Goal: Task Accomplishment & Management: Manage account settings

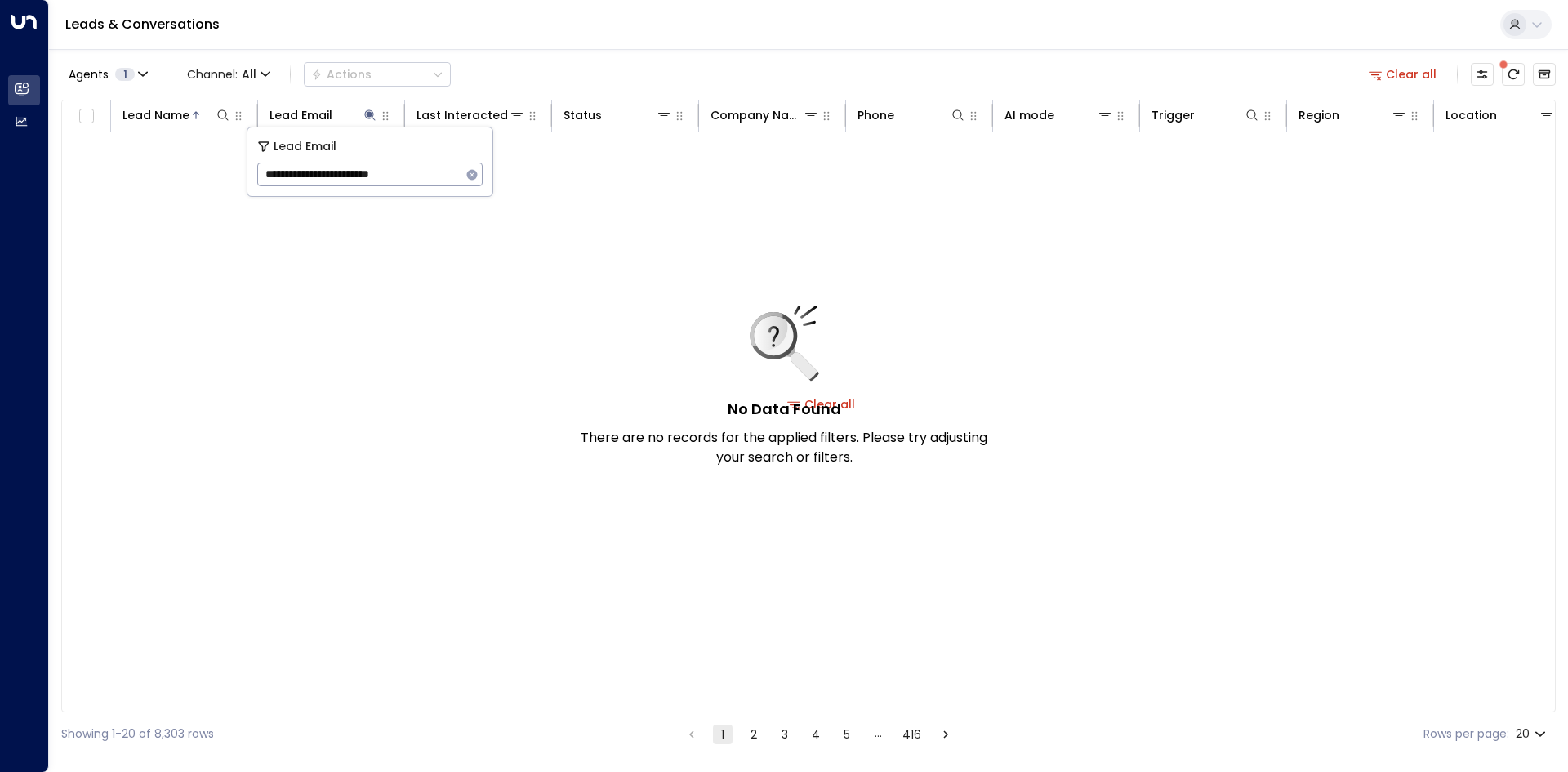
click at [1417, 72] on button "Clear all" at bounding box center [1403, 74] width 82 height 23
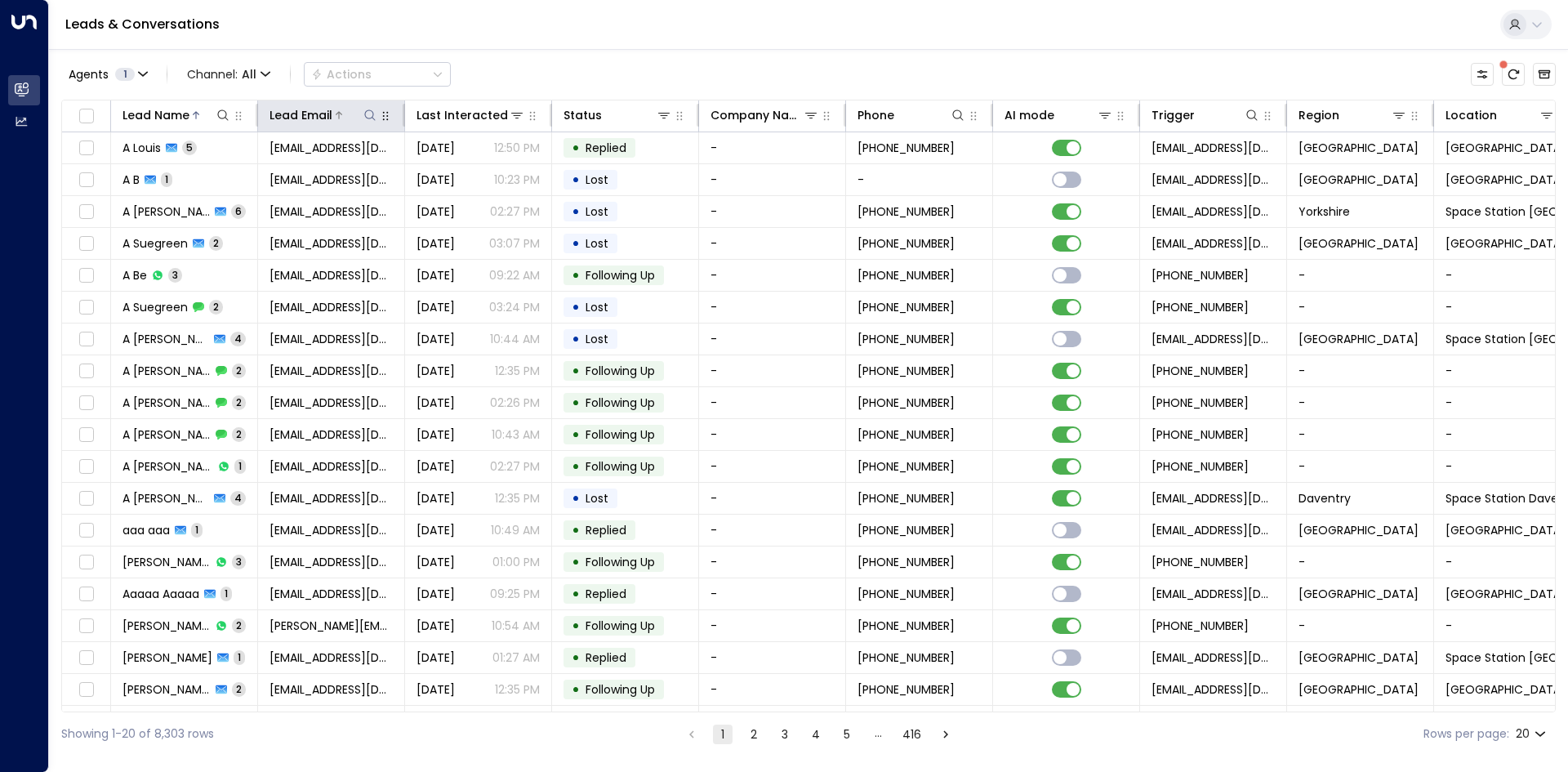
click at [375, 116] on icon at bounding box center [370, 115] width 13 height 13
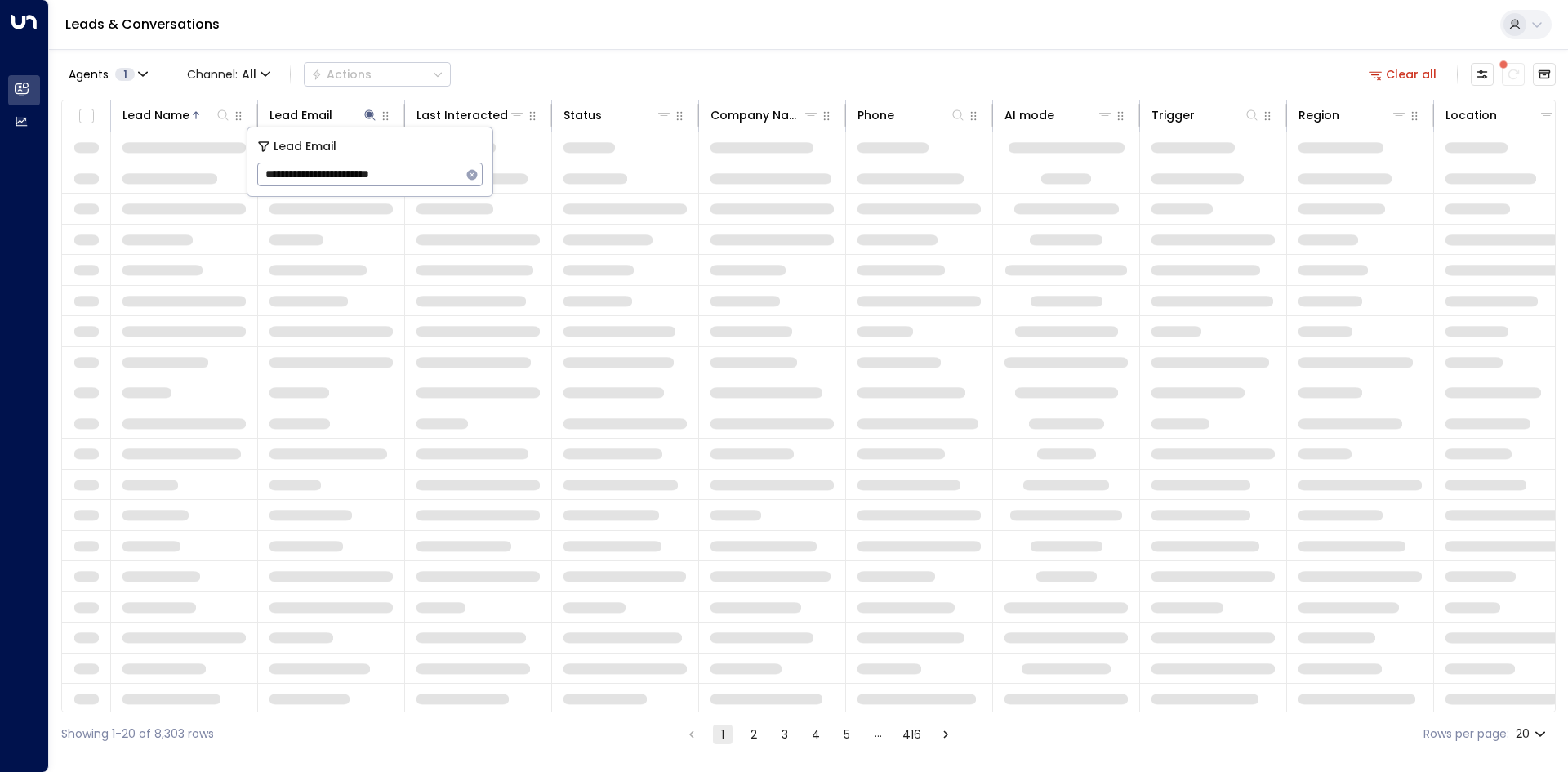
type input "**********"
click at [467, 178] on icon "button" at bounding box center [471, 174] width 13 height 13
type input "**********"
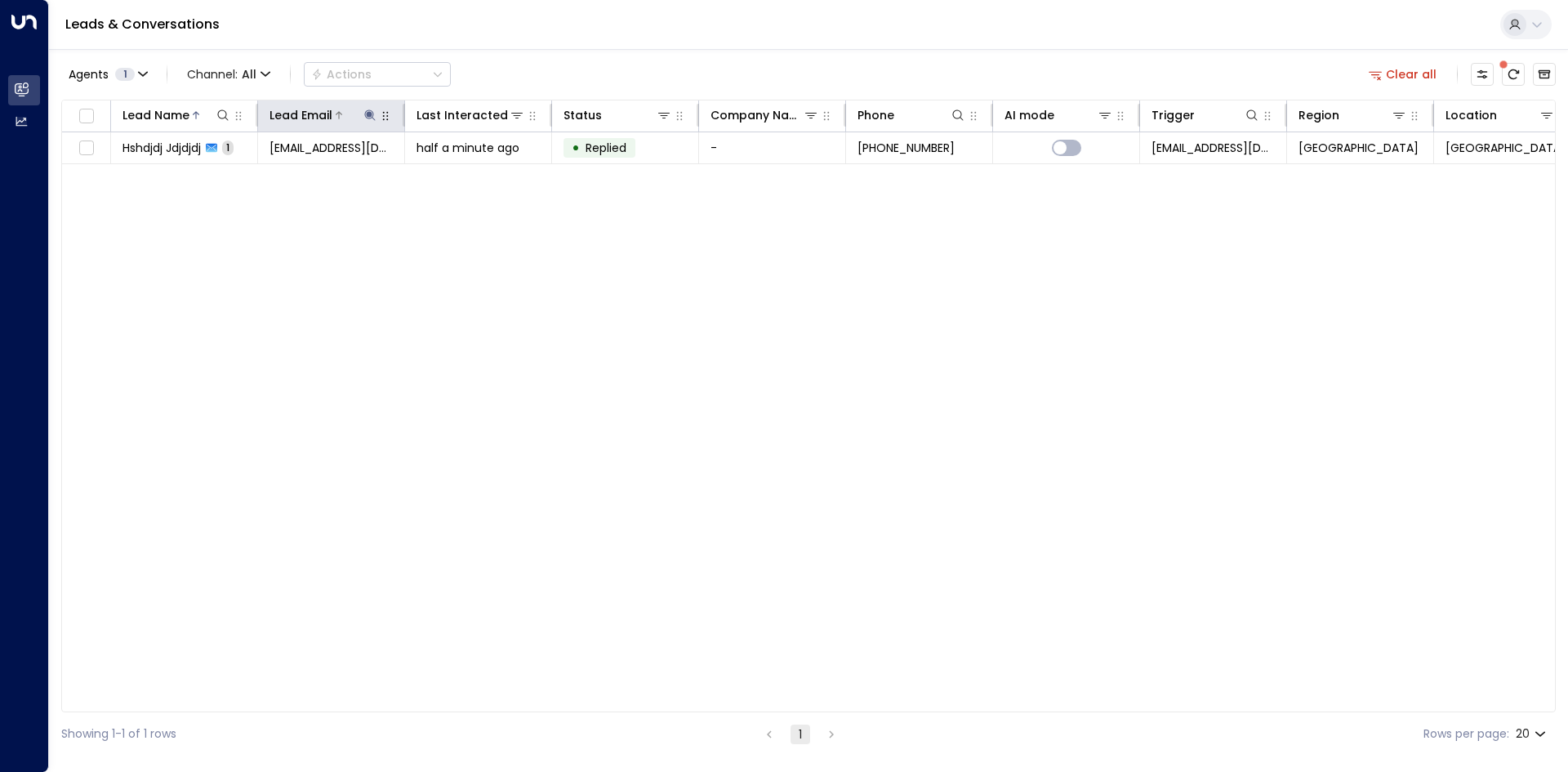
click at [369, 116] on icon at bounding box center [370, 115] width 10 height 10
click at [471, 177] on icon "button" at bounding box center [472, 174] width 10 height 10
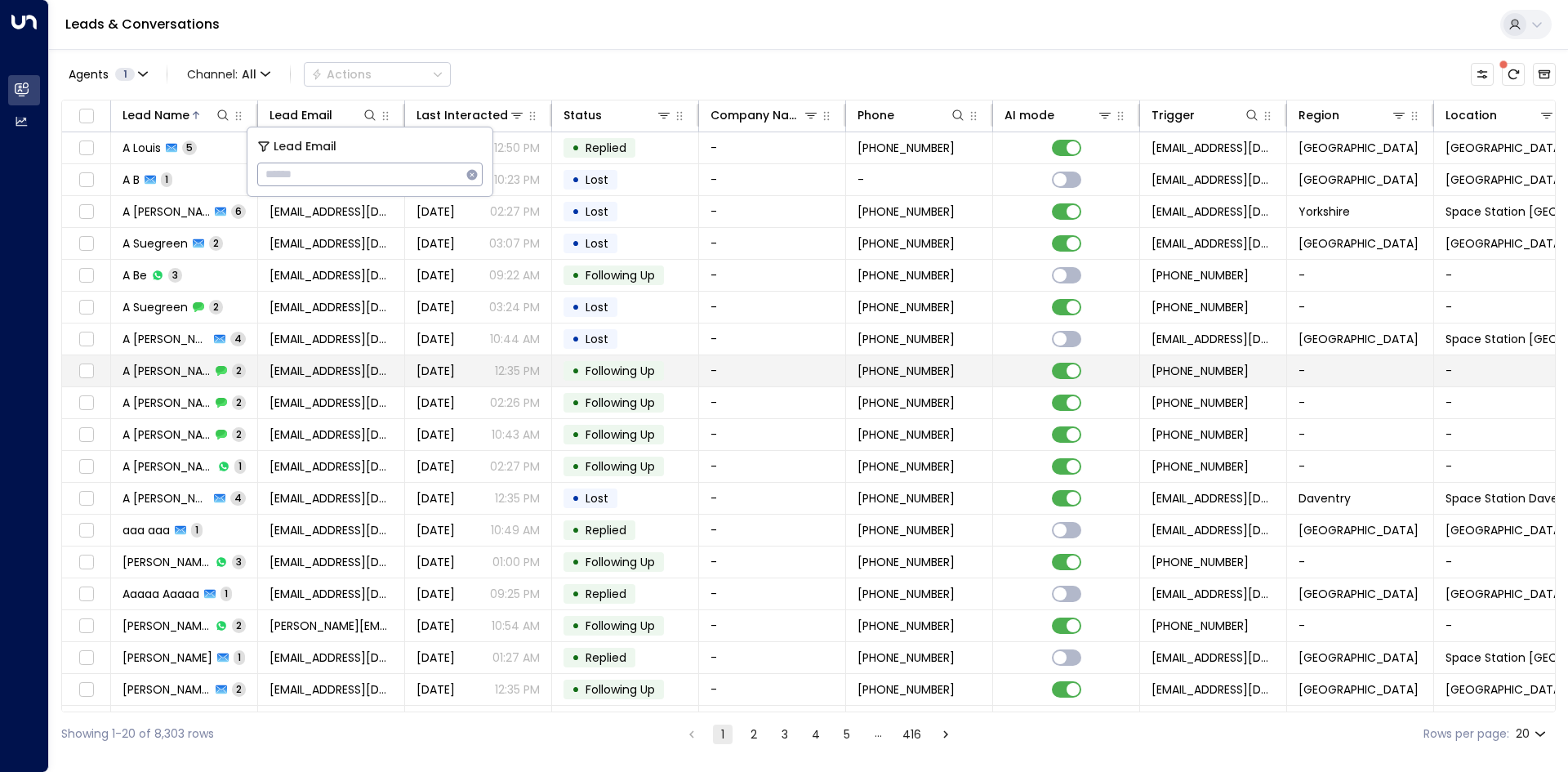
type input "**********"
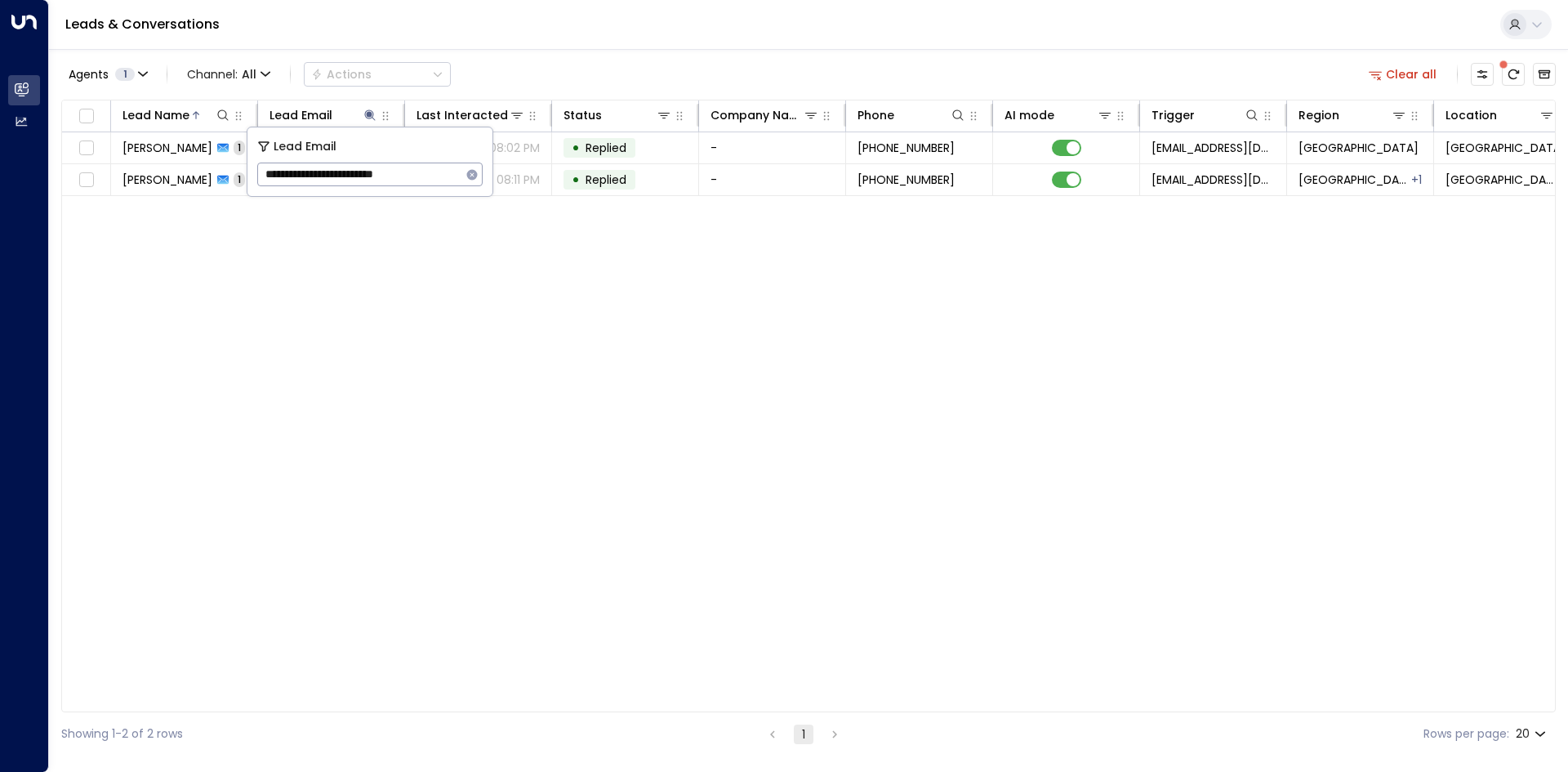
click at [446, 333] on div "Lead Name Lead Email Last Interacted Status Company Name Phone AI mode Trigger …" at bounding box center [808, 406] width 1495 height 613
click at [374, 117] on icon at bounding box center [370, 115] width 13 height 13
click at [486, 174] on div "**********" at bounding box center [370, 162] width 245 height 69
click at [475, 176] on icon "button" at bounding box center [472, 174] width 10 height 10
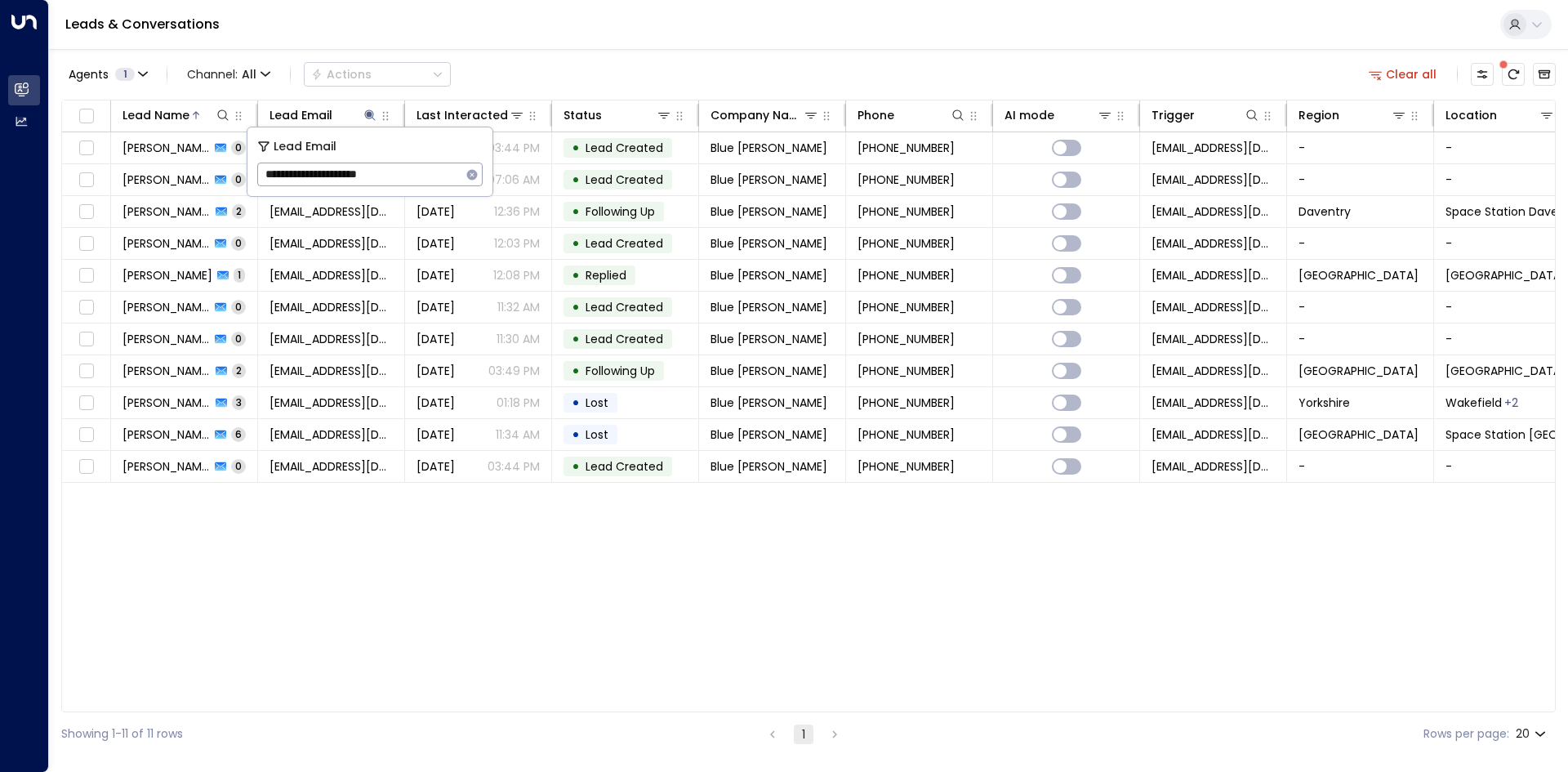
type input "**********"
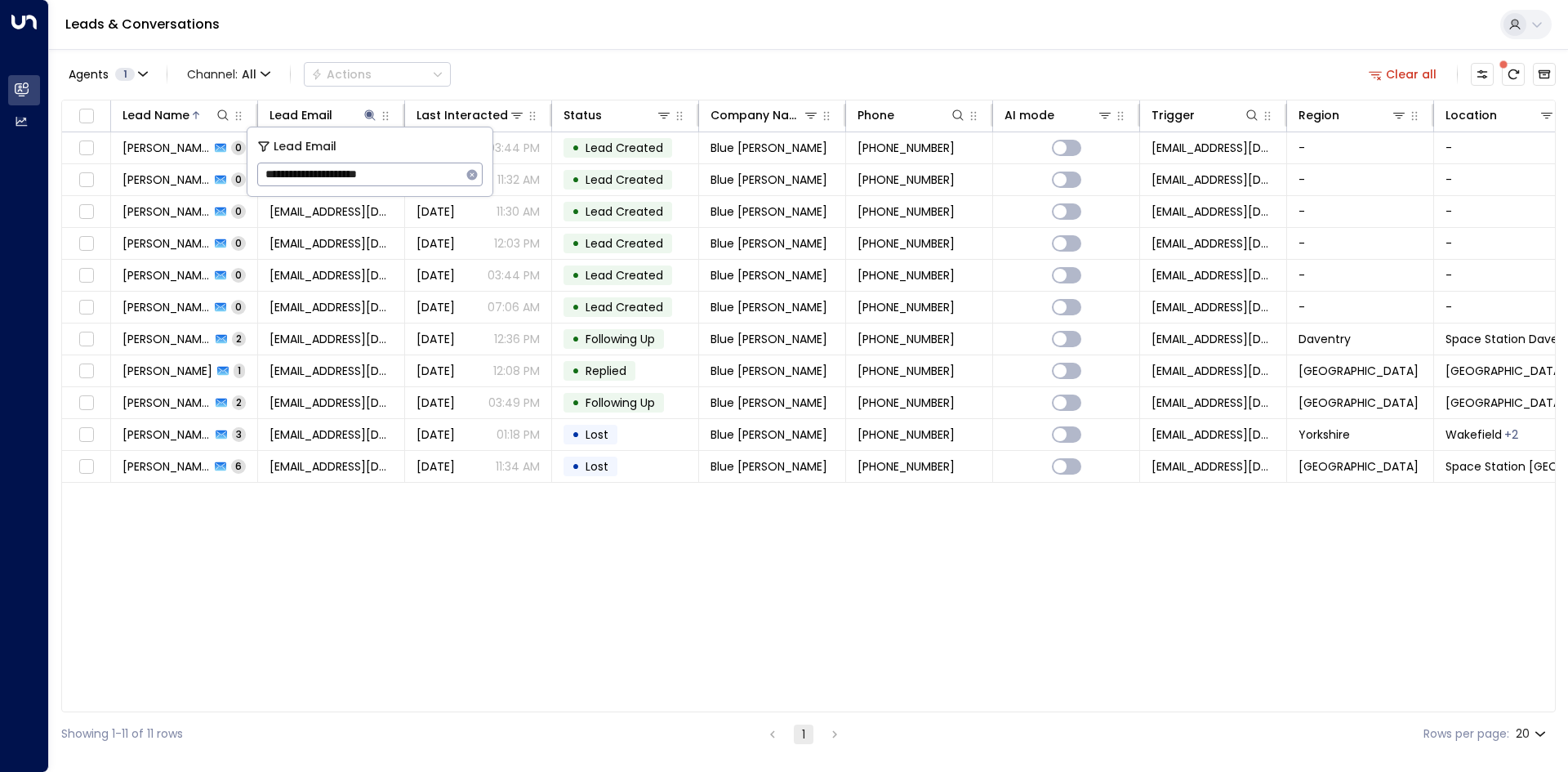
click at [475, 171] on icon "button" at bounding box center [472, 174] width 10 height 10
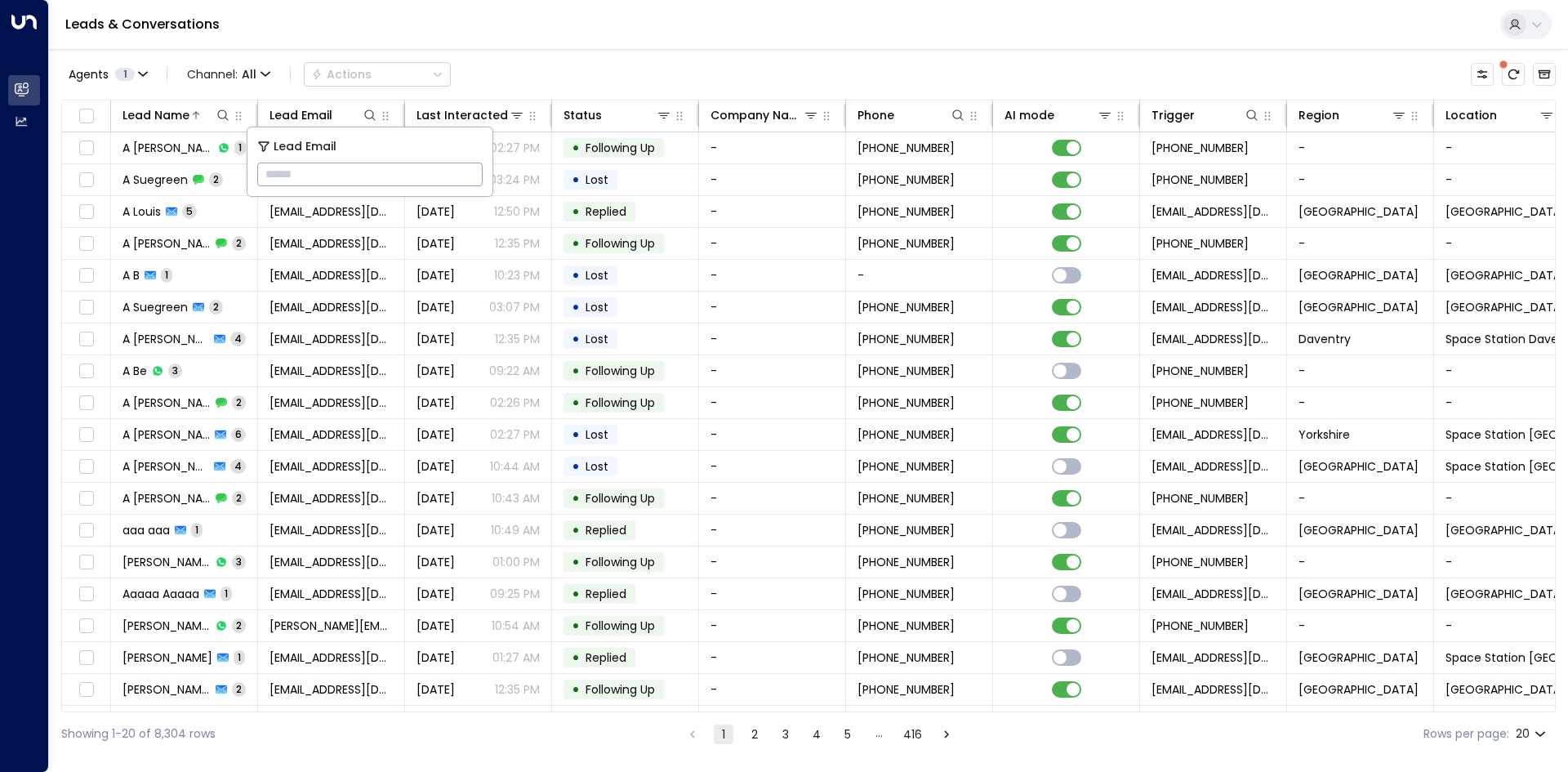
type input "**********"
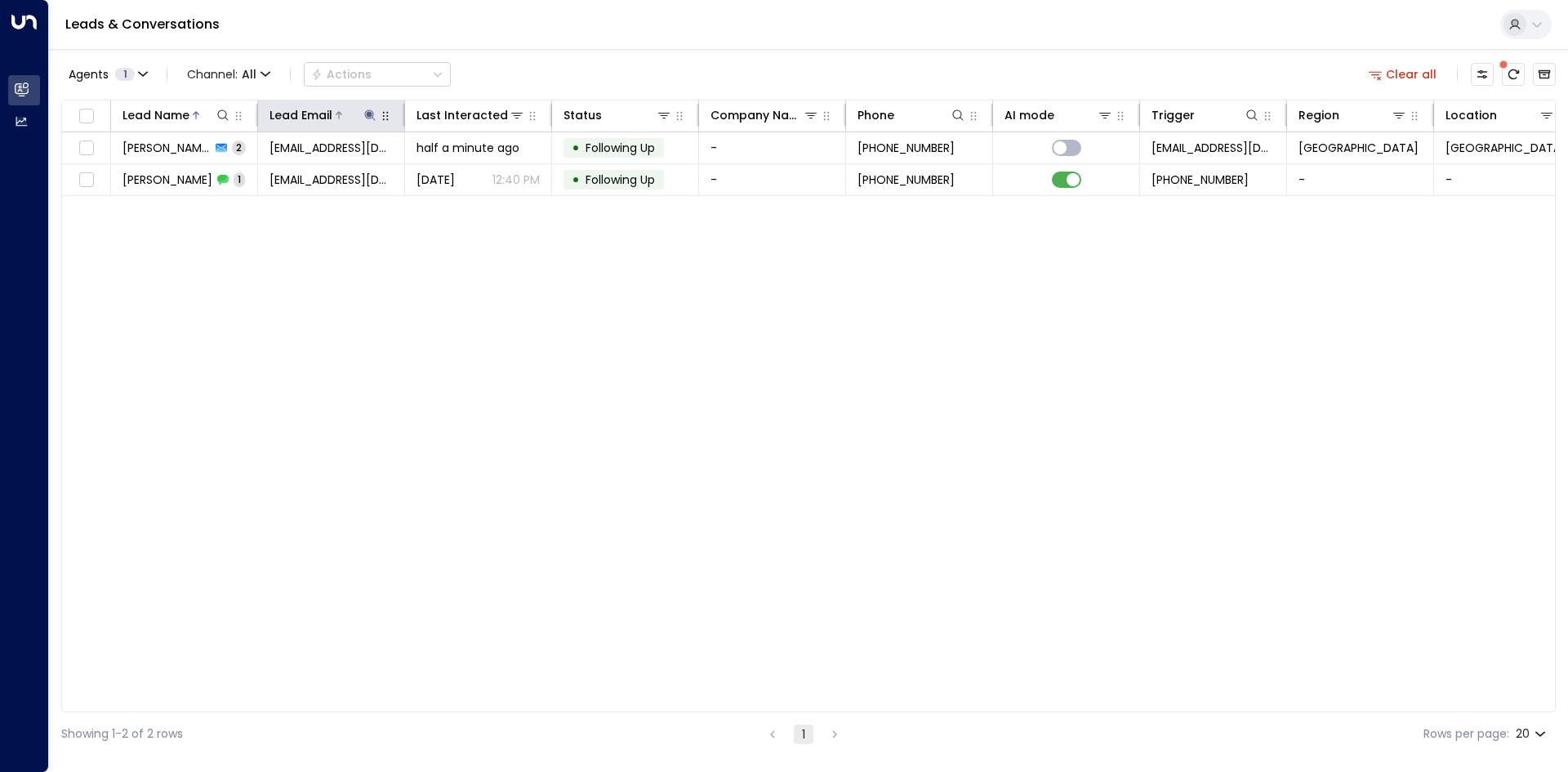
click at [376, 114] on icon at bounding box center [370, 115] width 13 height 13
click at [476, 175] on icon "button" at bounding box center [472, 174] width 10 height 10
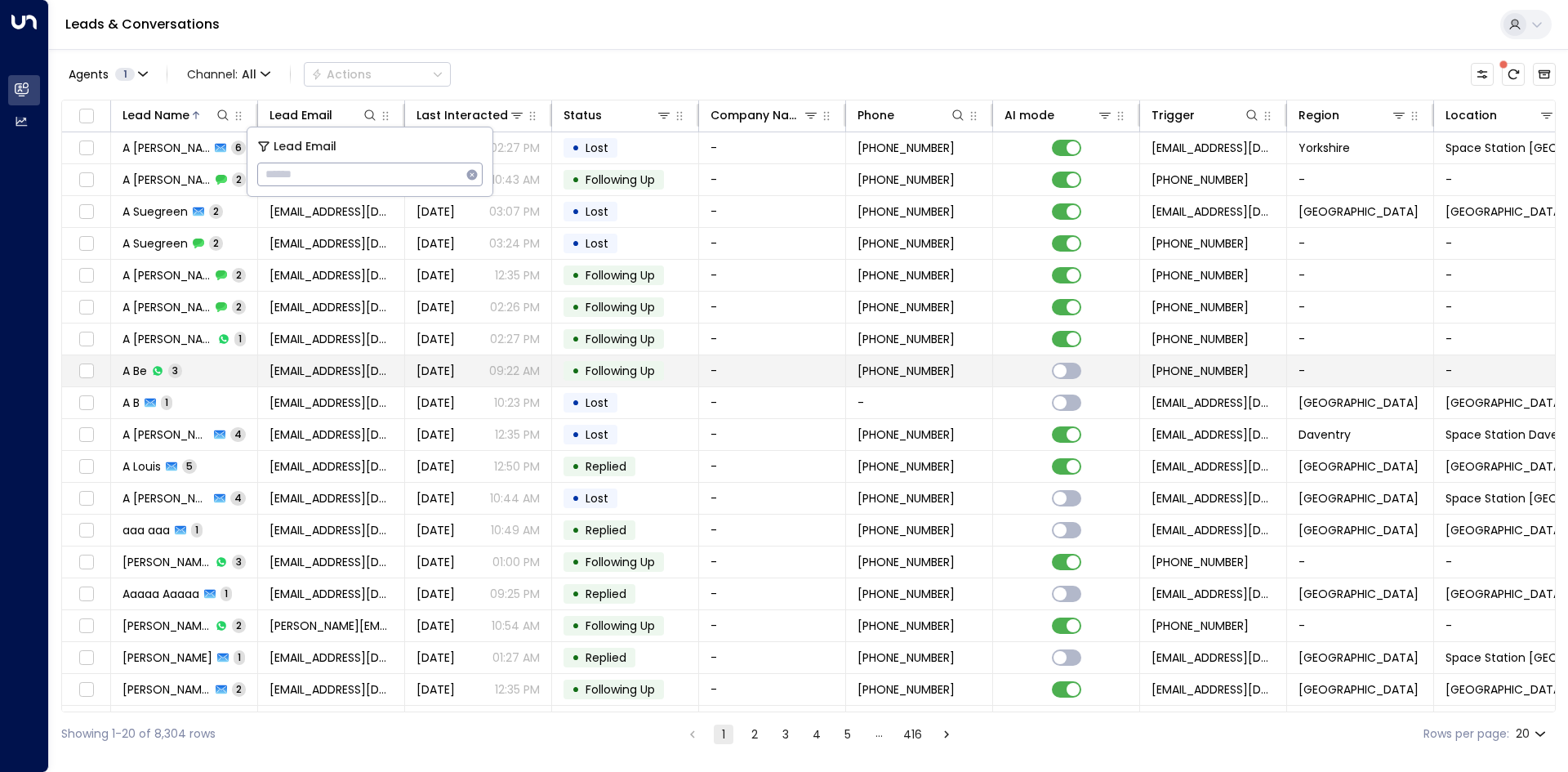
type input "**********"
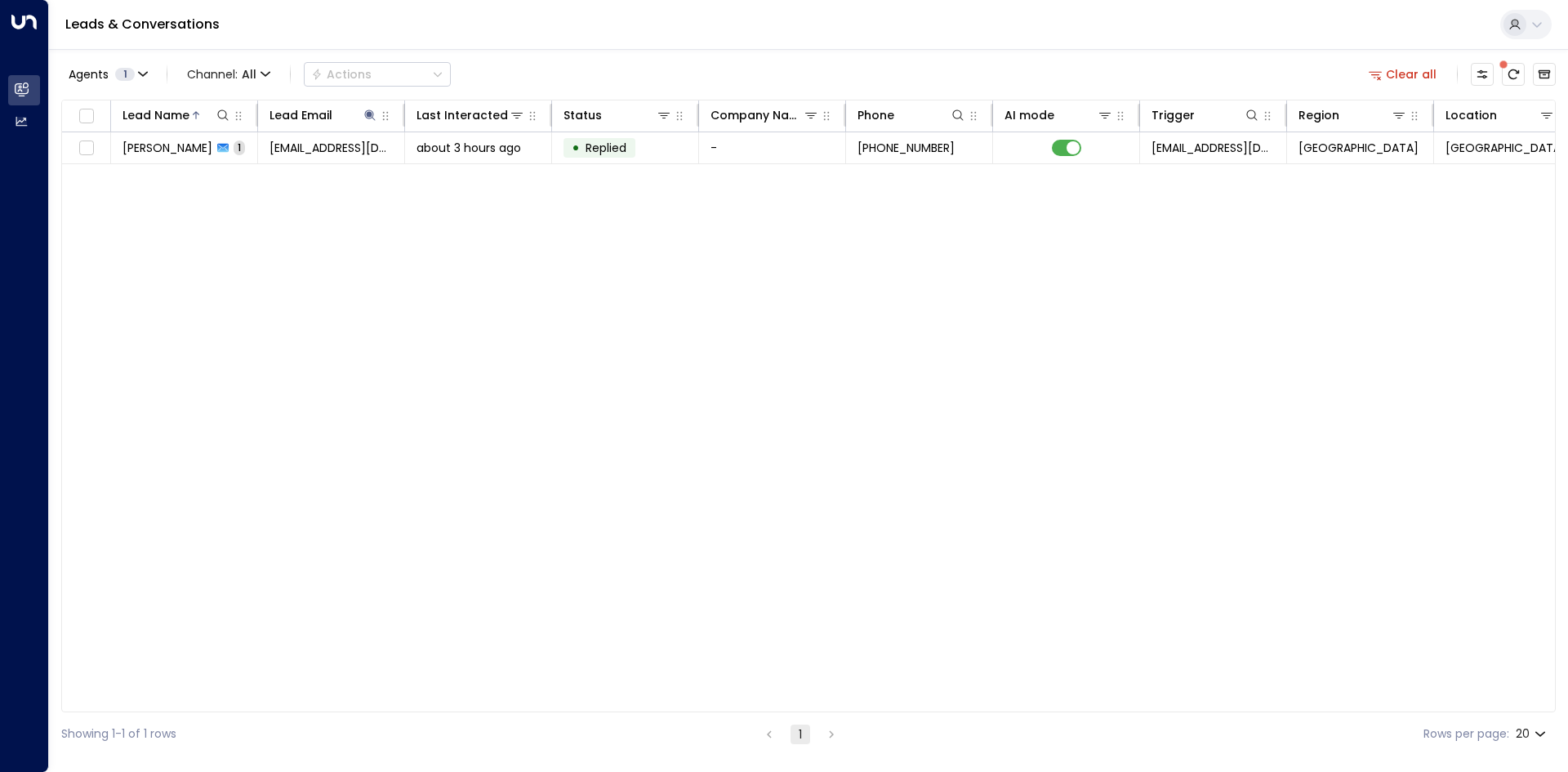
drag, startPoint x: 417, startPoint y: 369, endPoint x: 870, endPoint y: 233, distance: 473.0
click at [419, 369] on div "Lead Name Lead Email Last Interacted Status Company Name Phone AI mode Trigger …" at bounding box center [808, 406] width 1495 height 613
click at [370, 110] on icon at bounding box center [370, 115] width 10 height 10
click at [471, 175] on icon "button" at bounding box center [471, 174] width 13 height 13
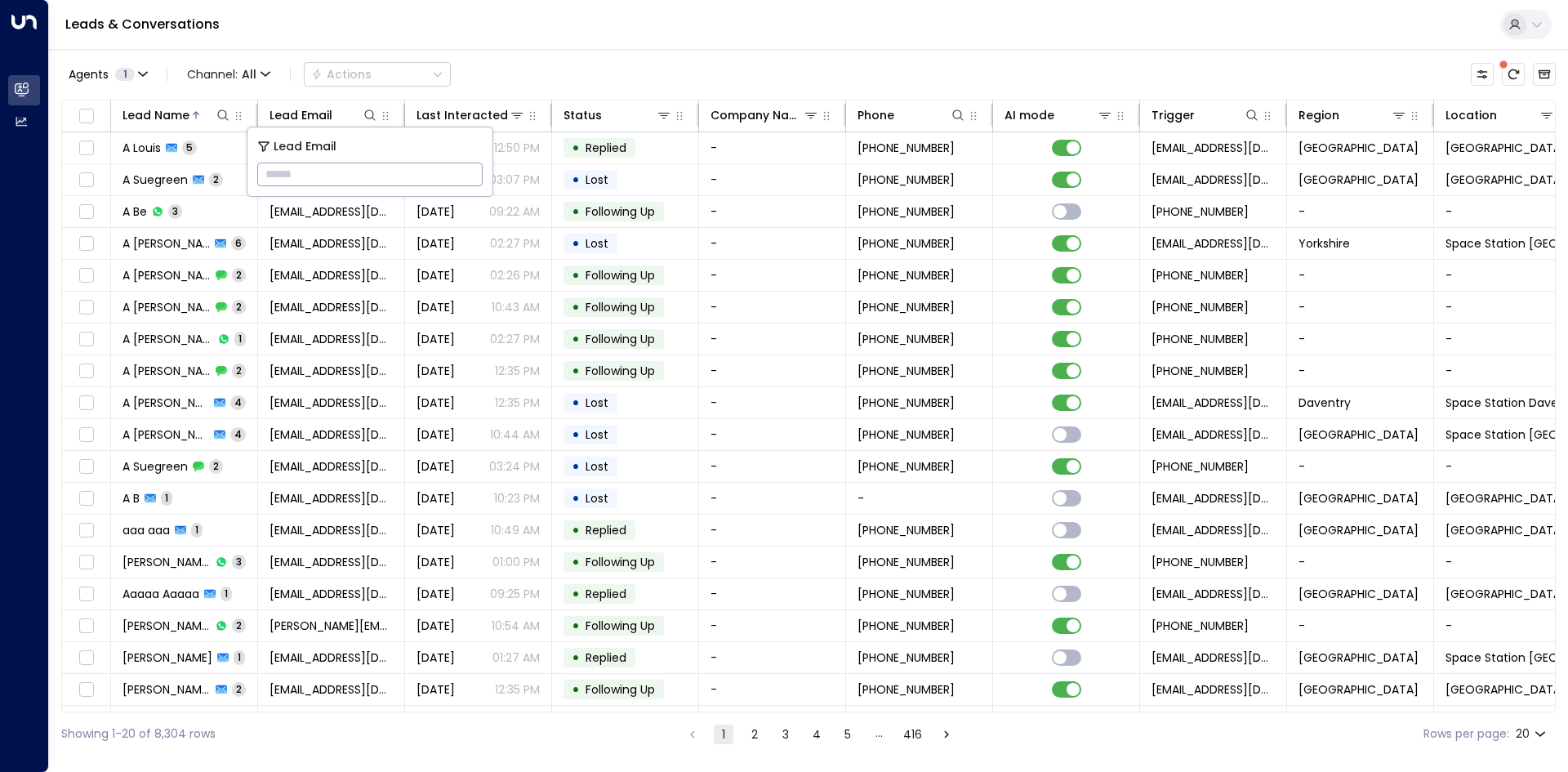
type input "**********"
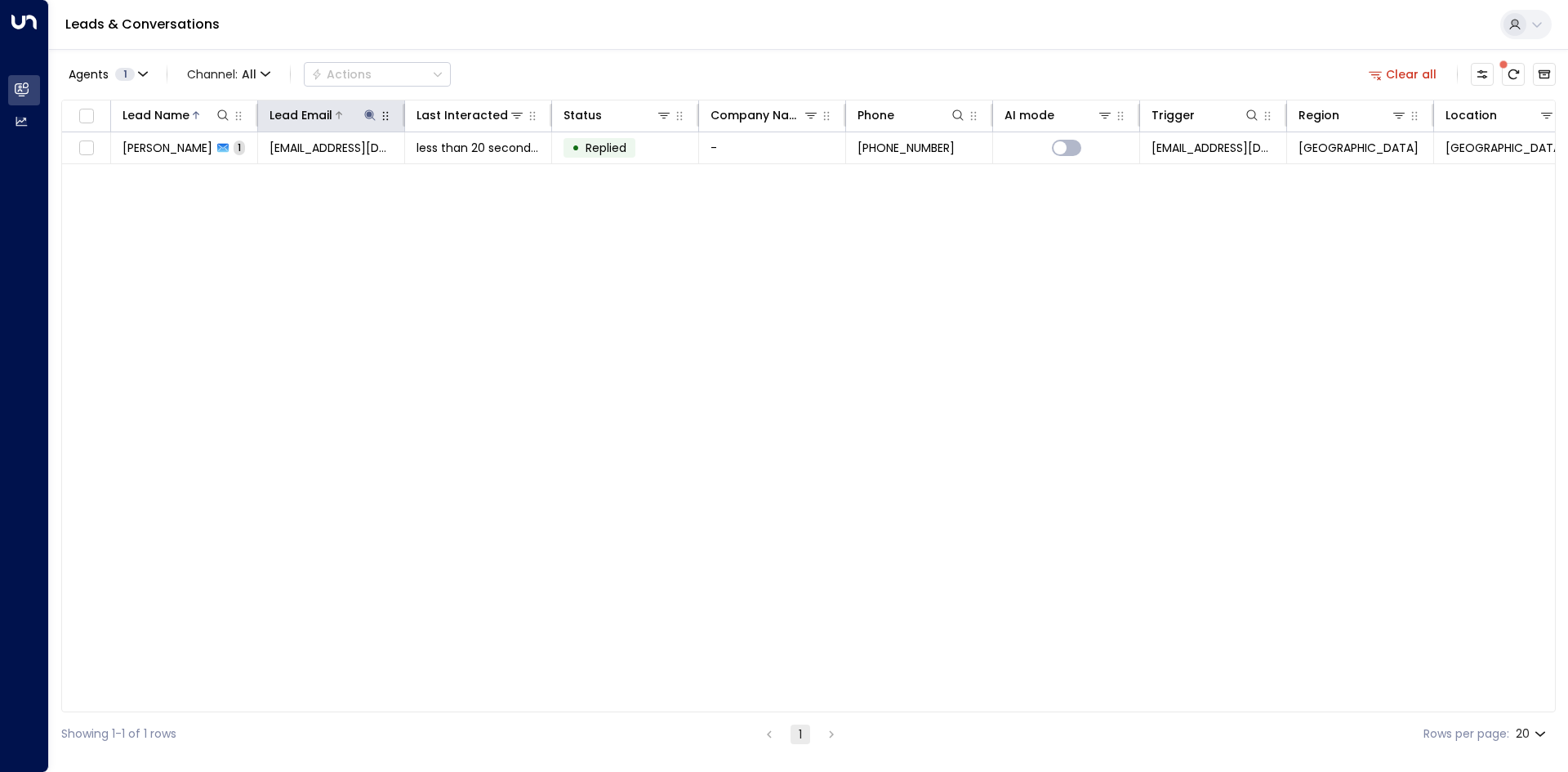
click at [374, 118] on icon at bounding box center [370, 115] width 13 height 13
click at [469, 178] on icon "button" at bounding box center [471, 174] width 13 height 13
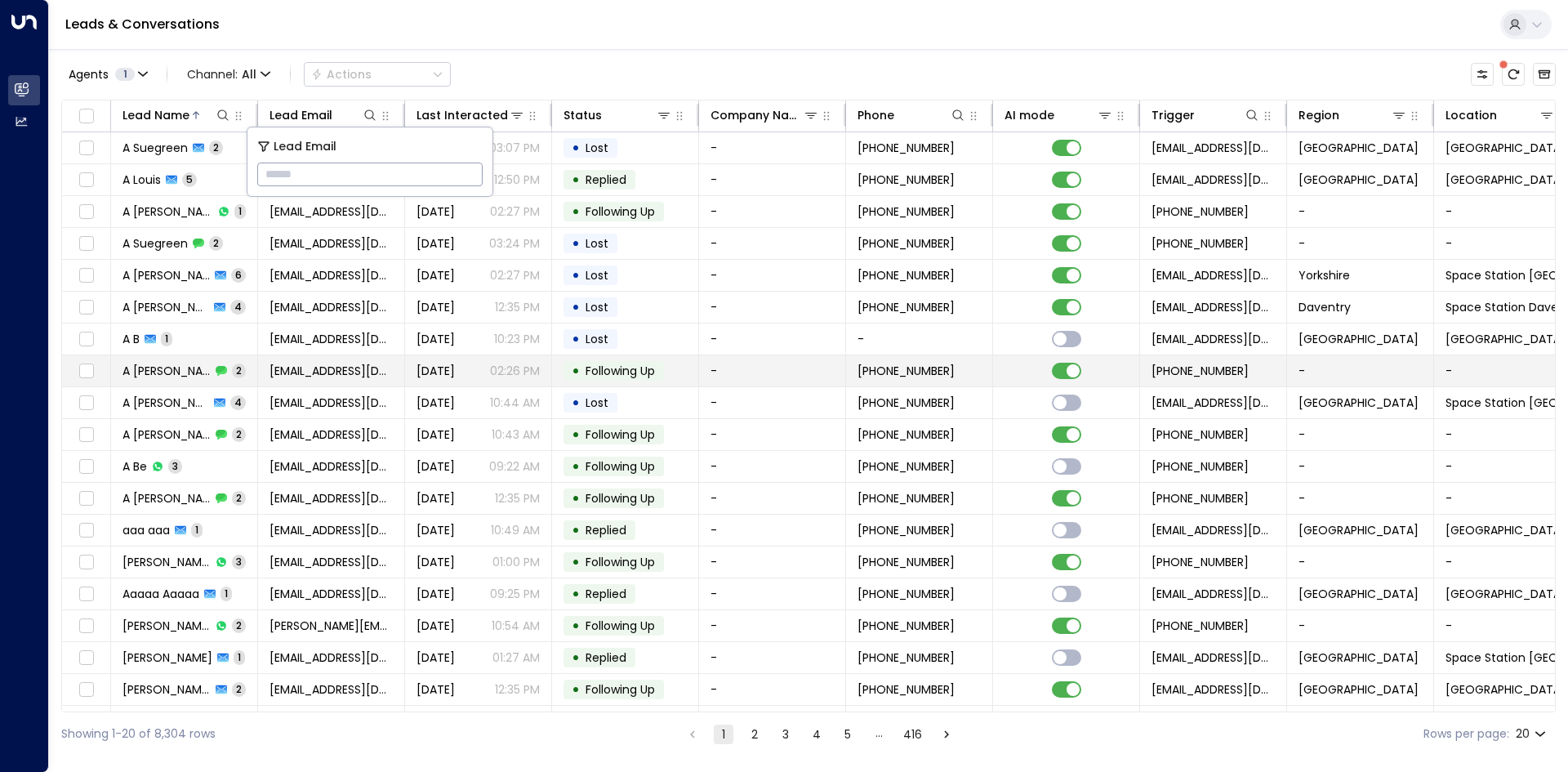
type input "**********"
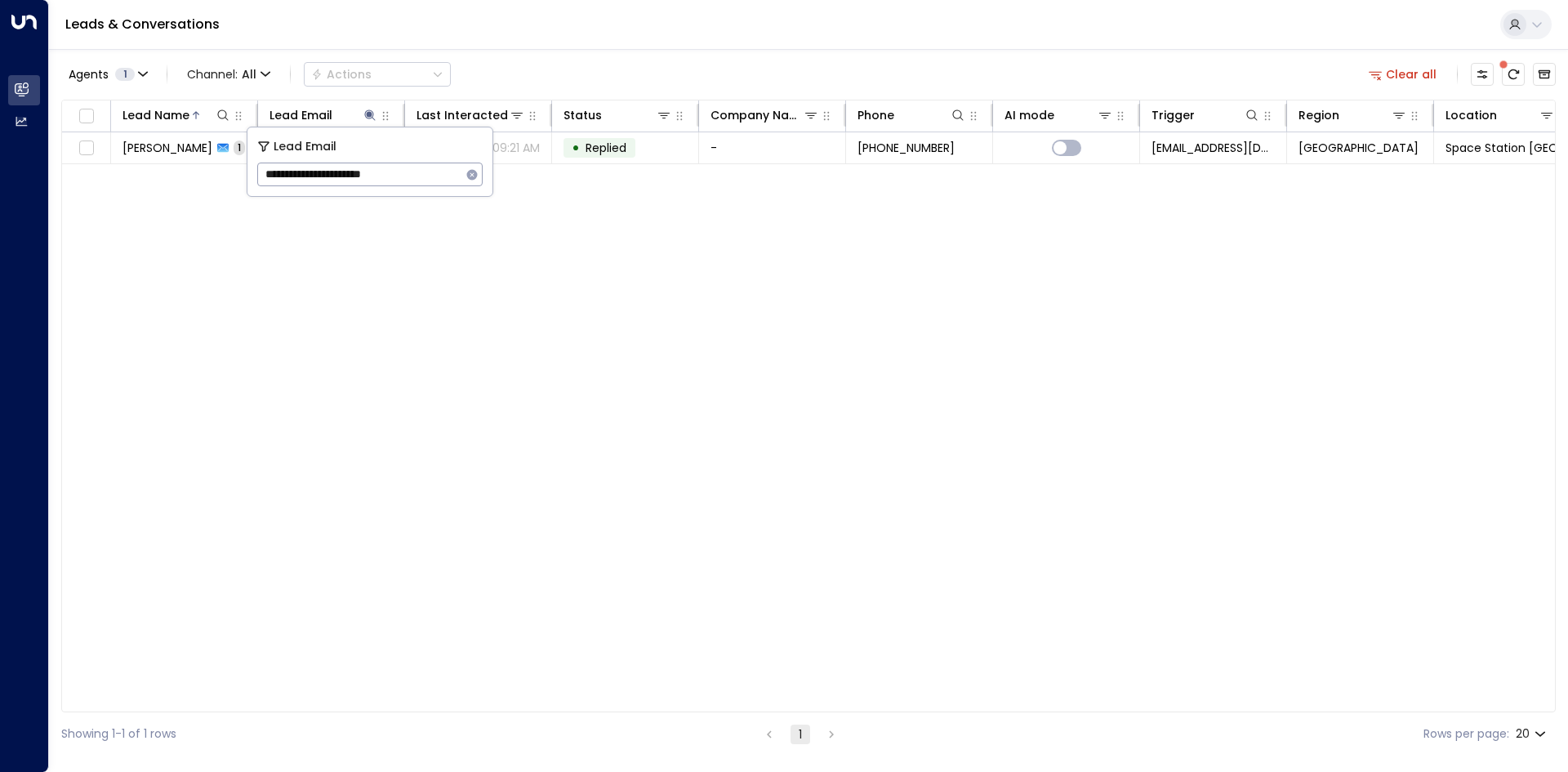
drag, startPoint x: 594, startPoint y: 296, endPoint x: 500, endPoint y: 189, distance: 142.4
click at [595, 291] on div "Lead Name Lead Email Last Interacted Status Company Name Phone AI mode Trigger …" at bounding box center [808, 406] width 1495 height 613
drag, startPoint x: 1410, startPoint y: 73, endPoint x: 1332, endPoint y: 99, distance: 82.2
click at [1410, 72] on button "Clear all" at bounding box center [1403, 74] width 82 height 23
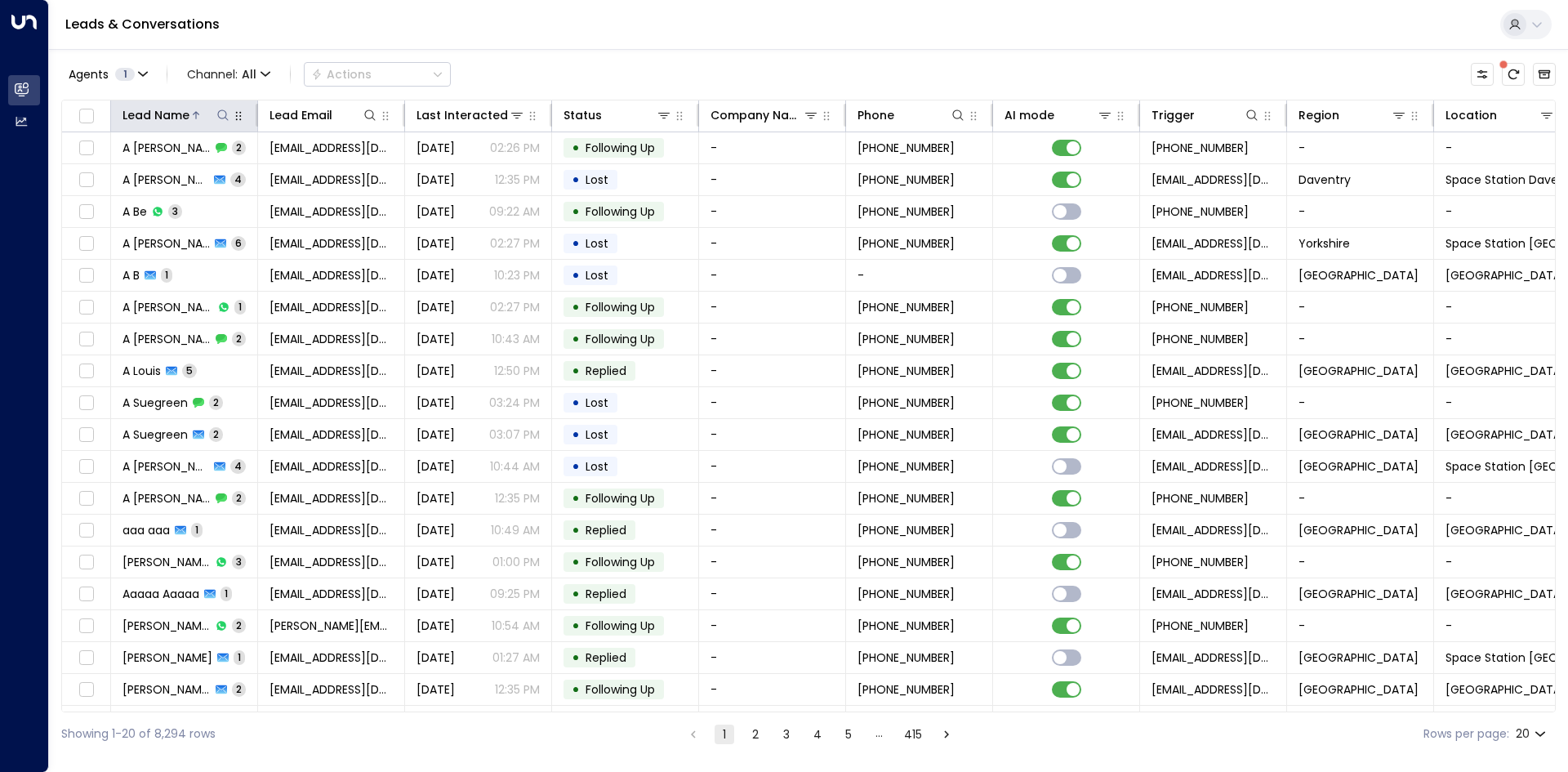
click at [227, 114] on icon at bounding box center [222, 115] width 13 height 13
click at [263, 165] on input "text" at bounding box center [223, 174] width 226 height 30
type input "******"
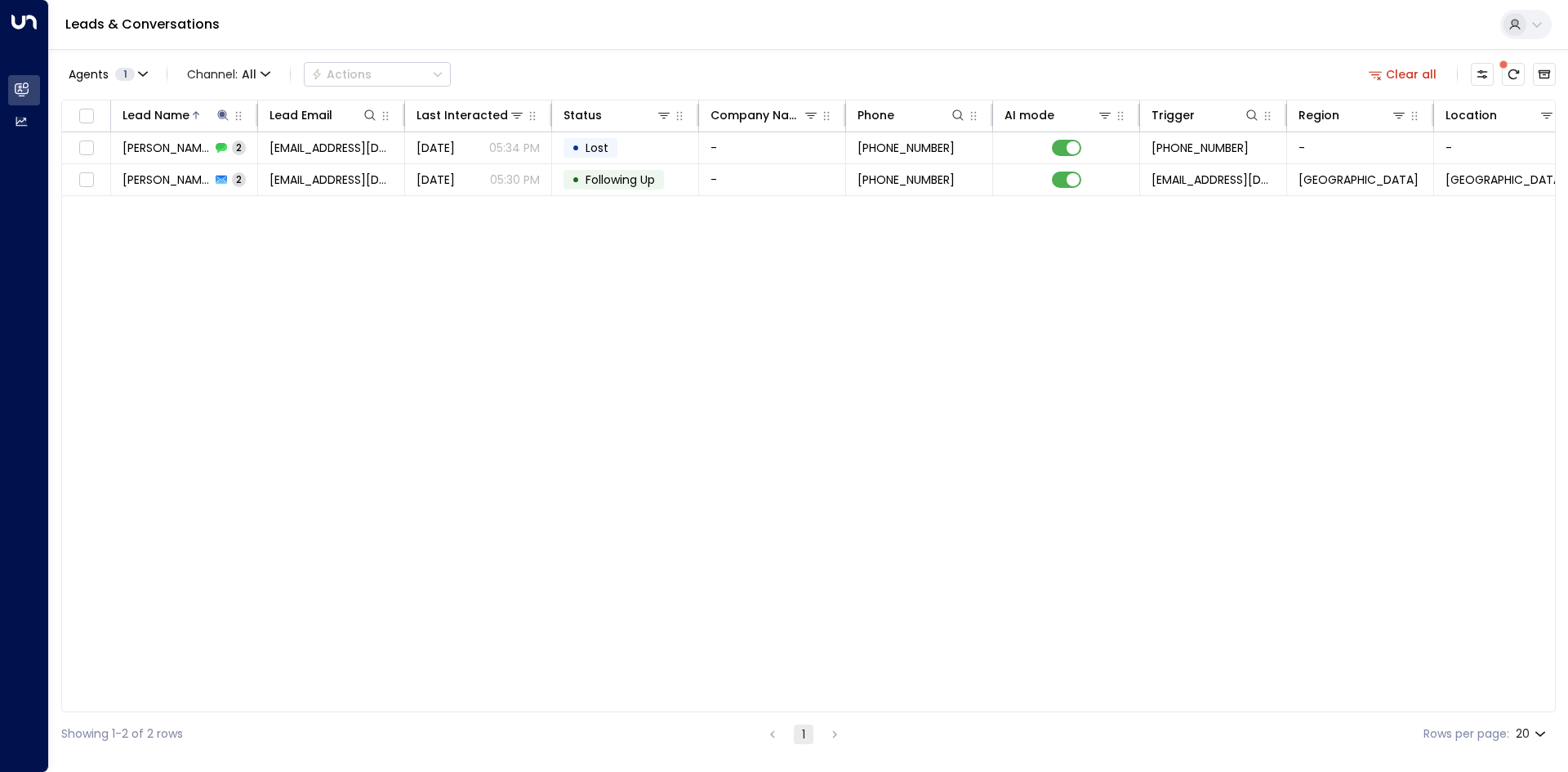
click at [491, 253] on div "Lead Name Lead Email Last Interacted Status Company Name Phone AI mode Trigger …" at bounding box center [808, 406] width 1495 height 613
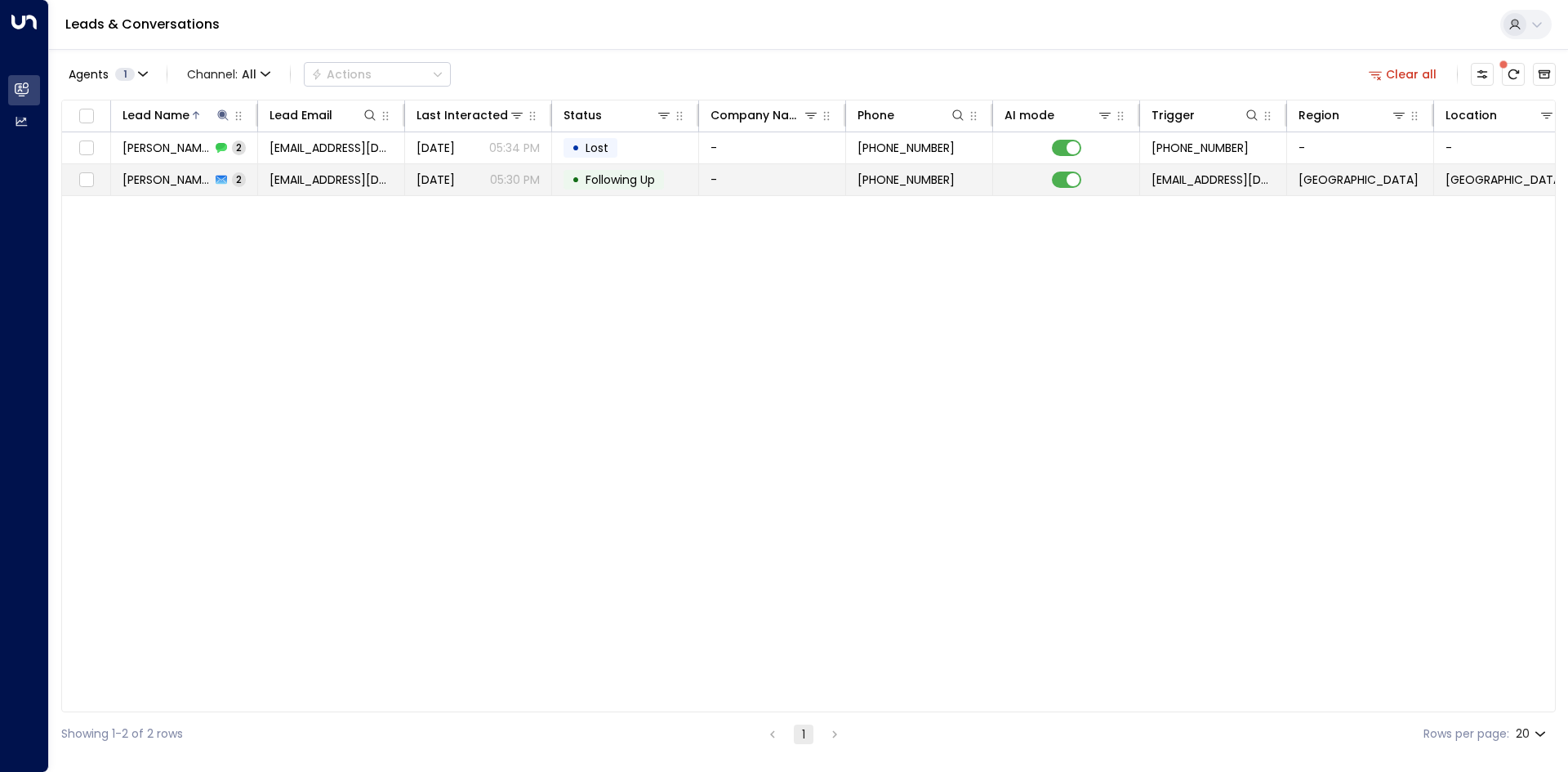
click at [750, 180] on td "-" at bounding box center [772, 180] width 147 height 31
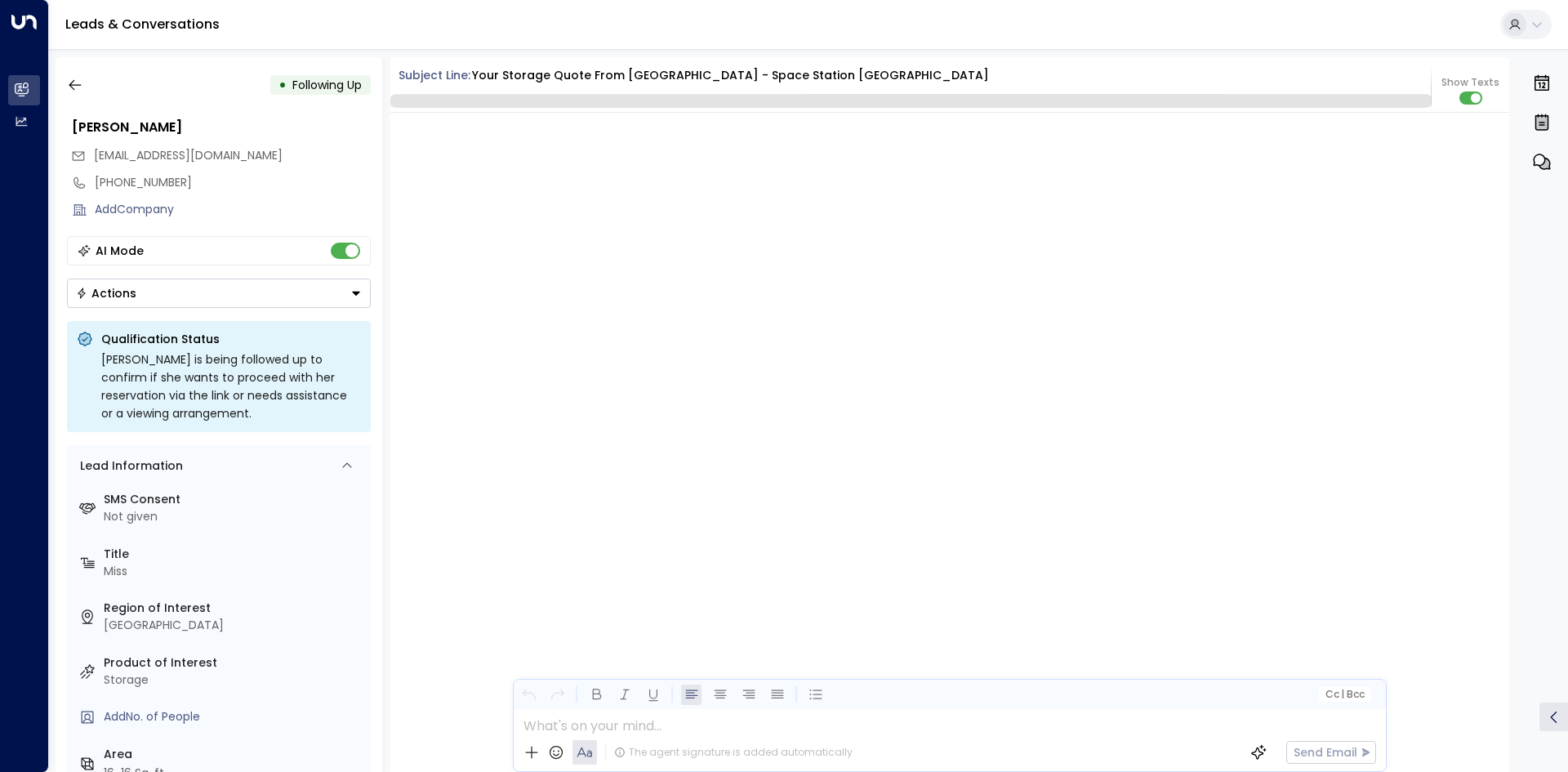
scroll to position [1649, 0]
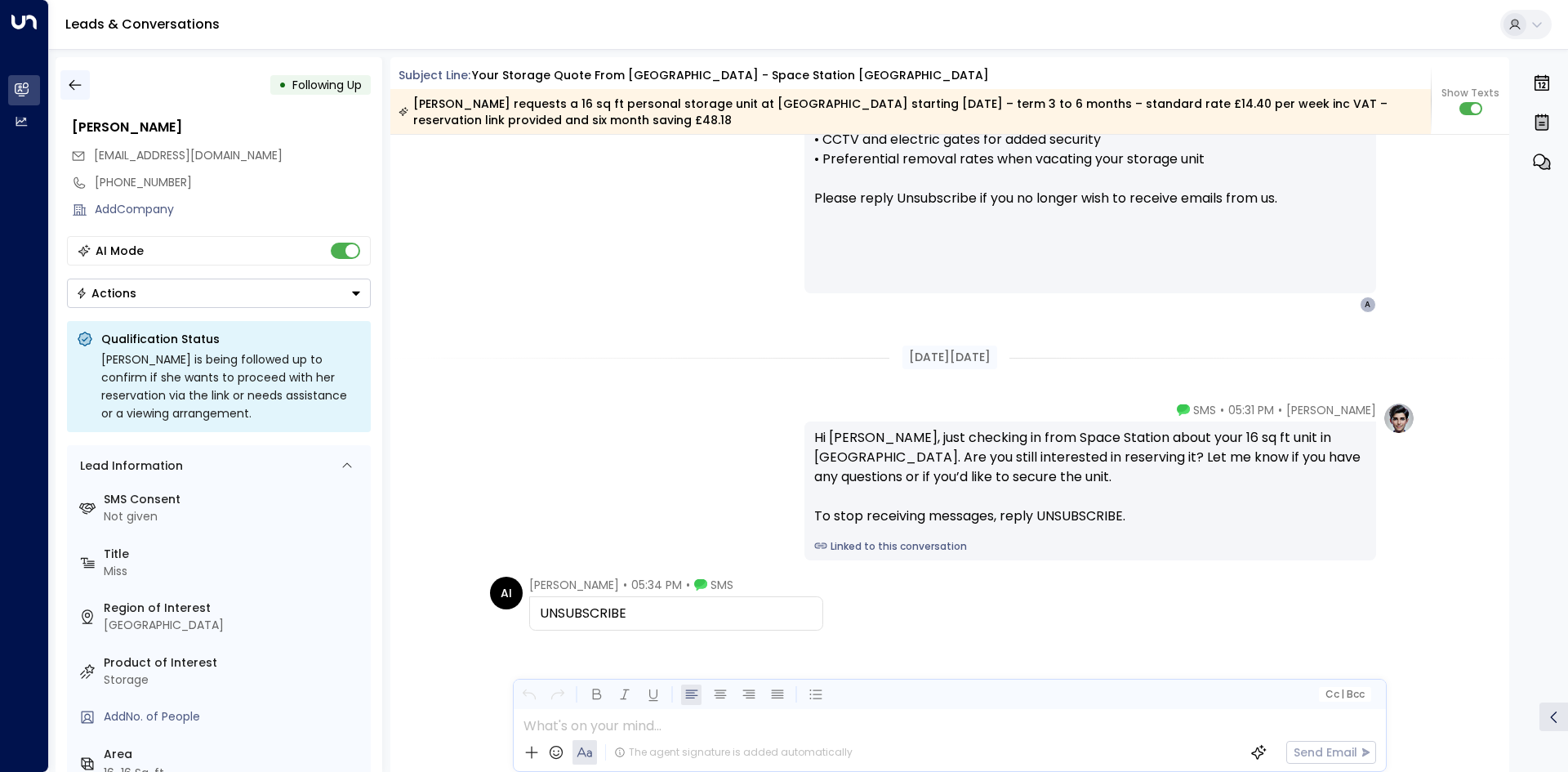
click at [81, 86] on icon "button" at bounding box center [75, 84] width 16 height 16
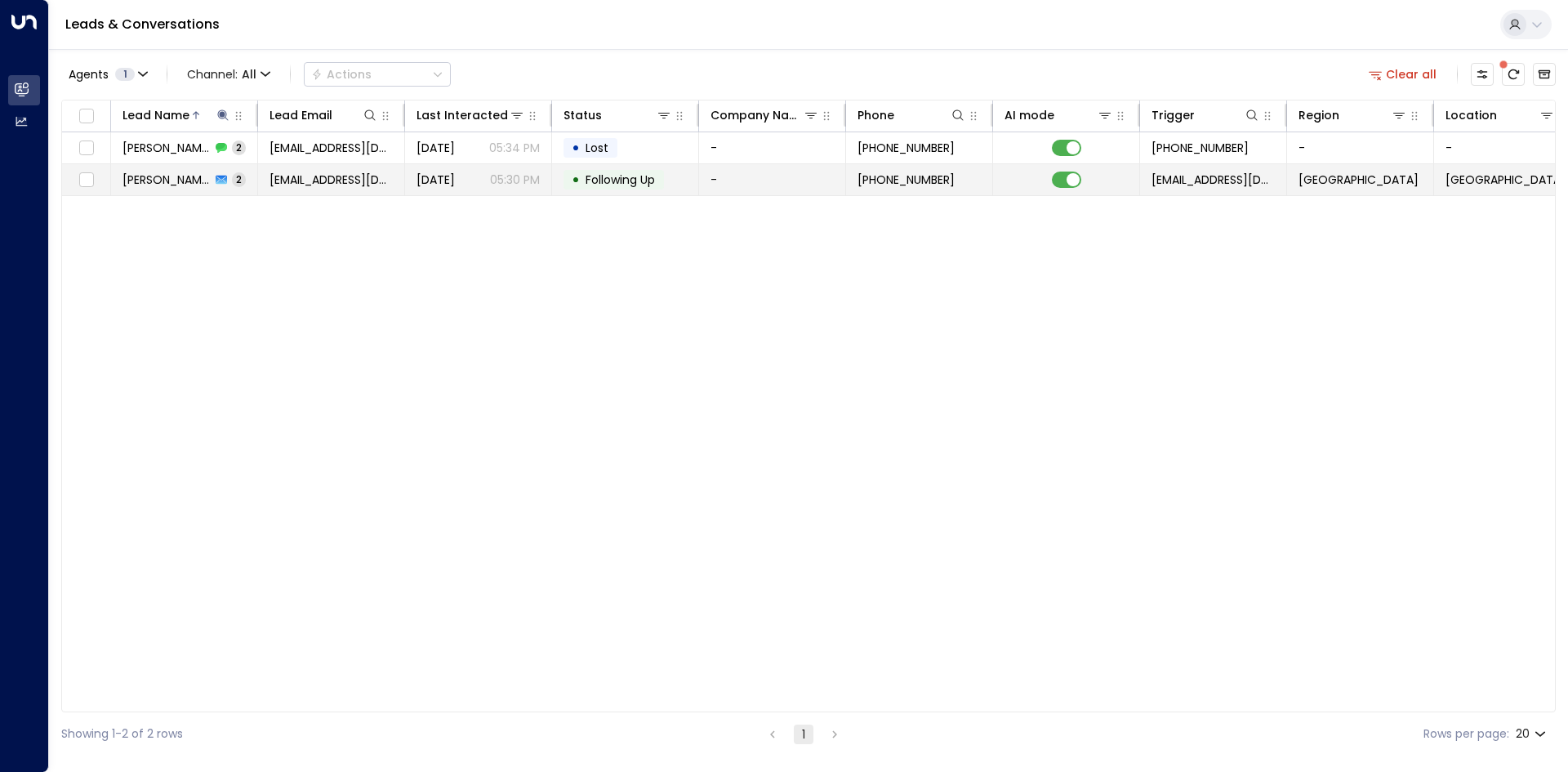
click at [455, 174] on span "[DATE]" at bounding box center [435, 179] width 39 height 16
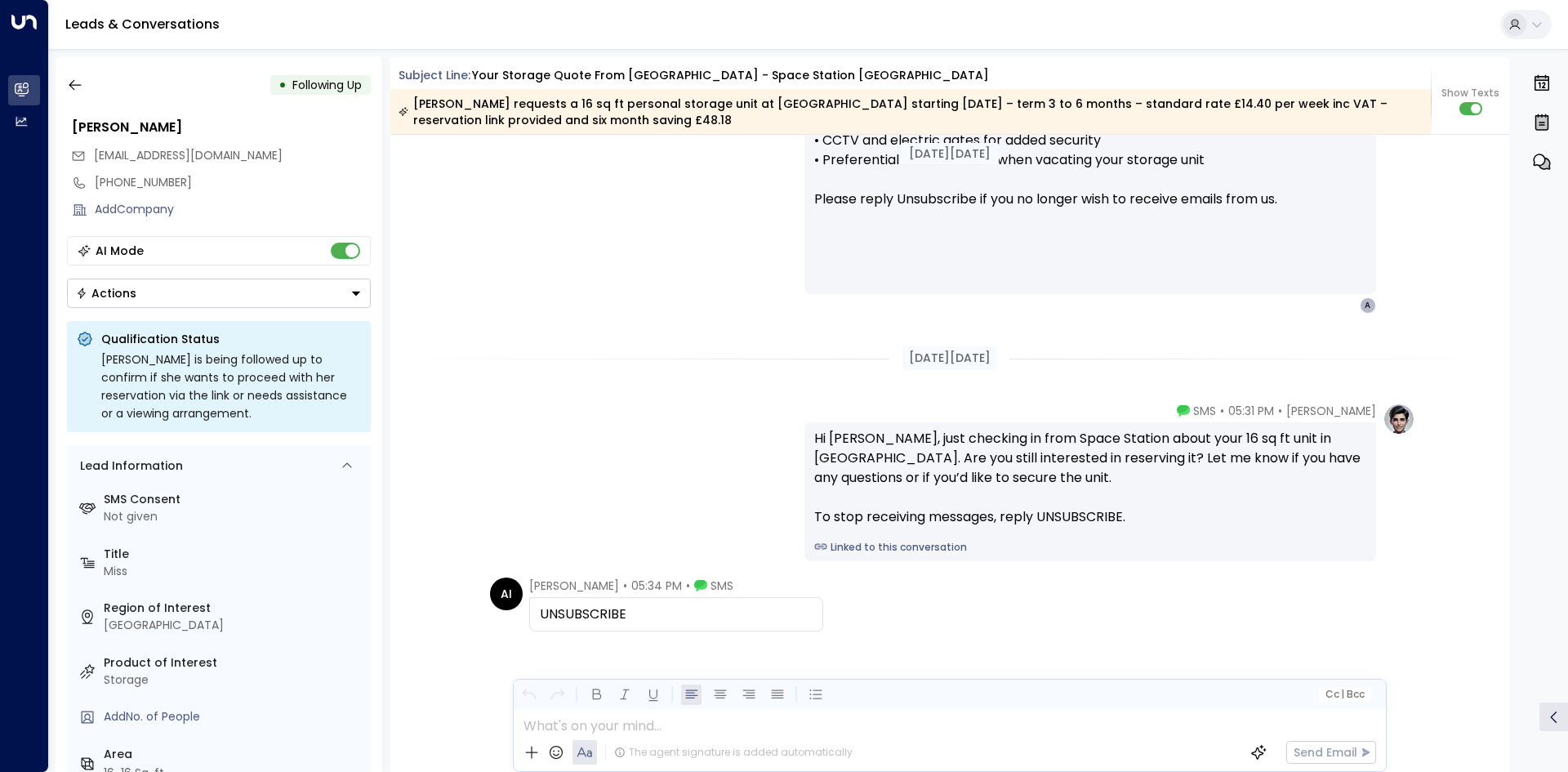
scroll to position [1672, 0]
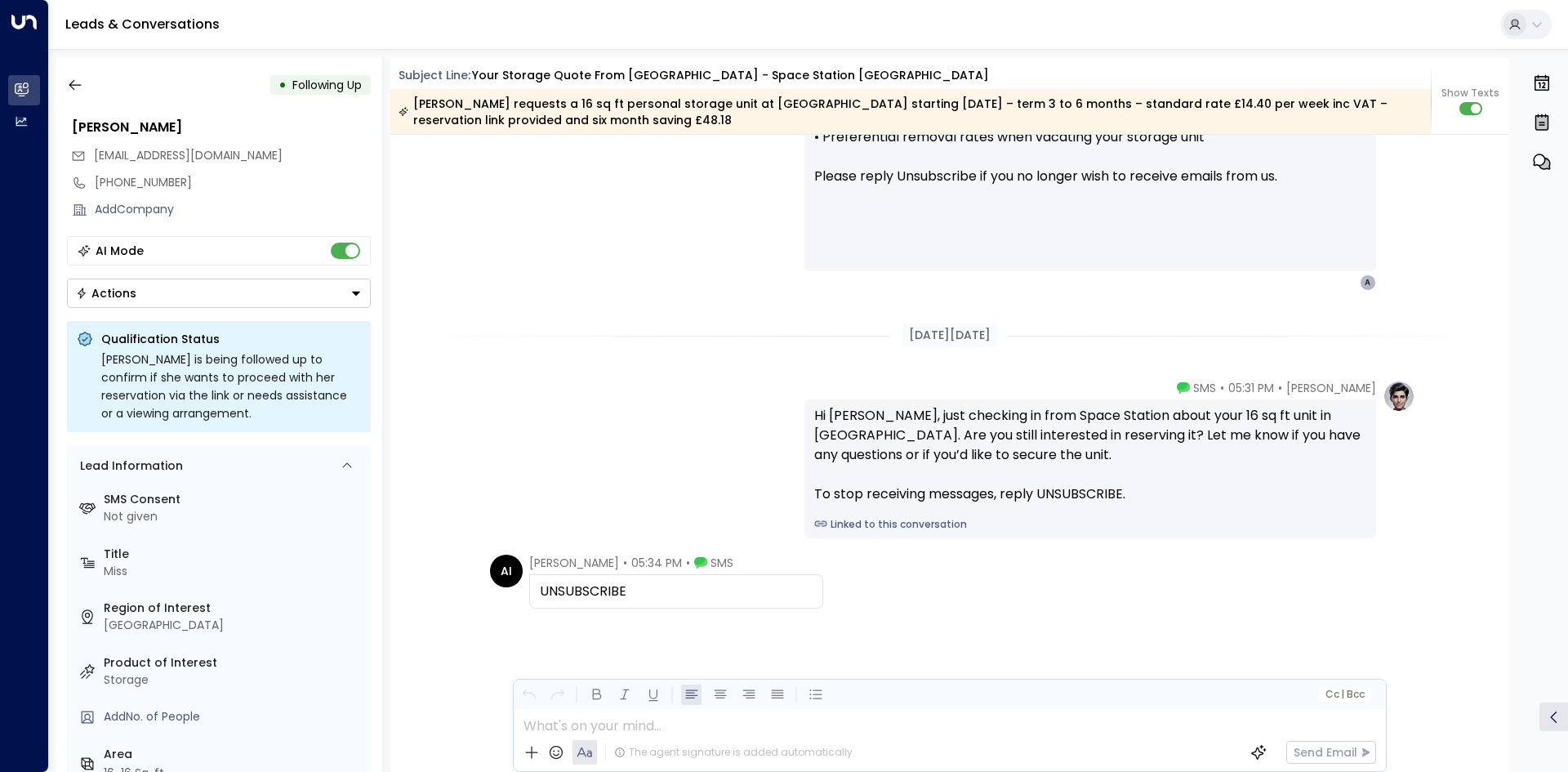
click at [643, 269] on div "[PERSON_NAME] • 05:30 PM • Email Hi [PERSON_NAME], Just checking in to see if y…" at bounding box center [949, 48] width 931 height 483
click at [86, 90] on button "button" at bounding box center [75, 85] width 29 height 29
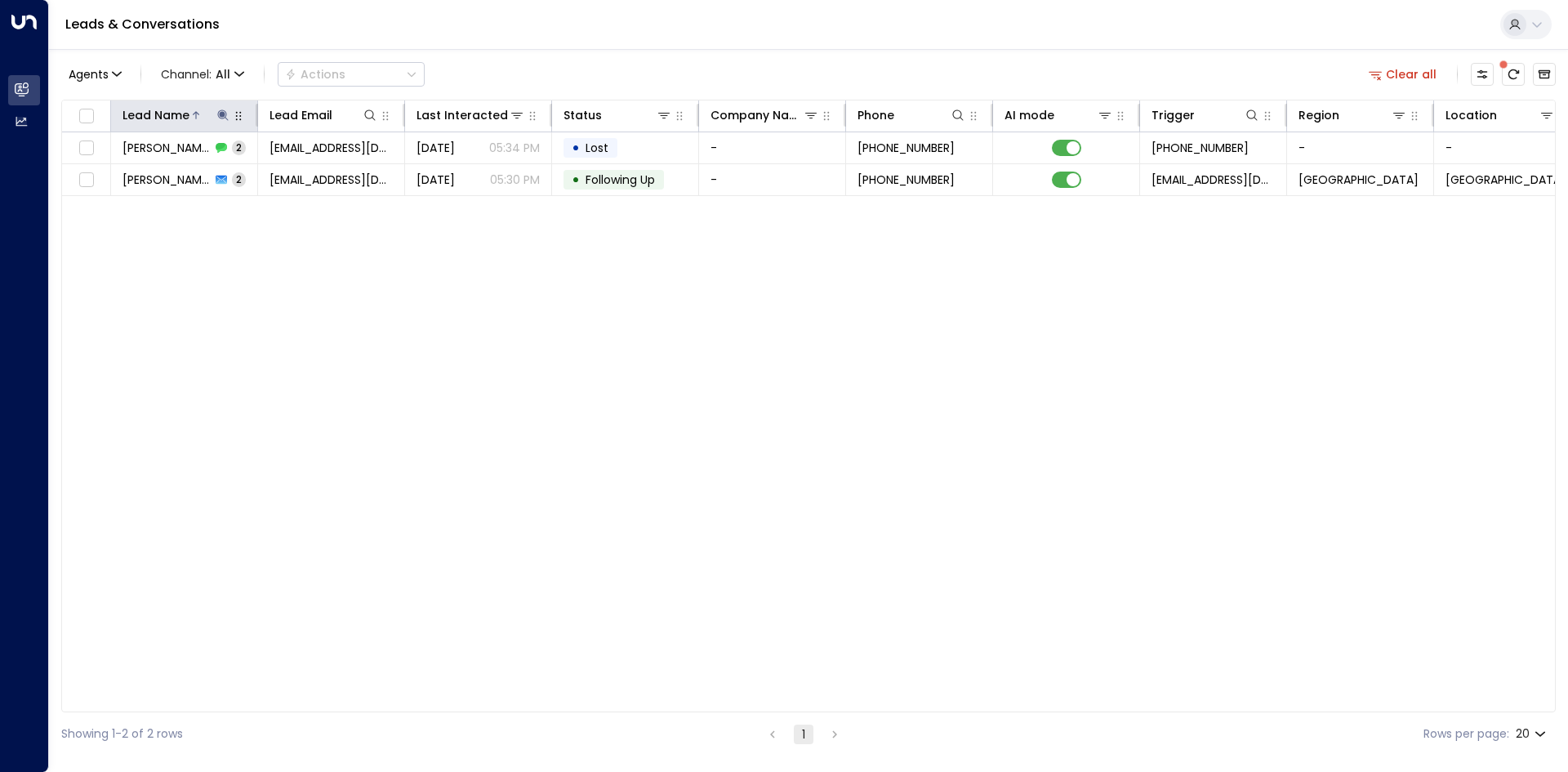
click at [221, 109] on button at bounding box center [222, 115] width 16 height 16
click at [315, 243] on div "Lead Name Lead Email Last Interacted Status Company Name Phone AI mode Trigger …" at bounding box center [808, 406] width 1495 height 613
click at [226, 118] on icon at bounding box center [222, 115] width 13 height 13
click at [227, 117] on icon at bounding box center [222, 115] width 13 height 13
click at [324, 172] on icon "button" at bounding box center [326, 174] width 10 height 10
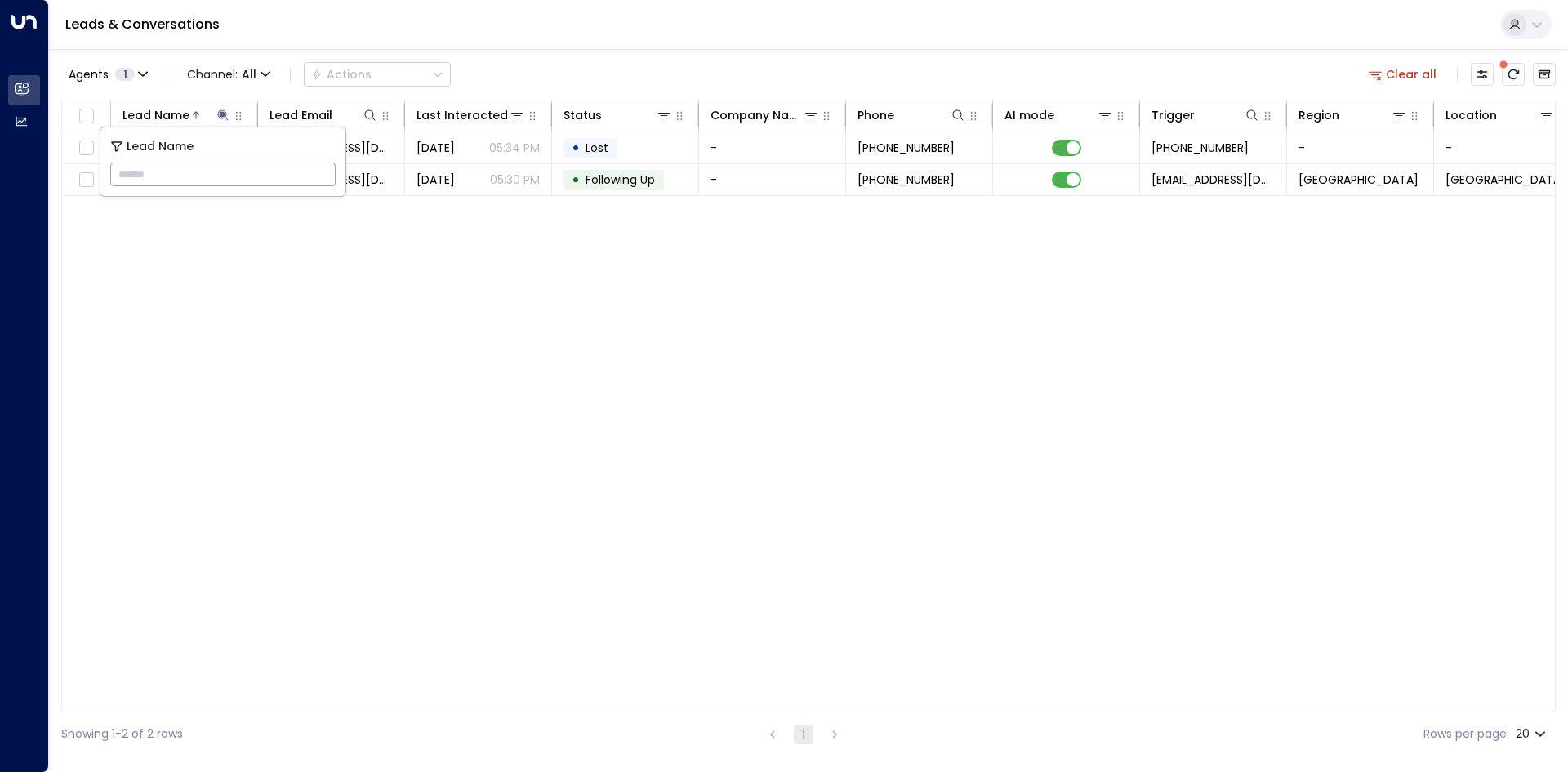
click at [272, 176] on input "text" at bounding box center [223, 174] width 226 height 30
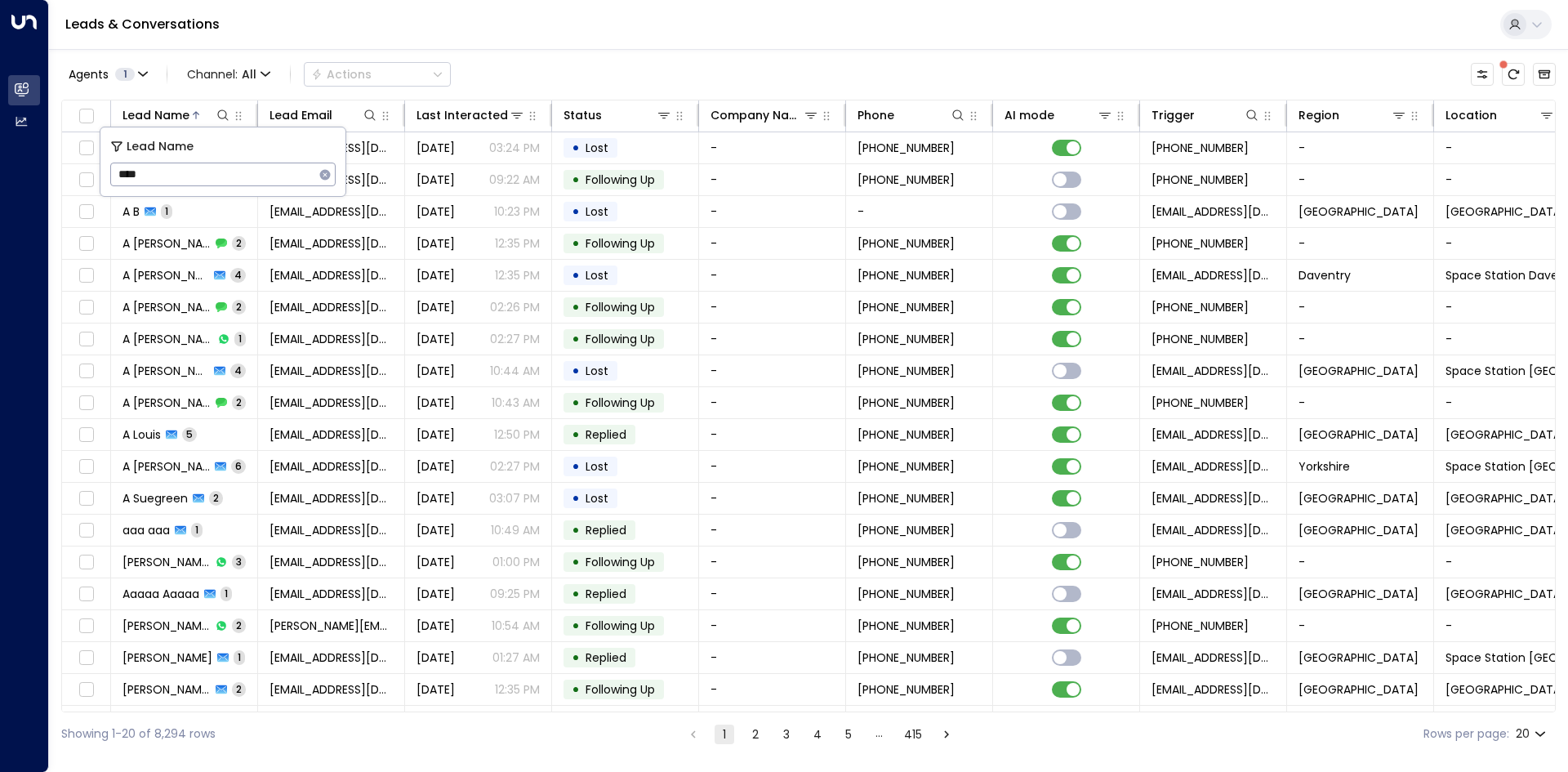
type input "*****"
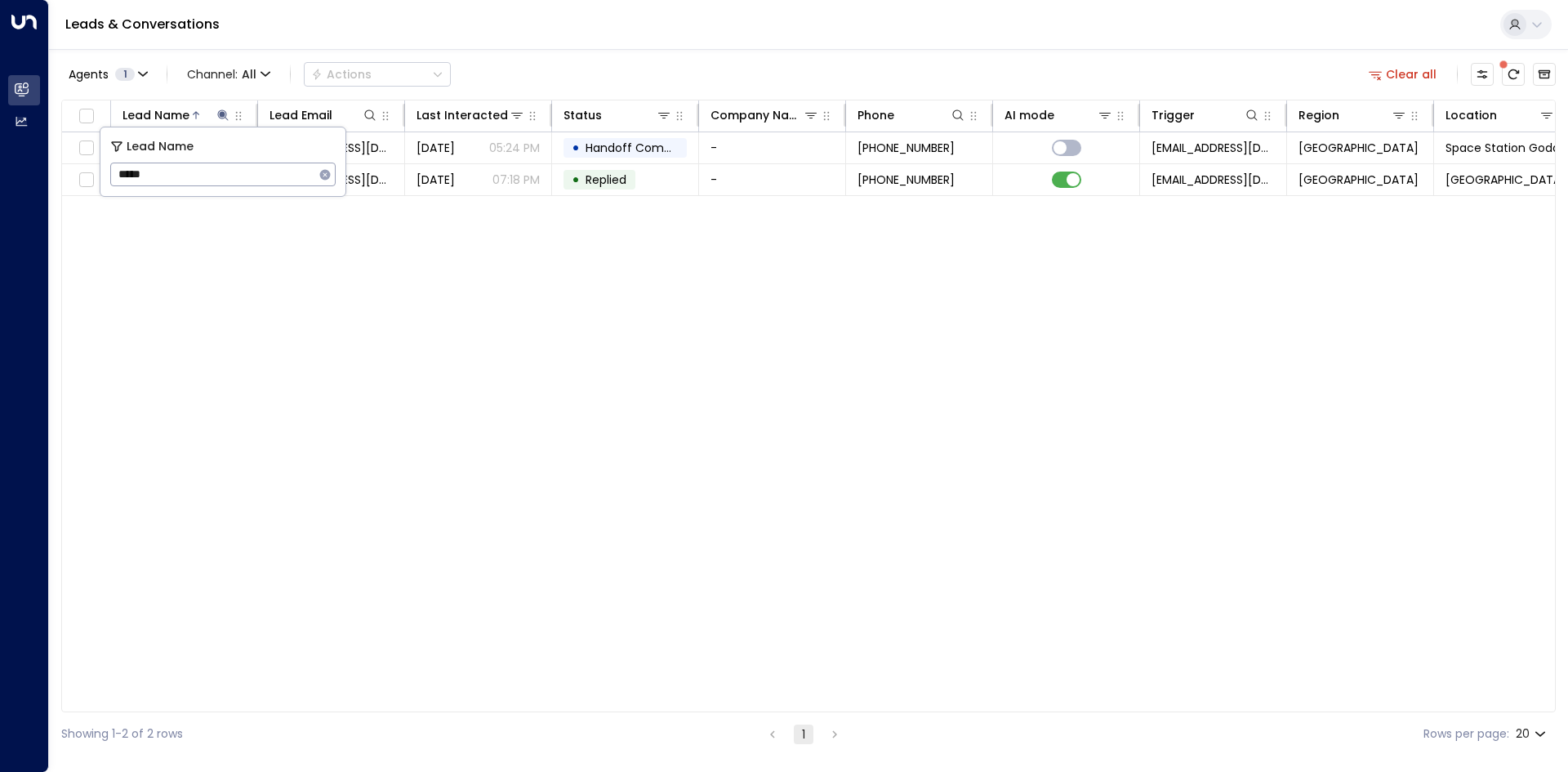
click at [259, 243] on div "Lead Name Lead Email Last Interacted Status Company Name Phone AI mode Trigger …" at bounding box center [808, 406] width 1495 height 613
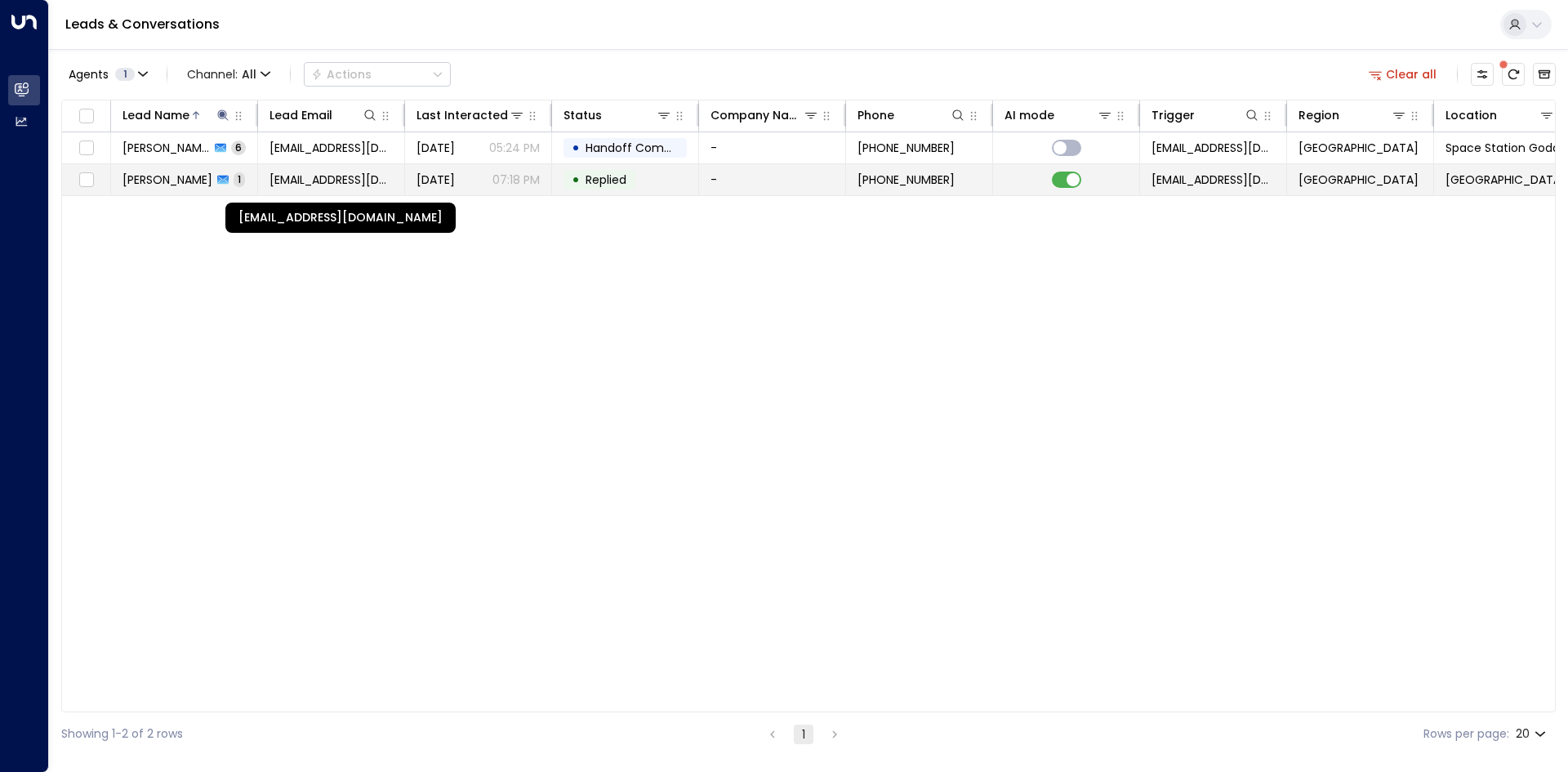
click at [290, 180] on span "[EMAIL_ADDRESS][DOMAIN_NAME]" at bounding box center [331, 179] width 123 height 16
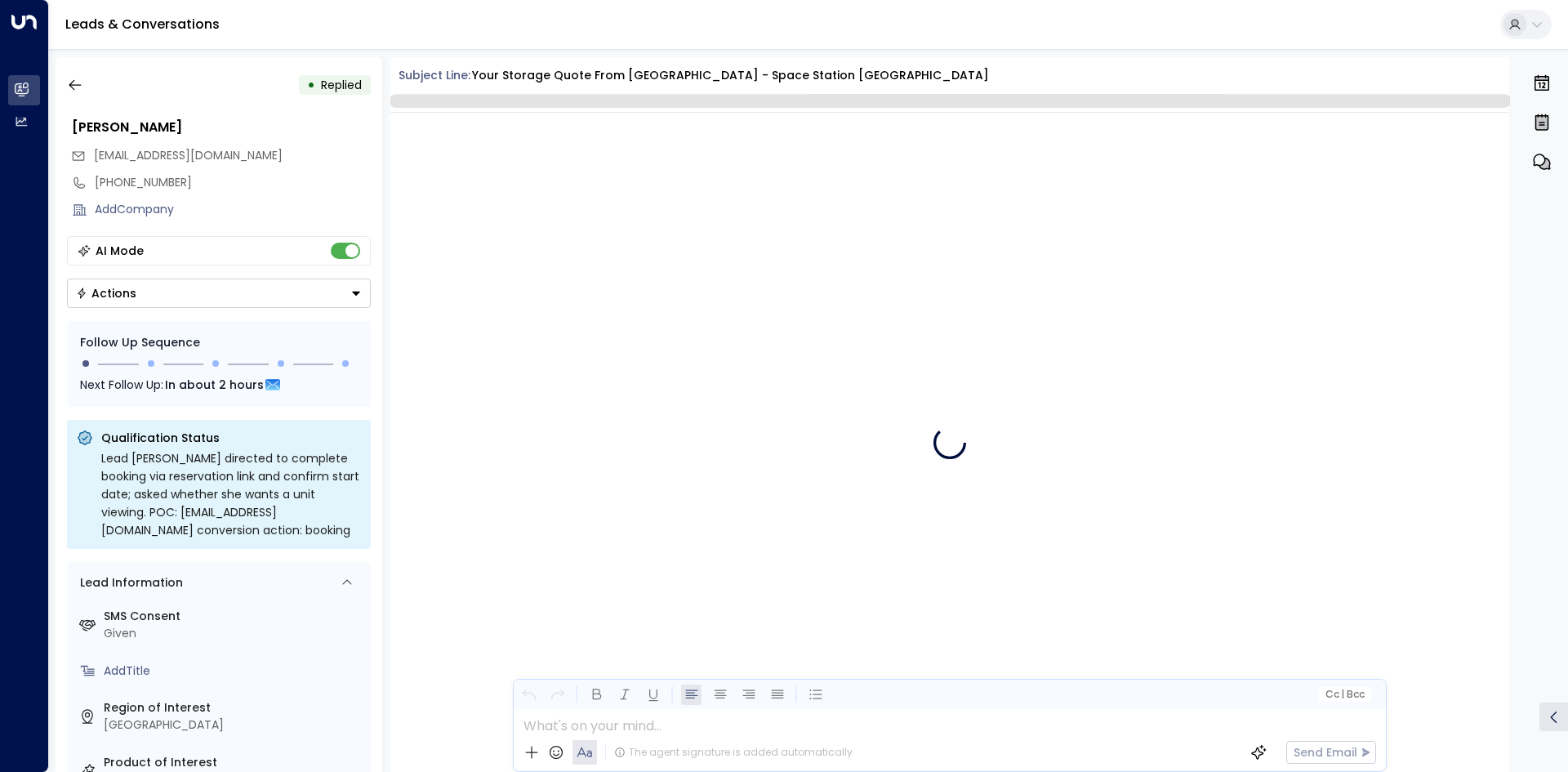
scroll to position [599, 0]
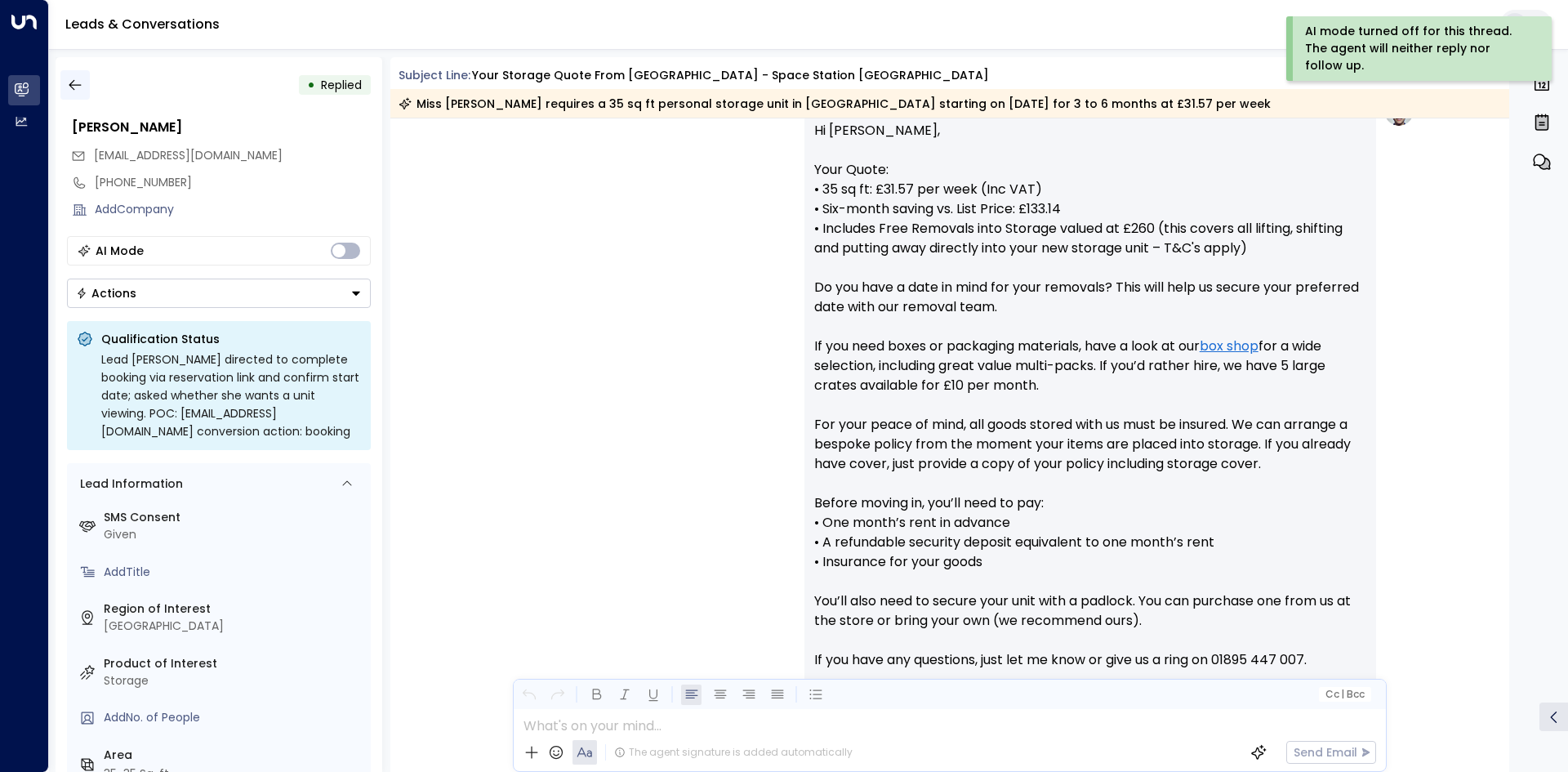
click at [73, 84] on icon "button" at bounding box center [75, 84] width 16 height 16
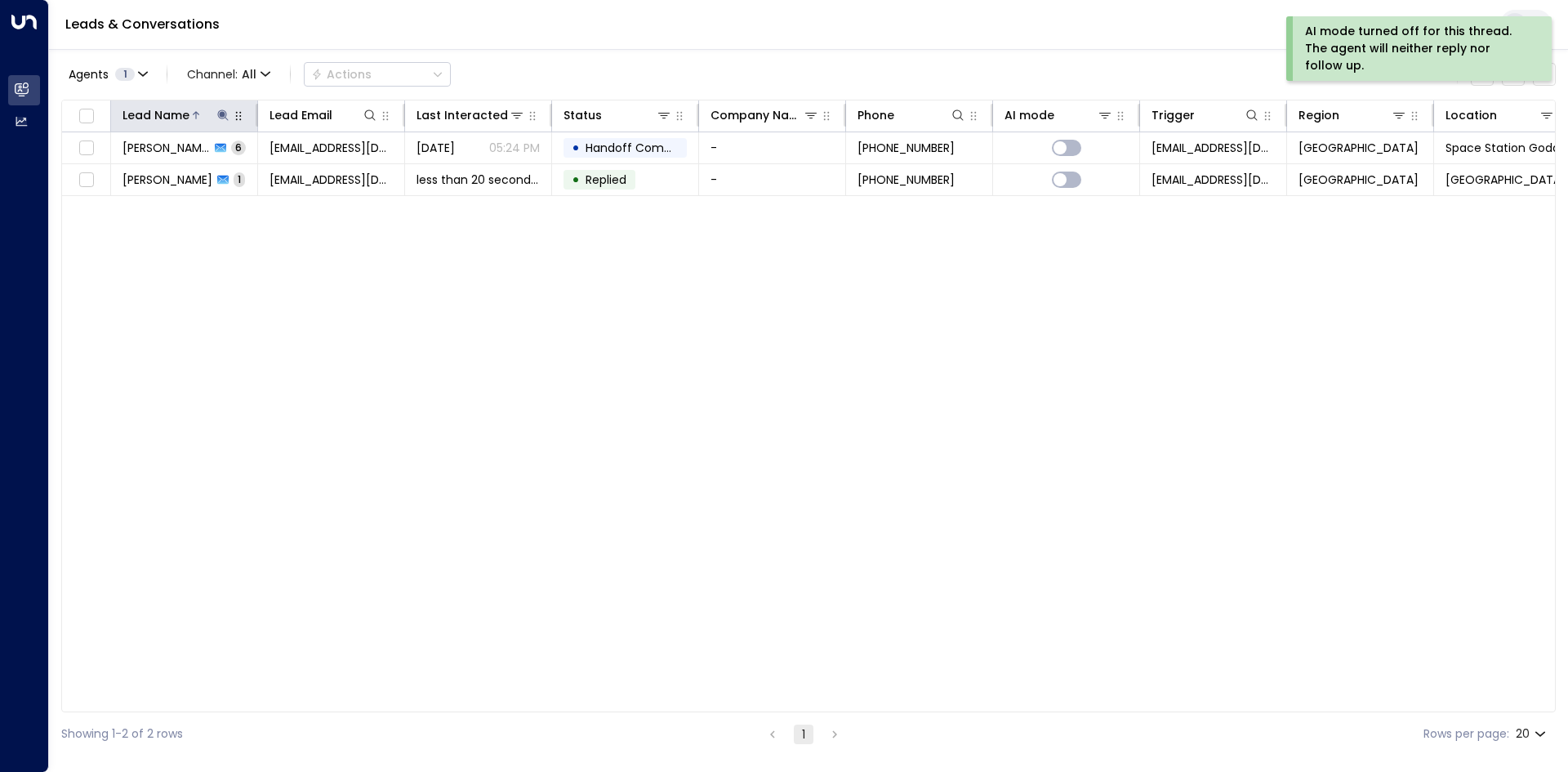
click at [224, 116] on icon at bounding box center [222, 115] width 10 height 10
click at [321, 176] on icon "button" at bounding box center [326, 174] width 10 height 10
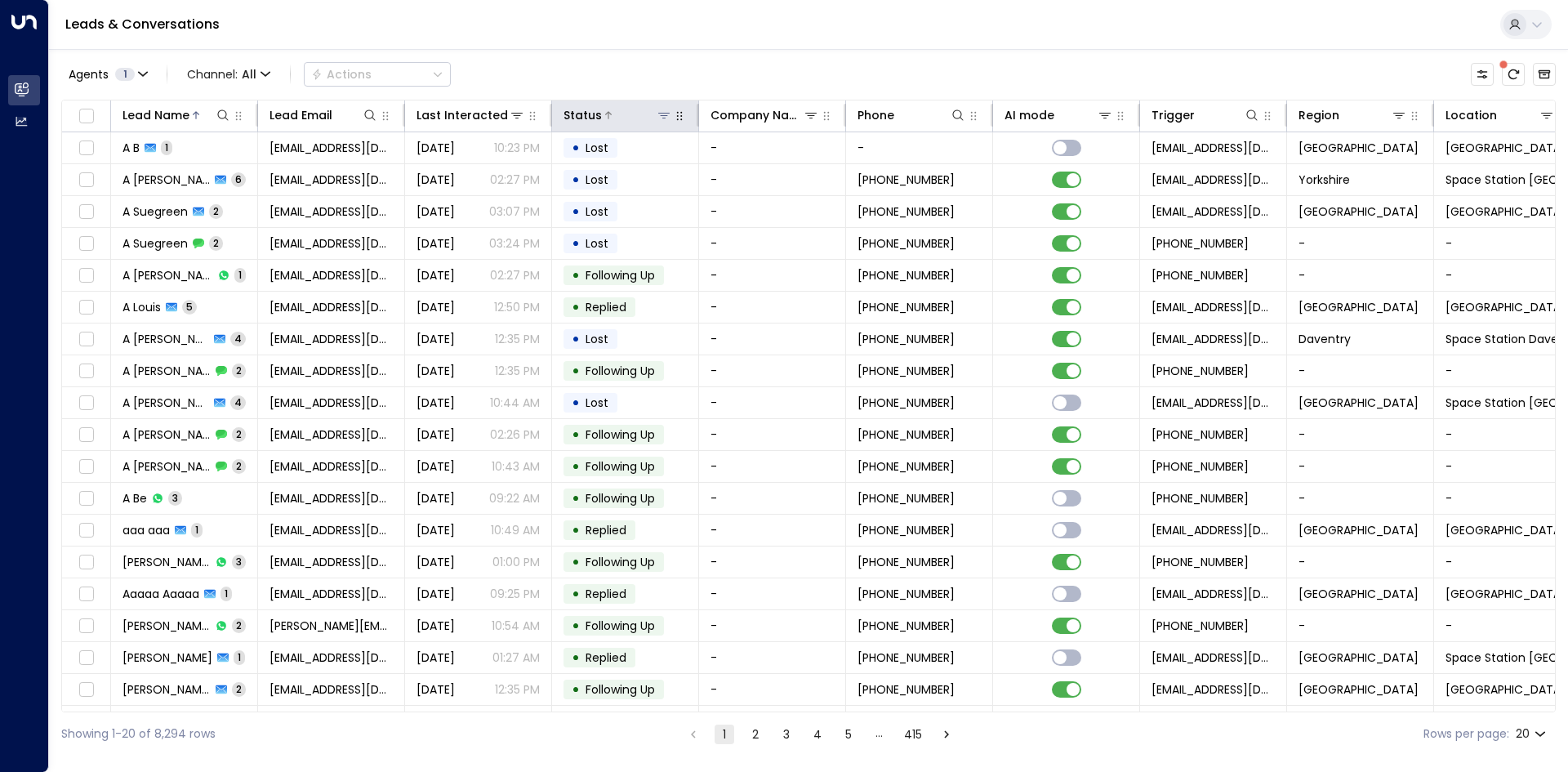
click at [630, 121] on div at bounding box center [638, 115] width 71 height 16
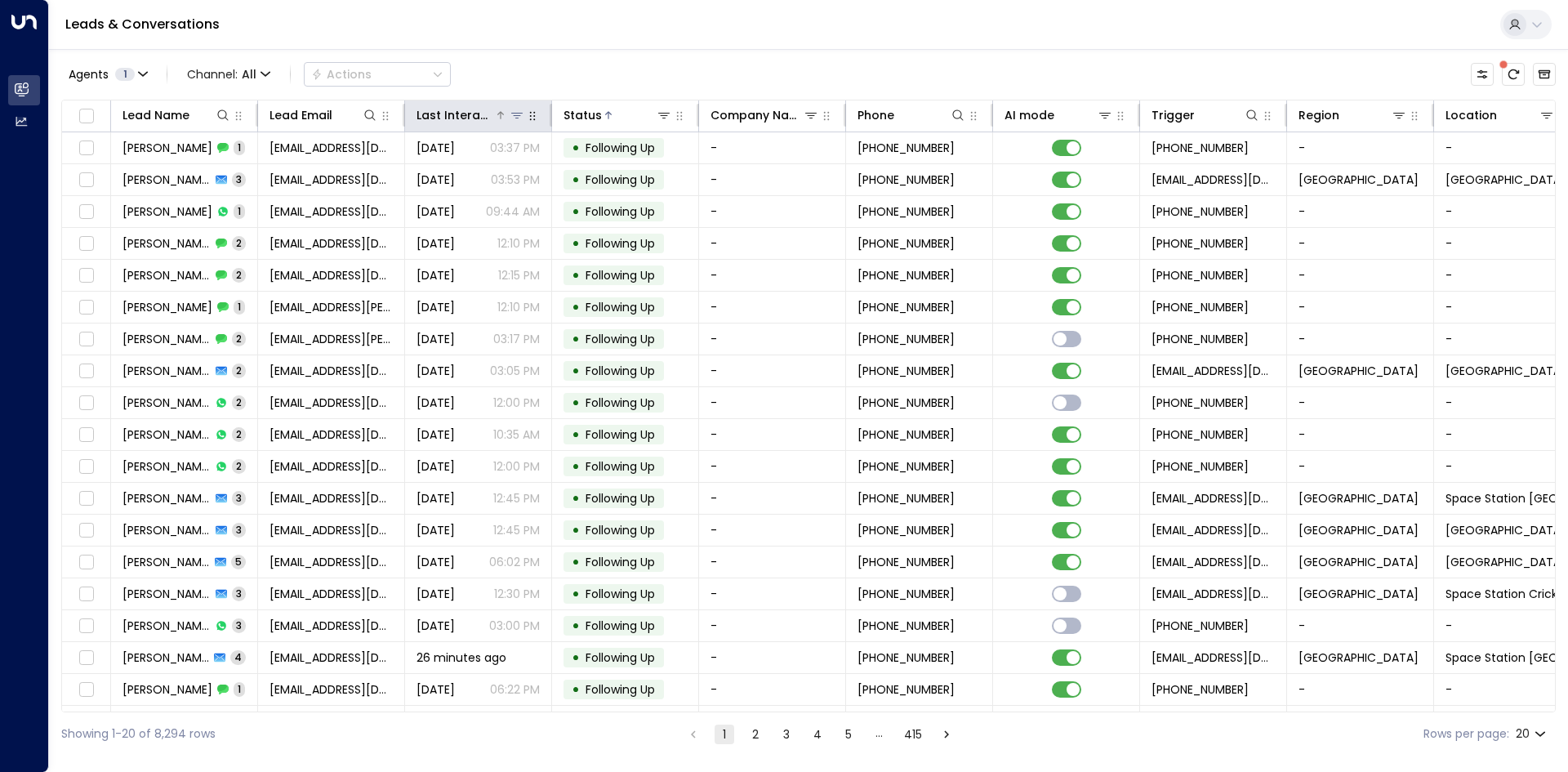
click at [501, 108] on div at bounding box center [510, 115] width 31 height 16
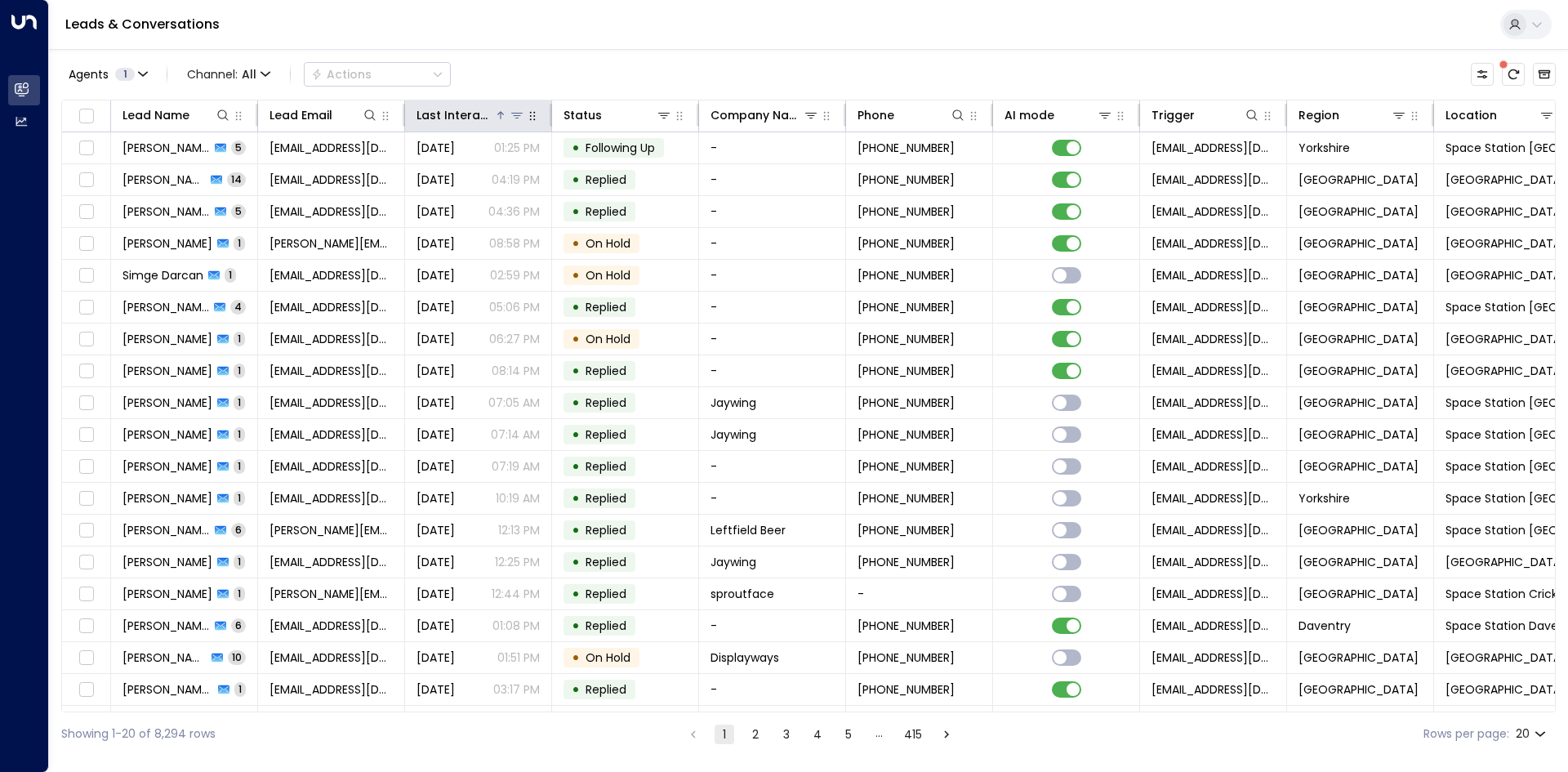
click at [471, 115] on div "Last Interacted" at bounding box center [455, 115] width 78 height 20
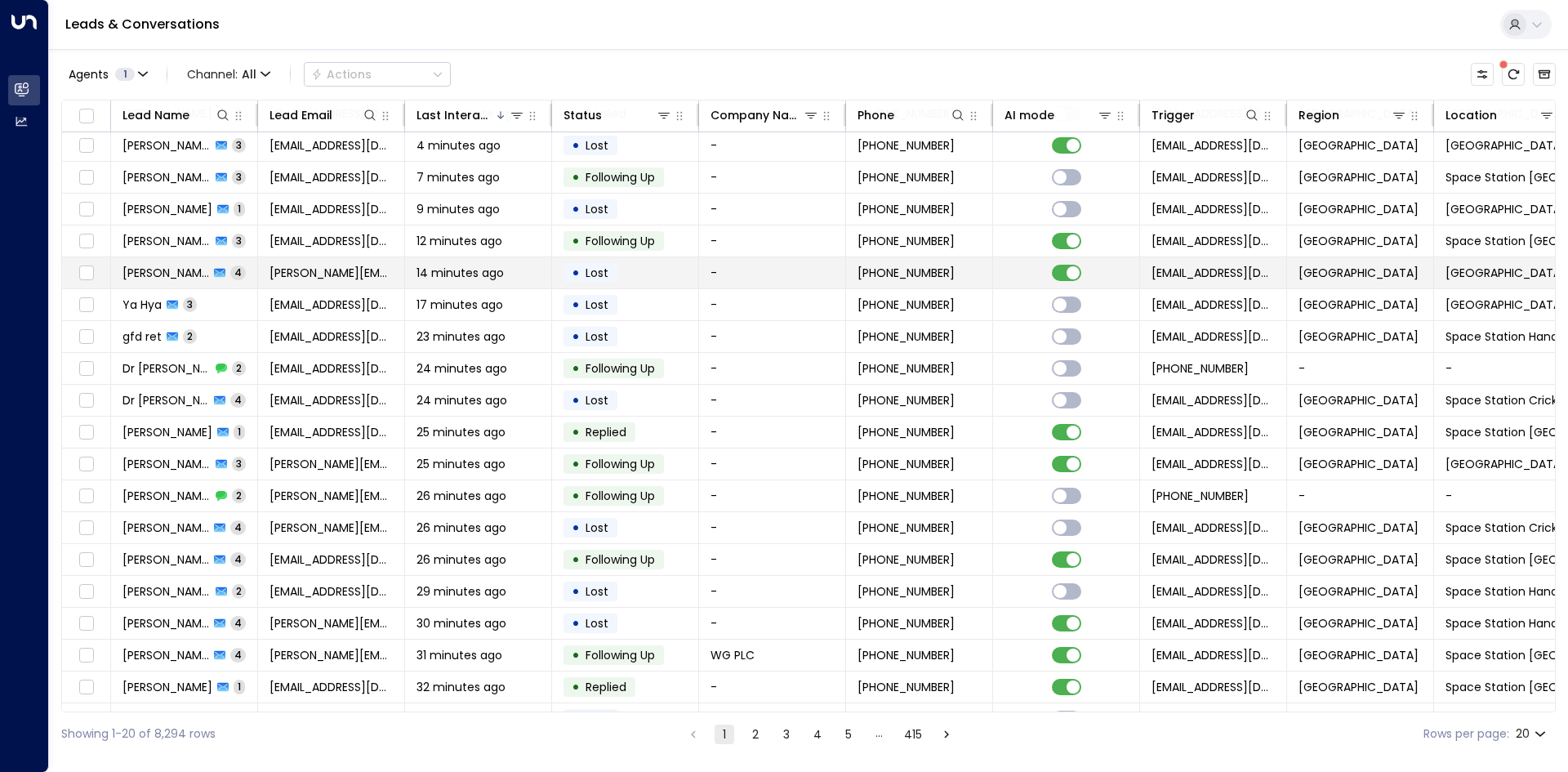
scroll to position [63, 0]
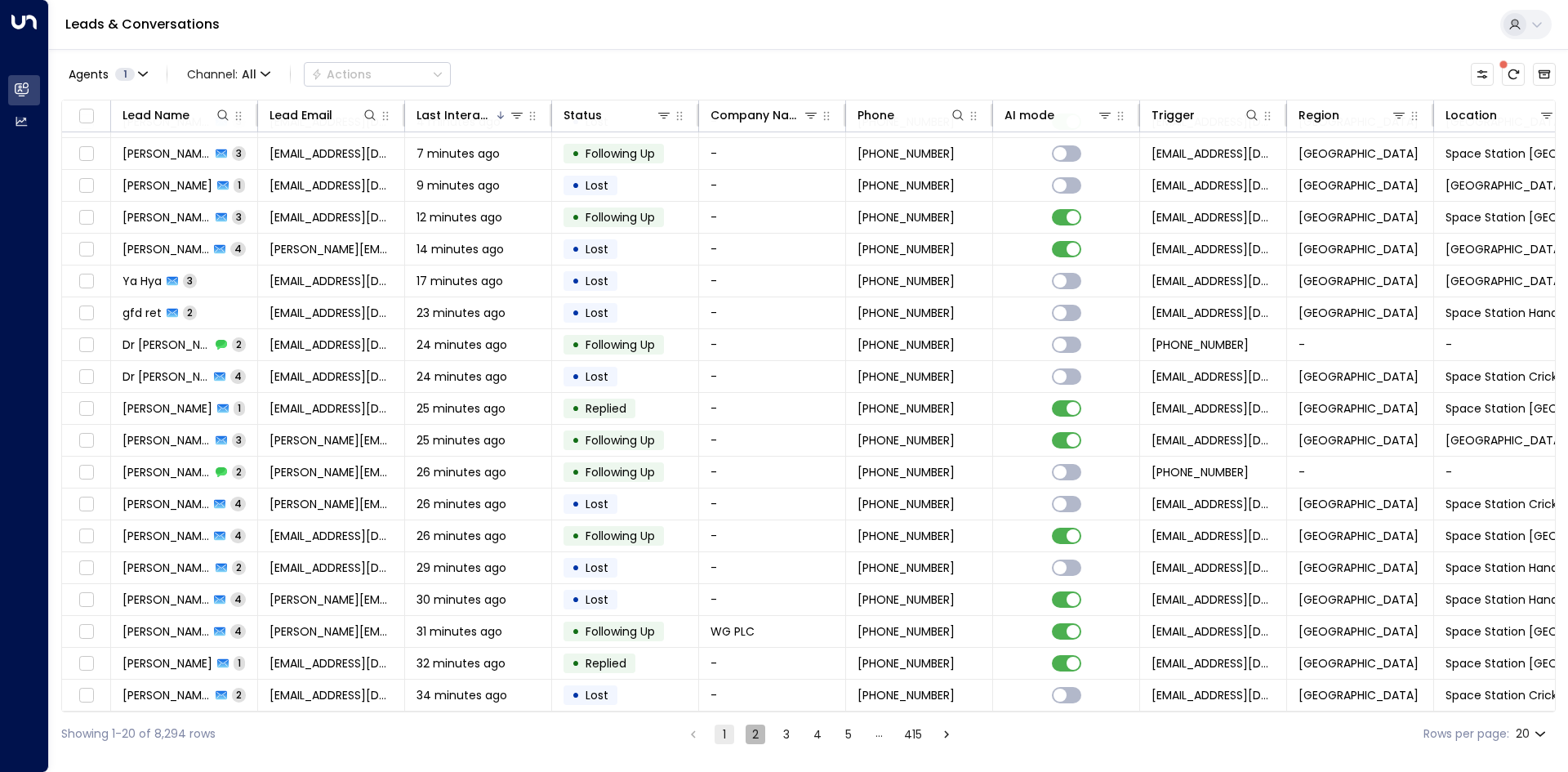
click at [751, 732] on button "2" at bounding box center [755, 734] width 20 height 20
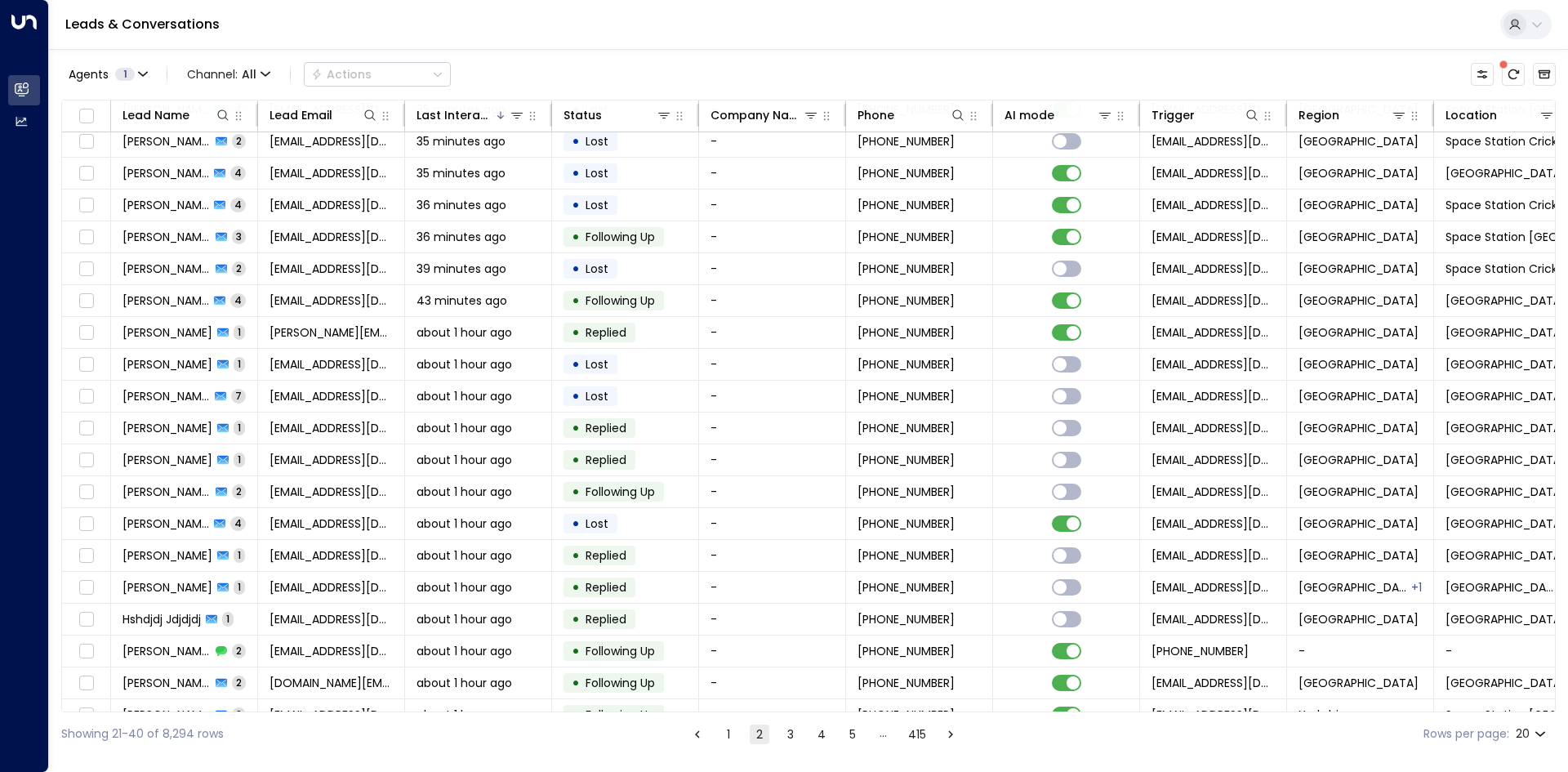
scroll to position [63, 0]
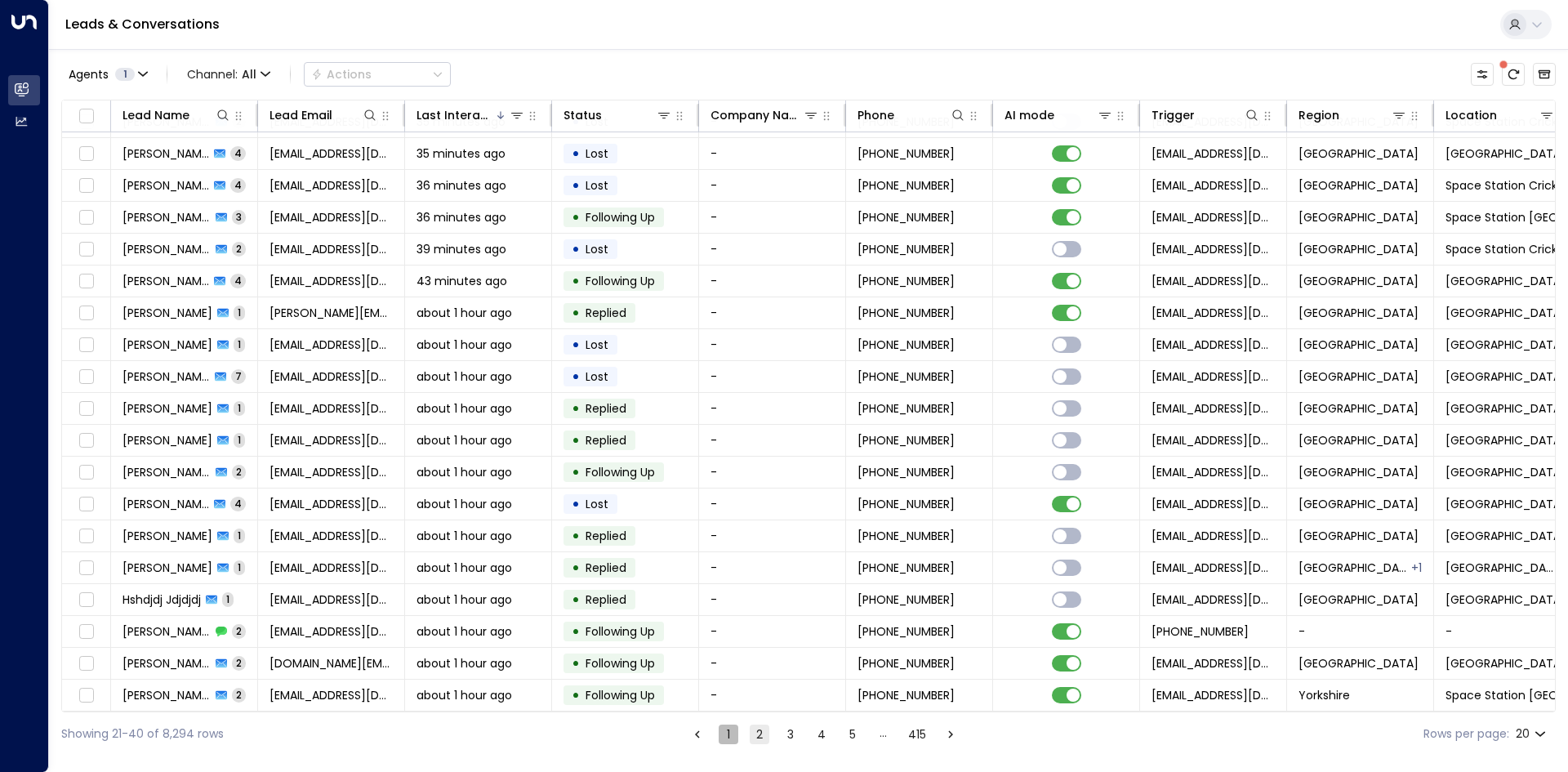
click at [735, 731] on button "1" at bounding box center [728, 734] width 20 height 20
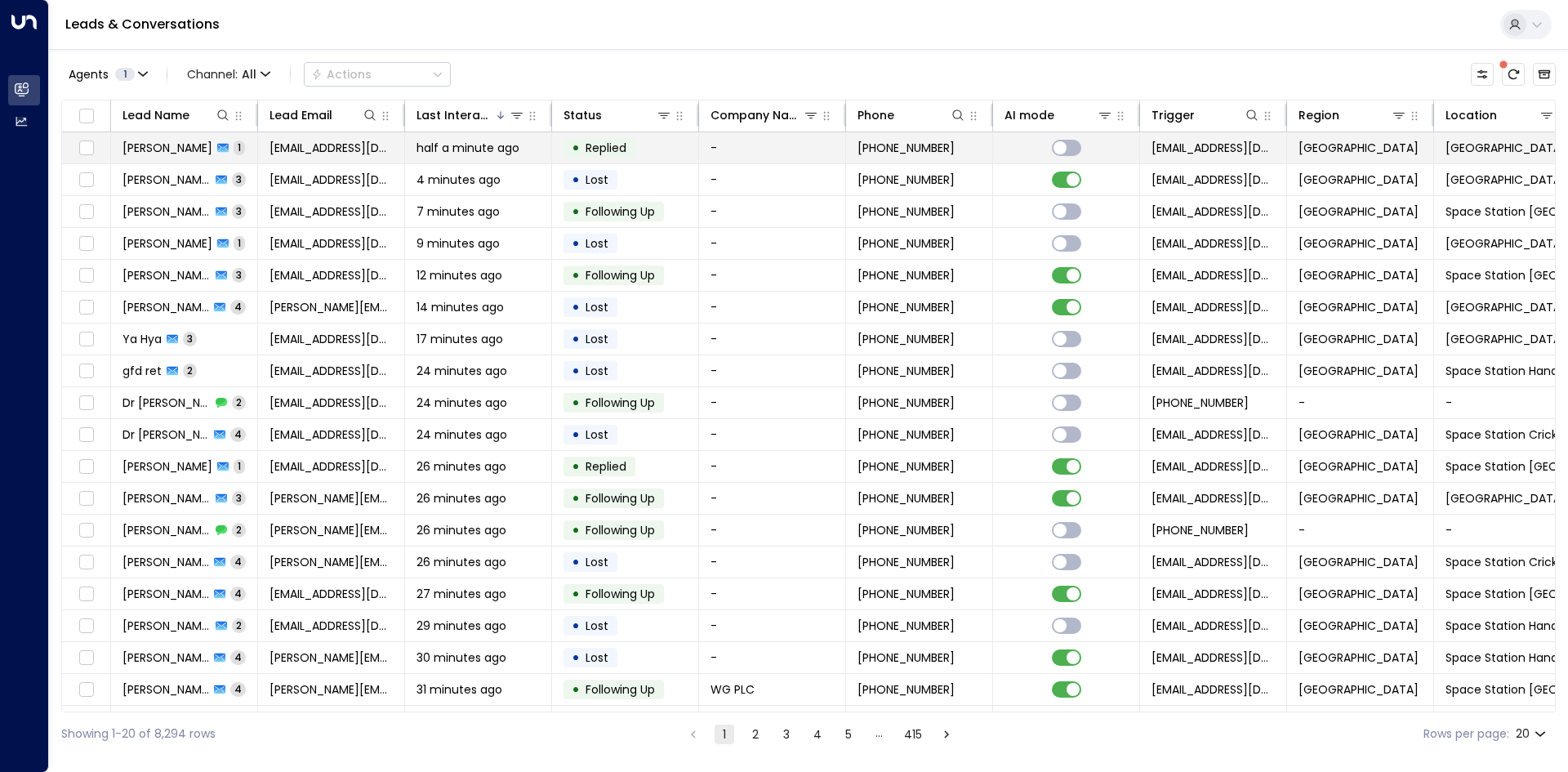
click at [439, 146] on span "half a minute ago" at bounding box center [467, 147] width 103 height 16
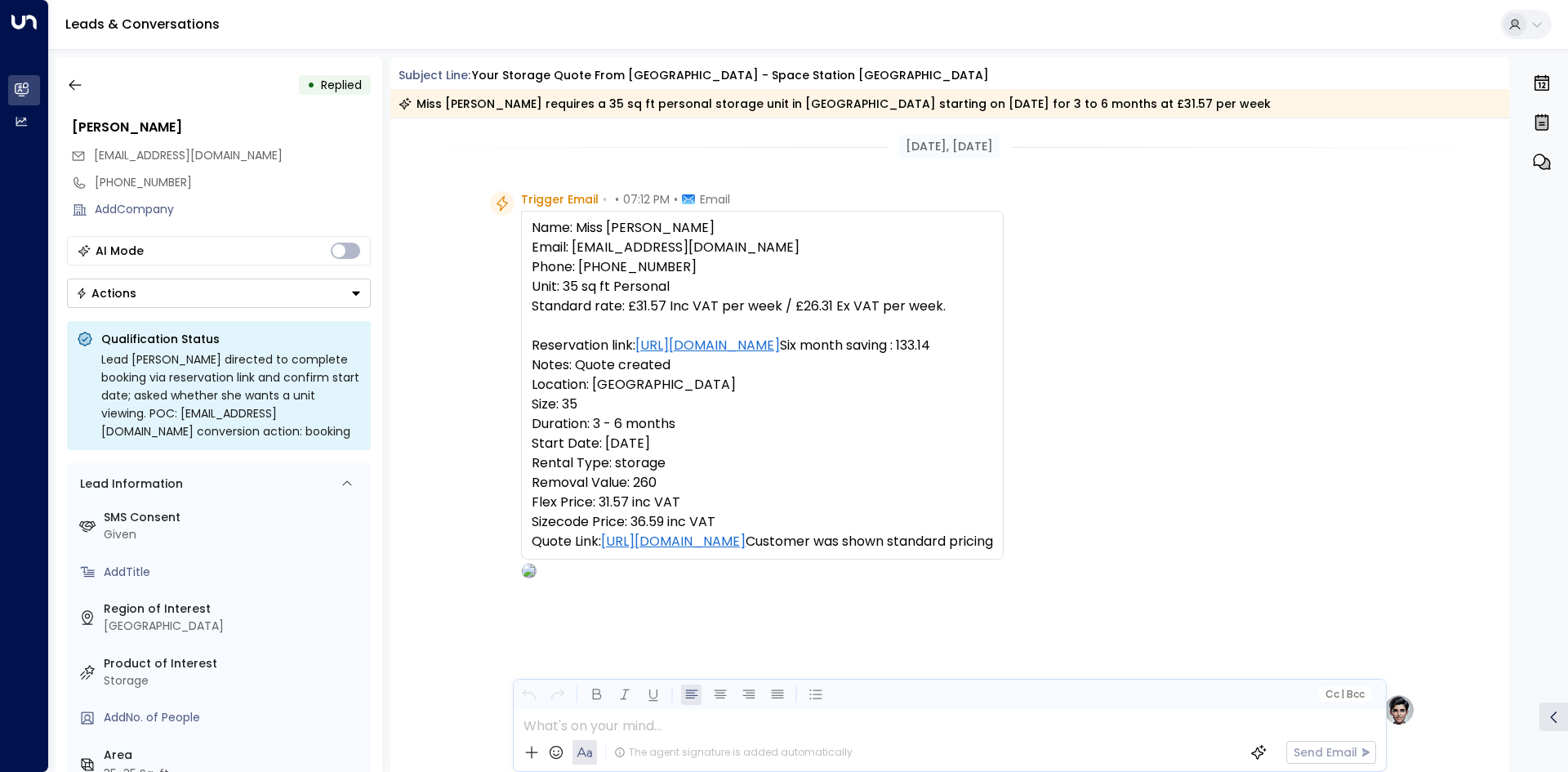
scroll to position [604, 0]
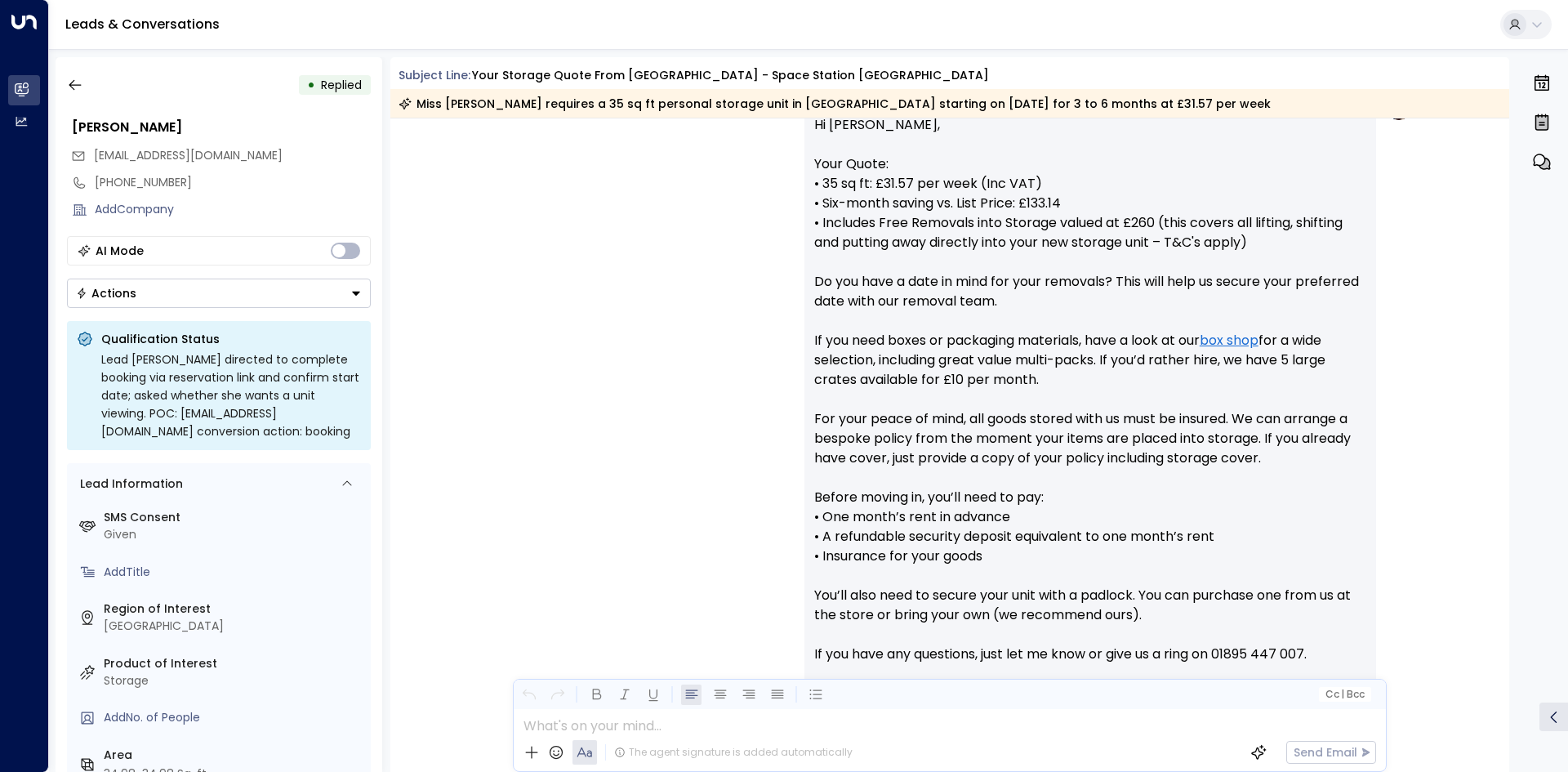
click at [346, 294] on button "Actions" at bounding box center [219, 293] width 304 height 29
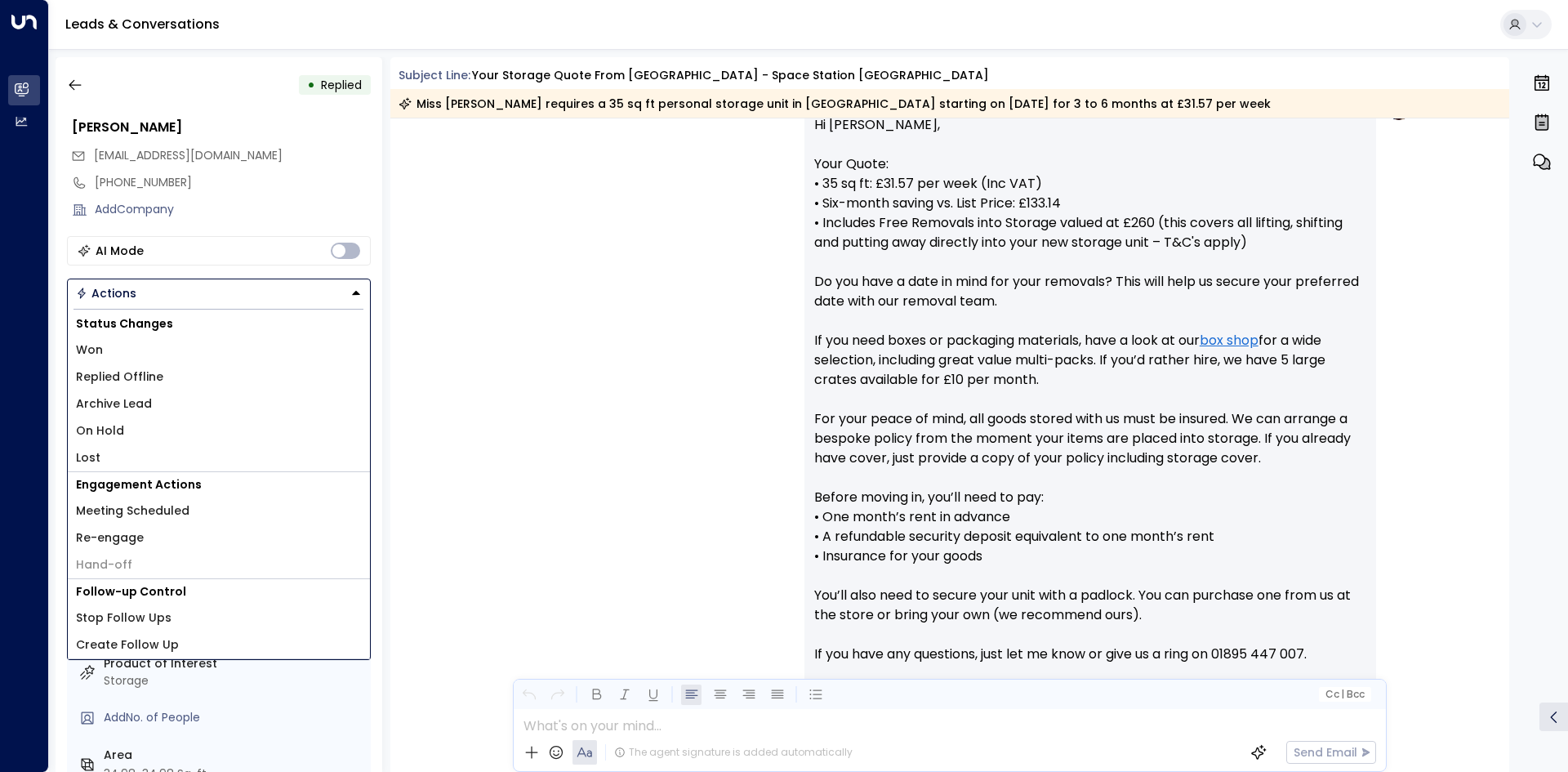
click at [108, 460] on li "Lost" at bounding box center [219, 458] width 302 height 27
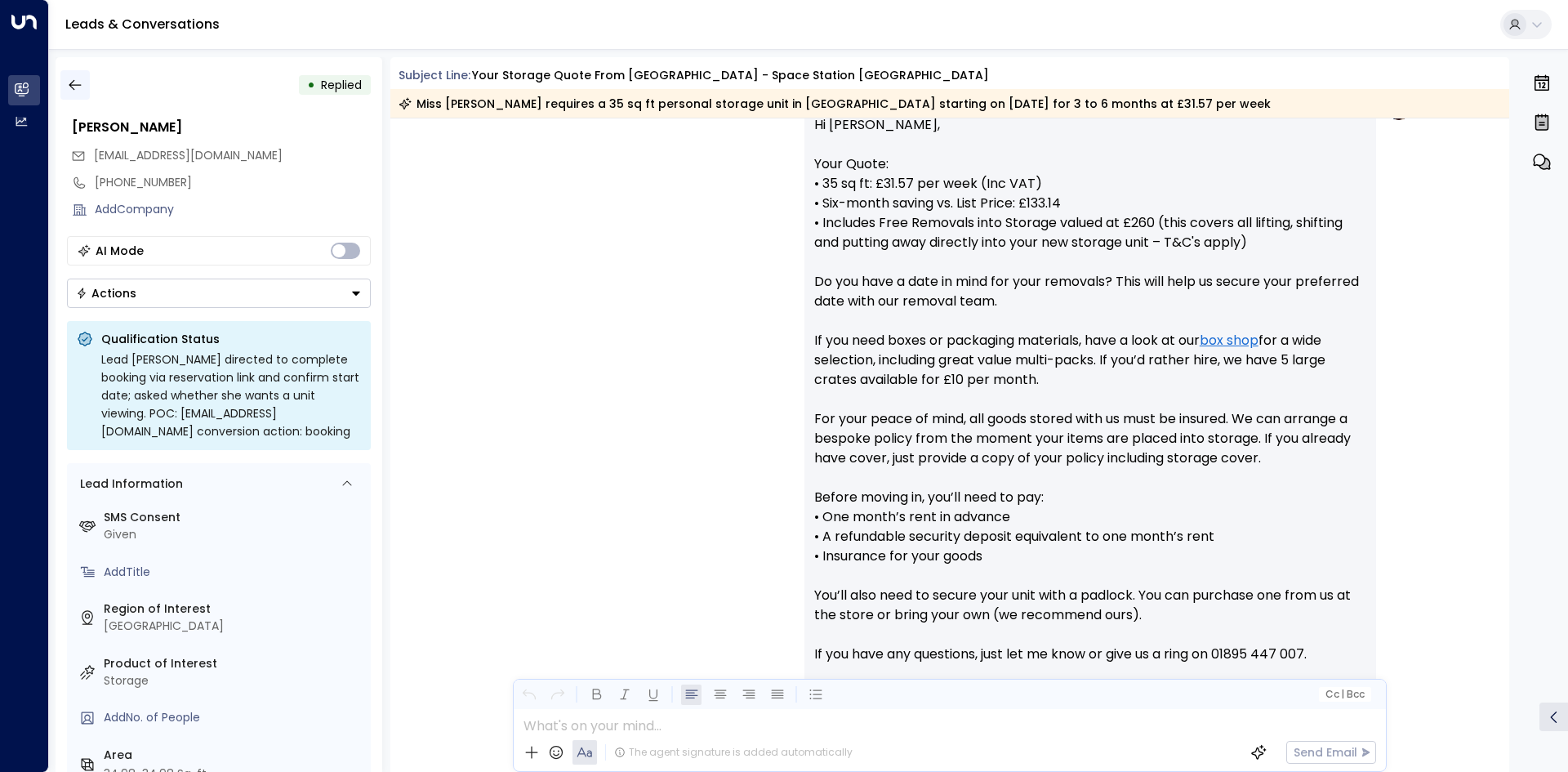
click at [71, 88] on icon "button" at bounding box center [75, 84] width 16 height 16
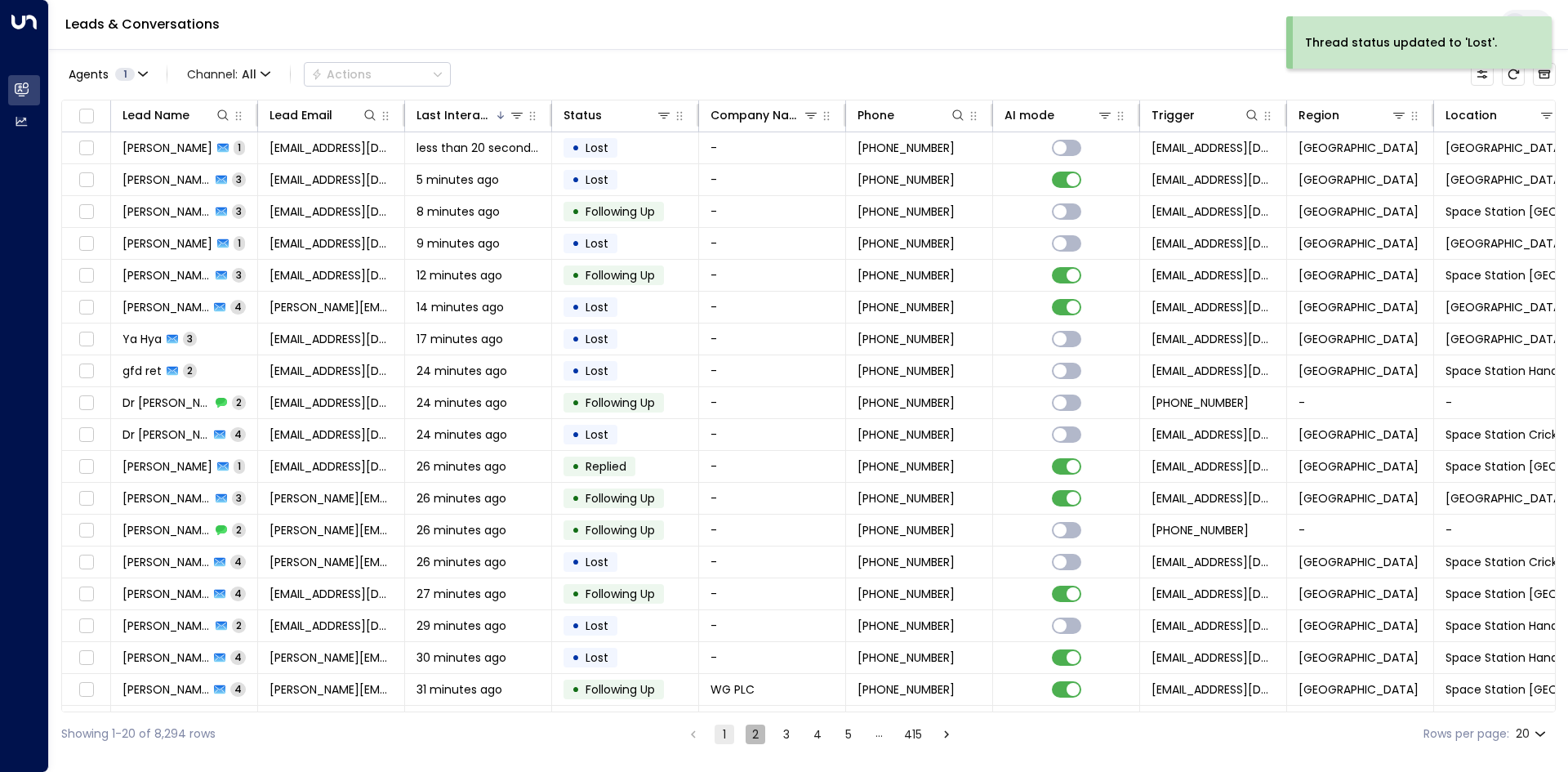
click at [756, 733] on button "2" at bounding box center [755, 734] width 20 height 20
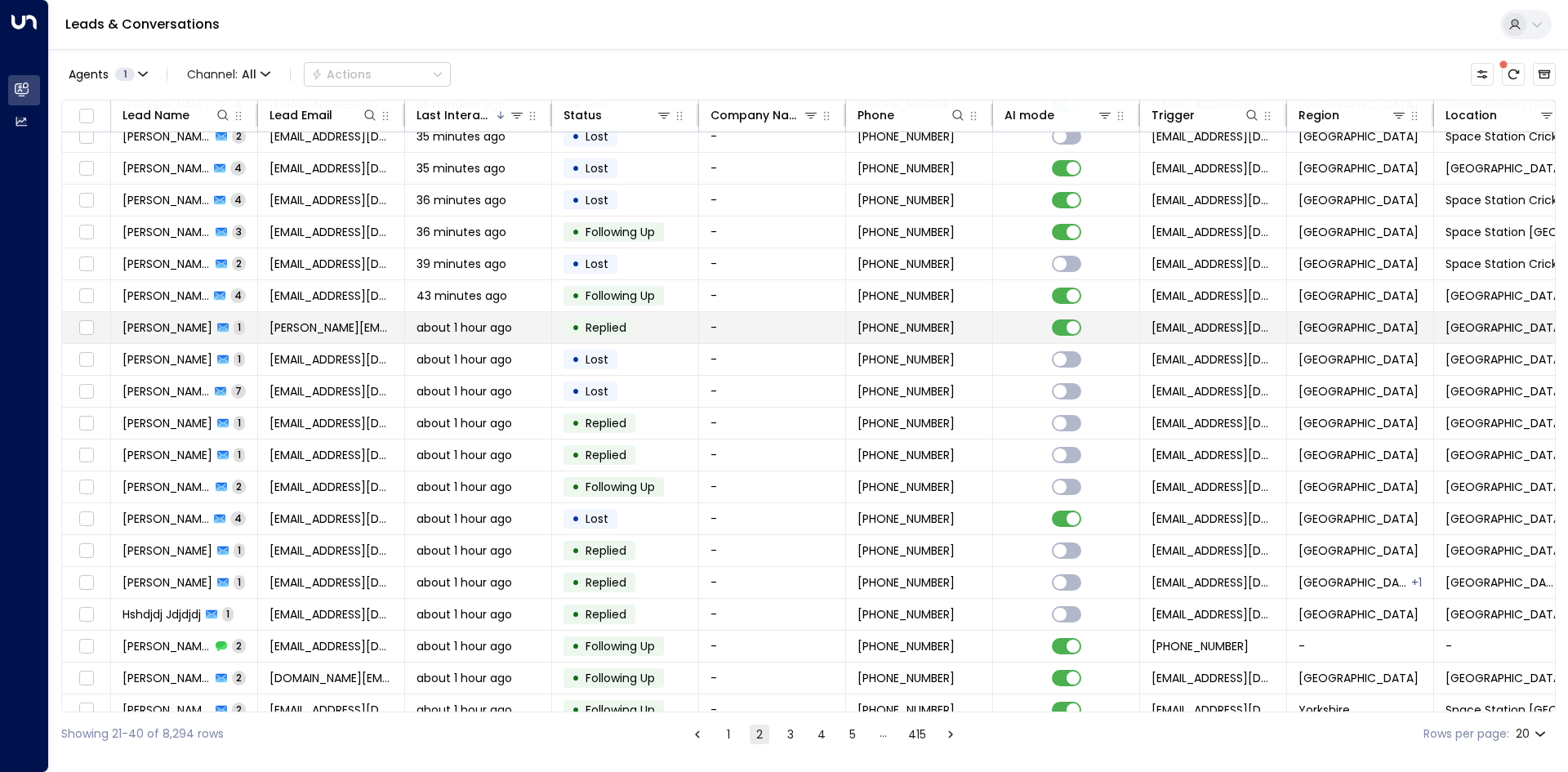
scroll to position [63, 0]
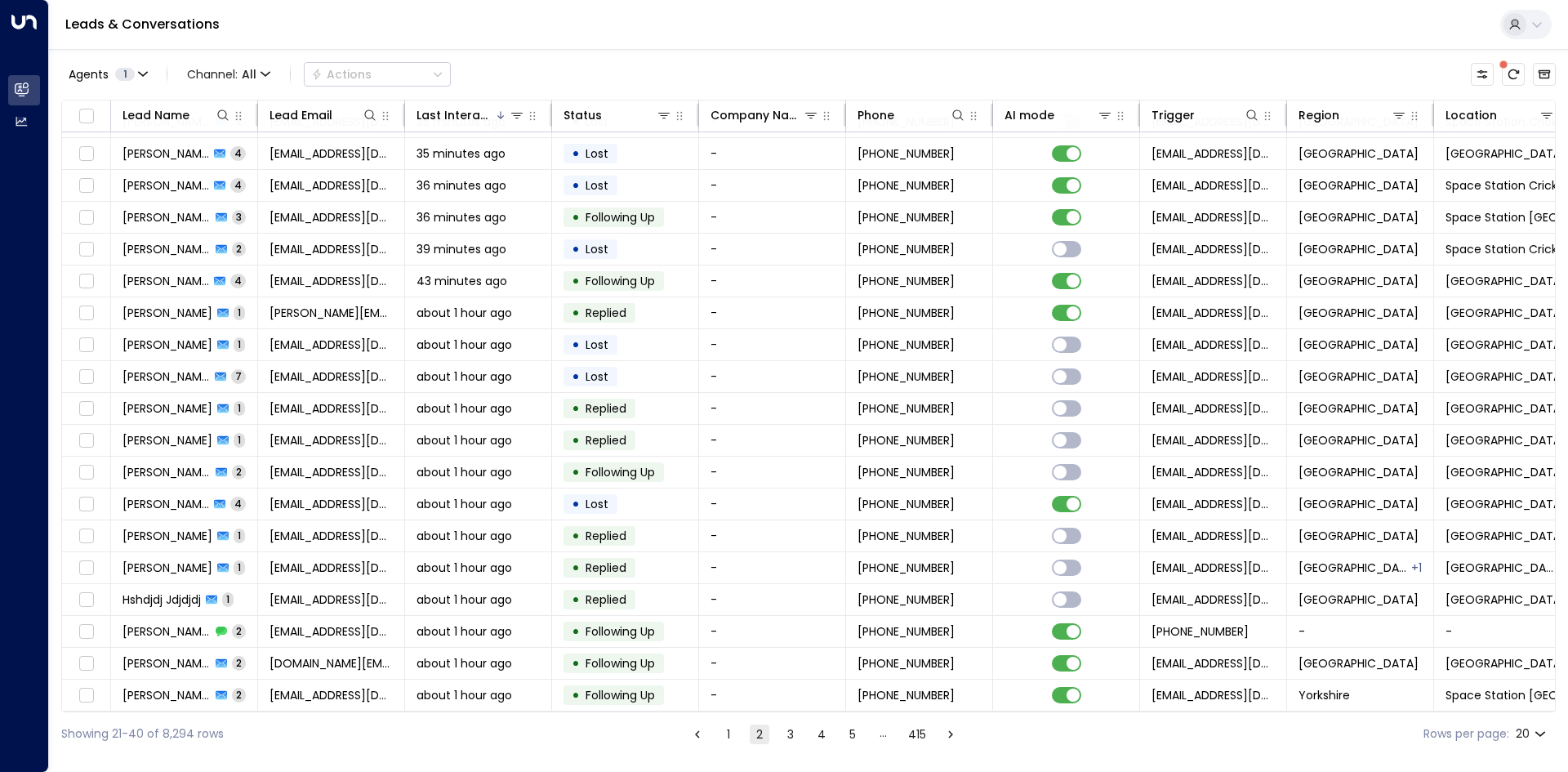
click at [781, 740] on button "3" at bounding box center [790, 734] width 20 height 20
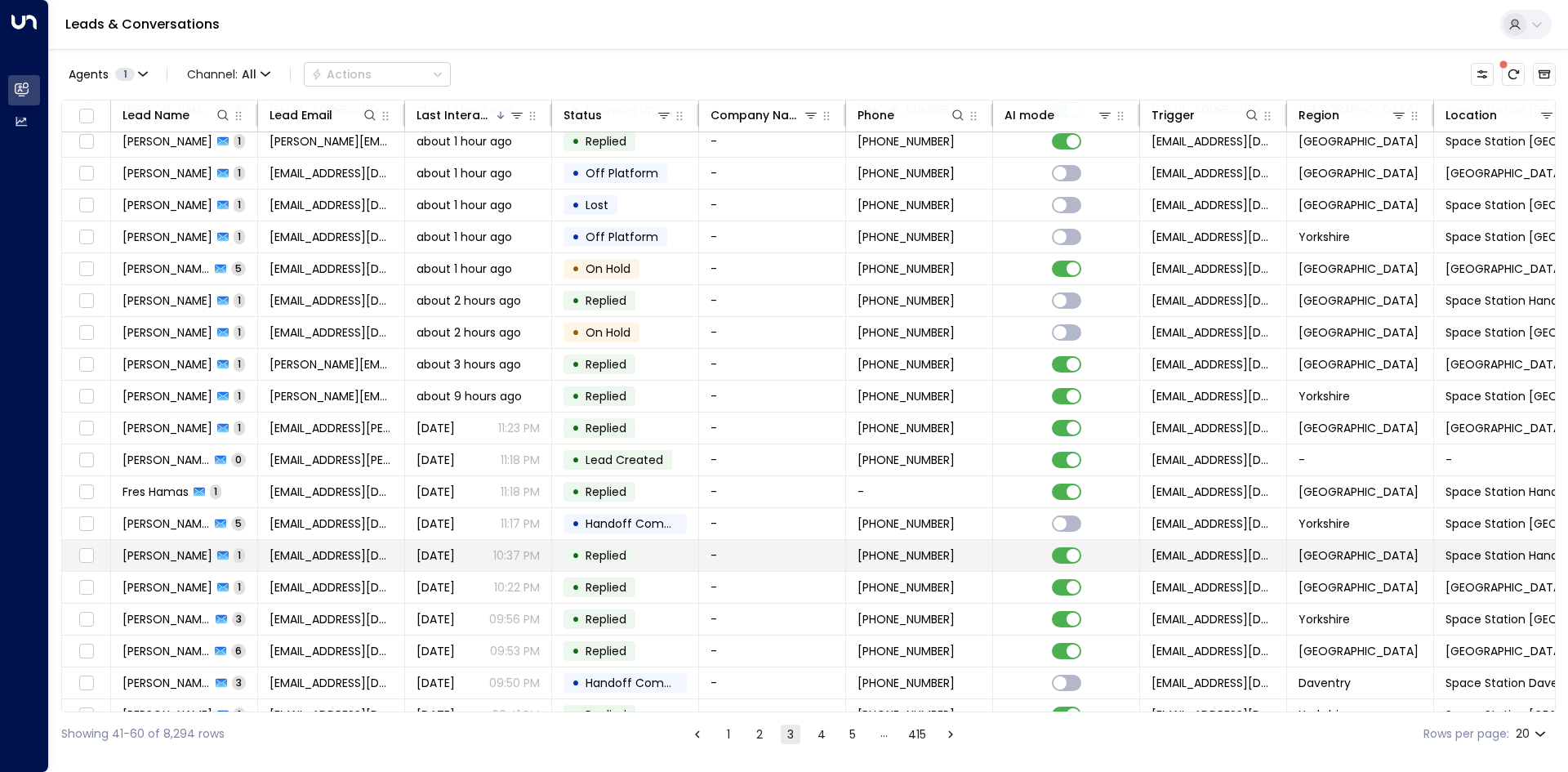
scroll to position [63, 0]
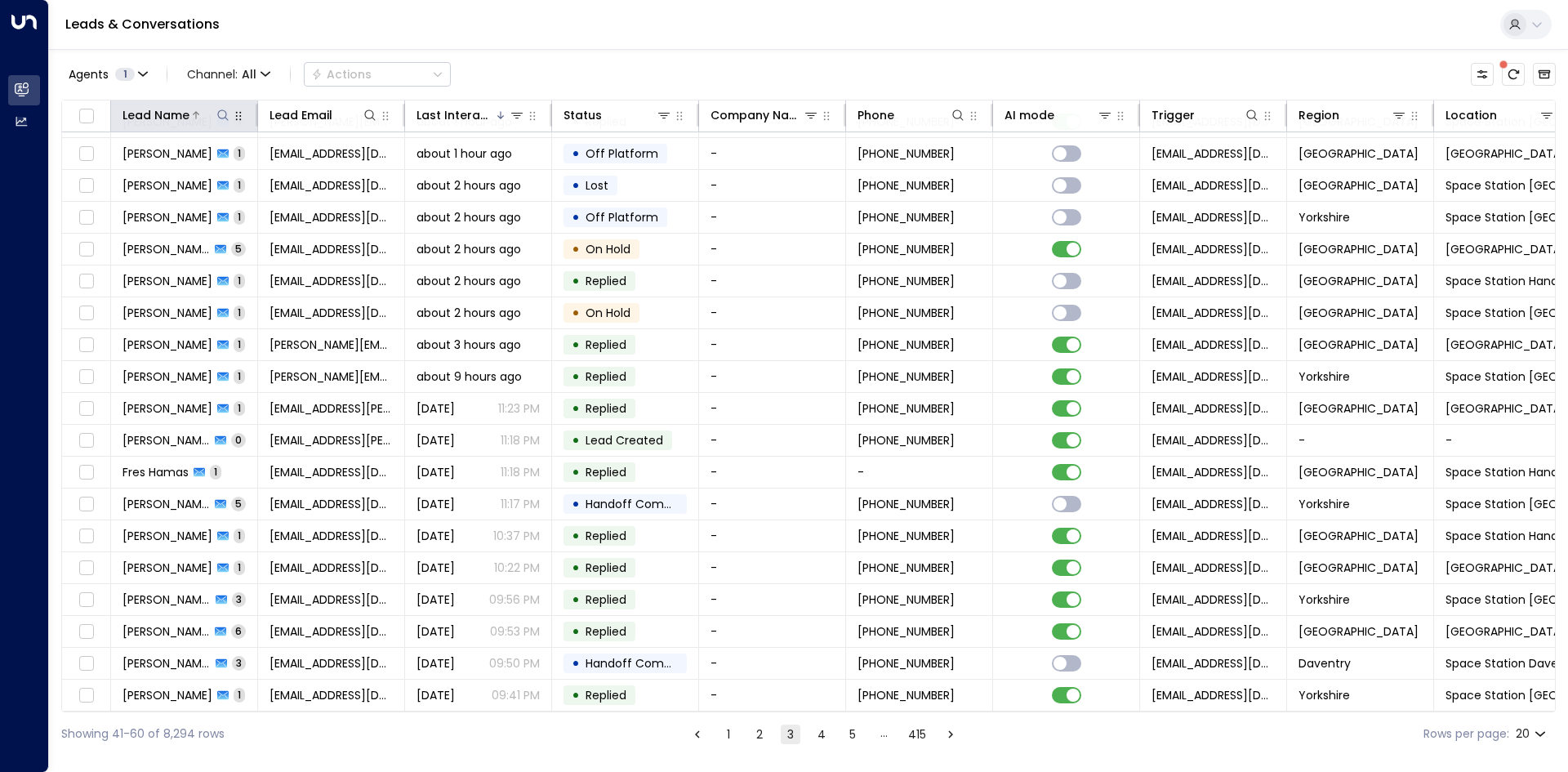
click at [224, 113] on icon at bounding box center [222, 115] width 13 height 13
click at [270, 174] on input "text" at bounding box center [223, 174] width 226 height 30
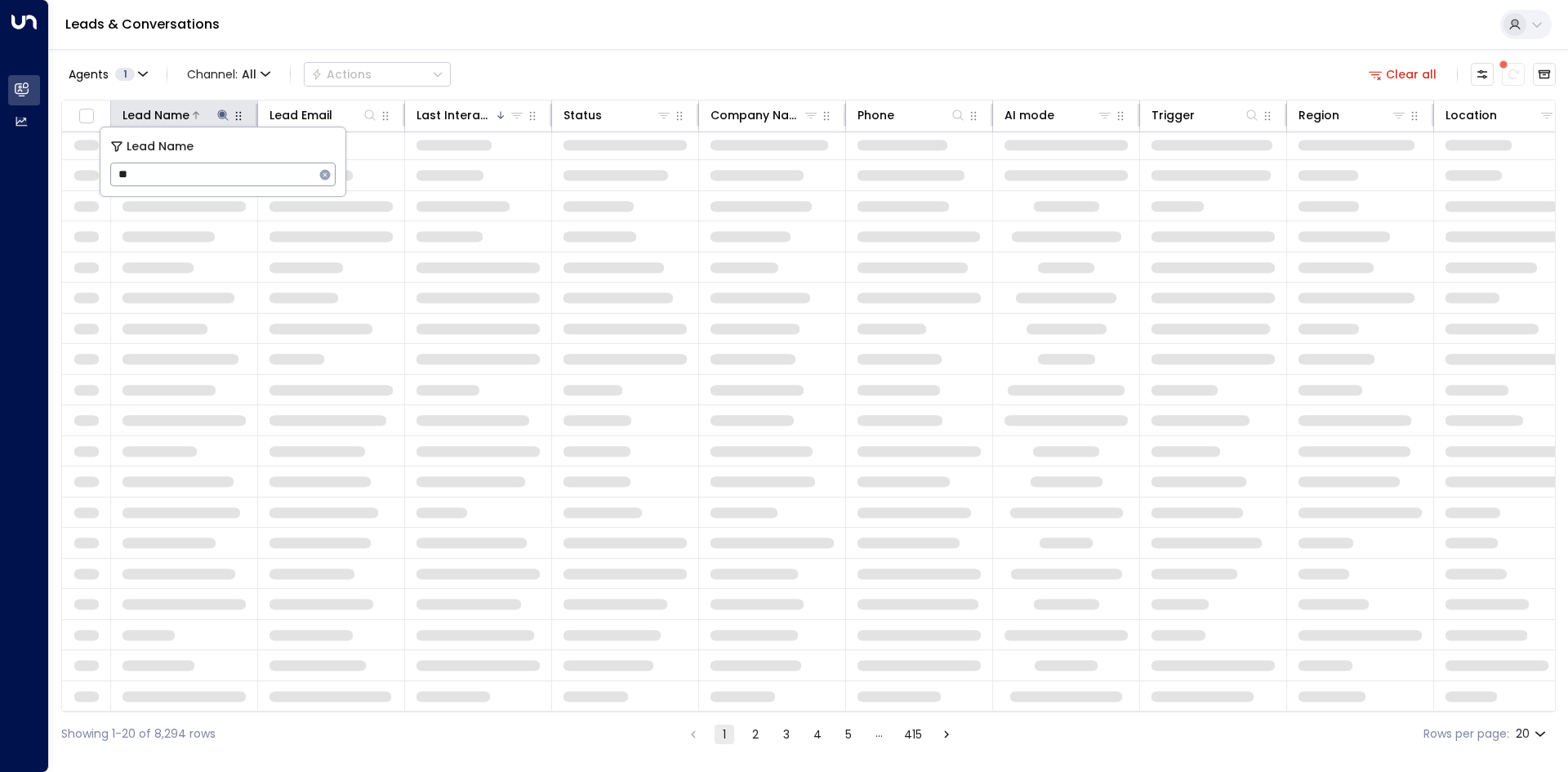
scroll to position [39, 0]
type input "******"
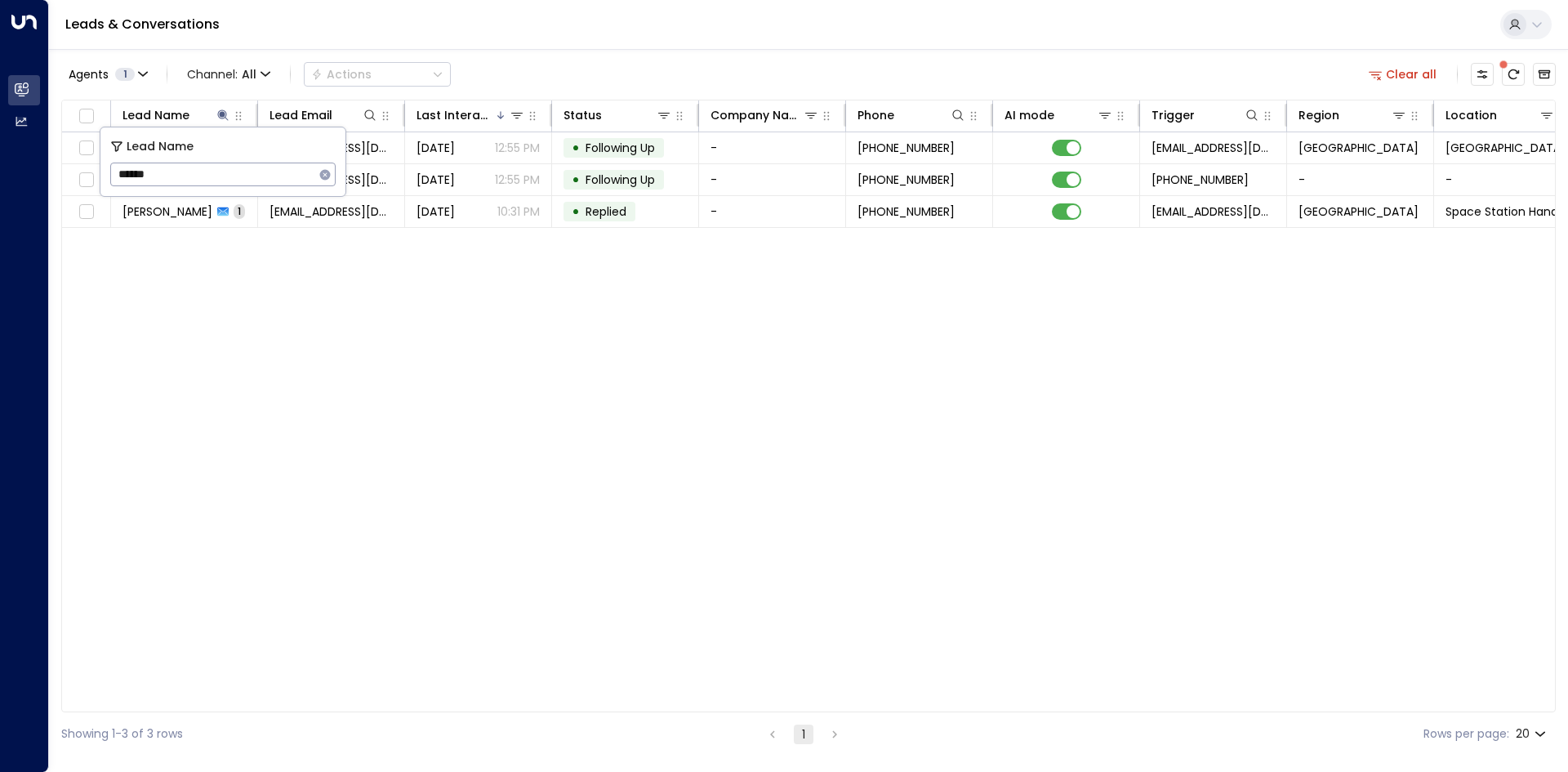
click at [398, 523] on div "Lead Name Lead Email Last Interacted Status Company Name Phone AI mode Trigger …" at bounding box center [808, 406] width 1495 height 613
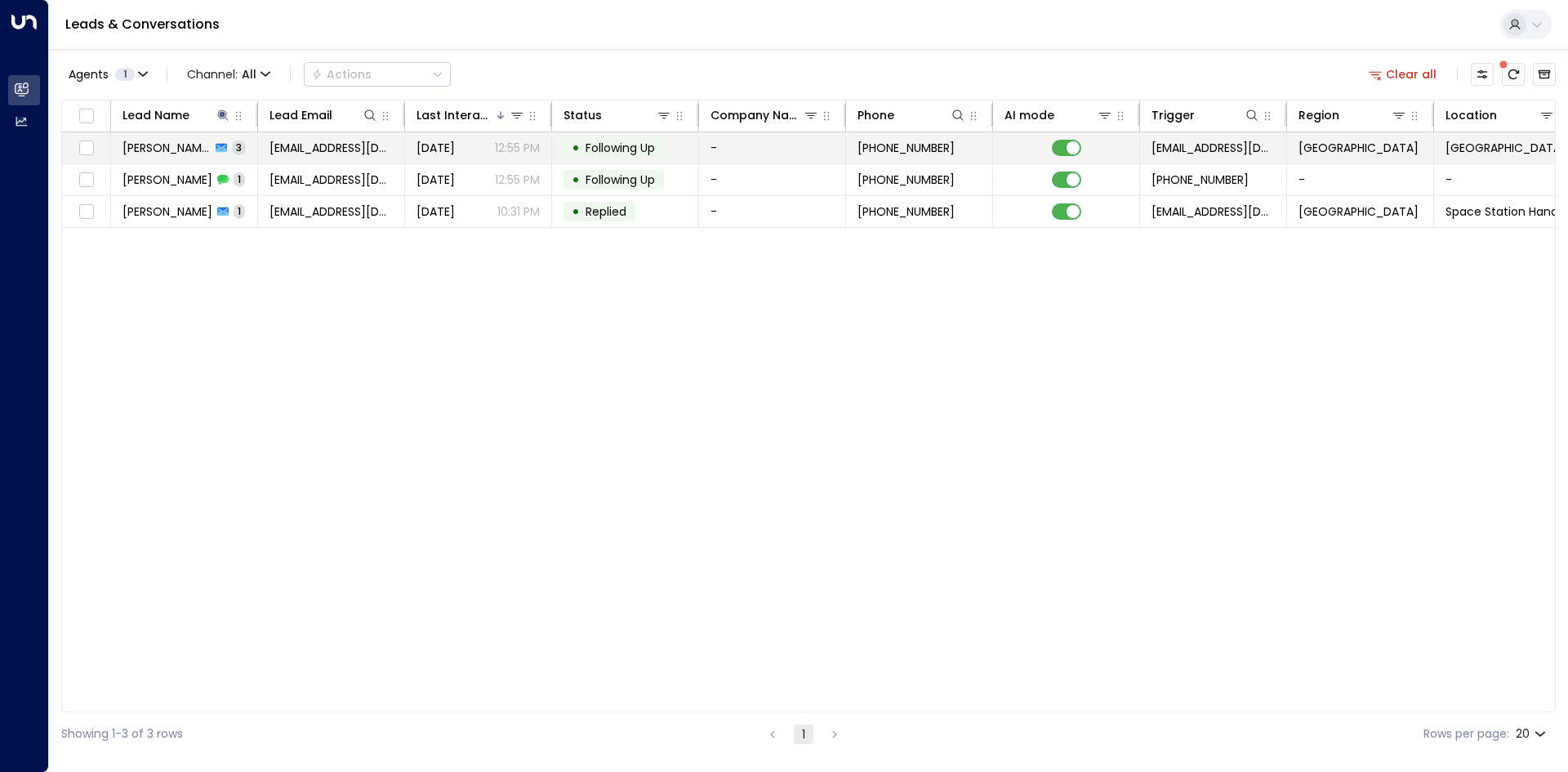
click at [325, 147] on span "[EMAIL_ADDRESS][DOMAIN_NAME]" at bounding box center [331, 147] width 123 height 16
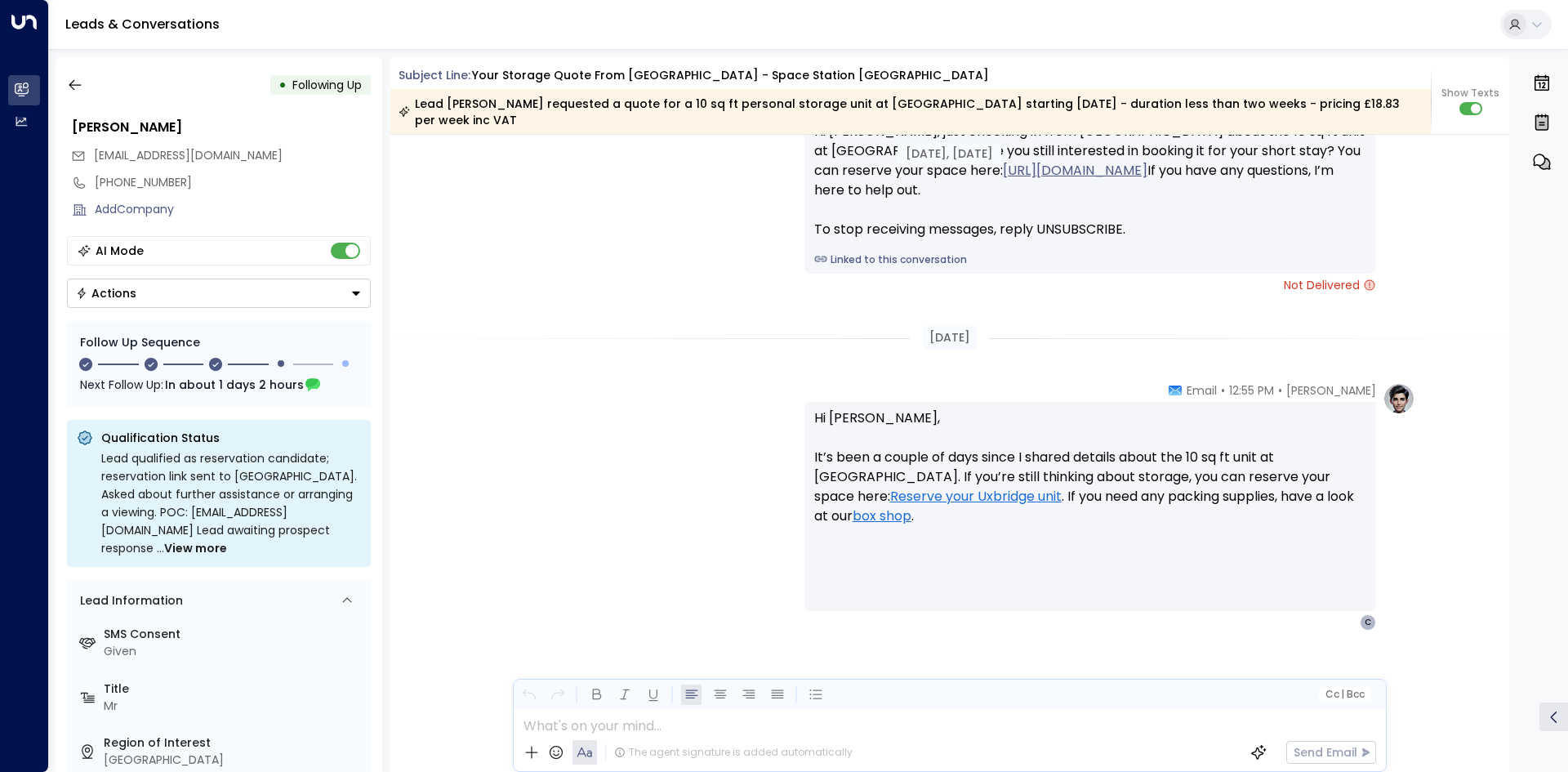
scroll to position [1922, 0]
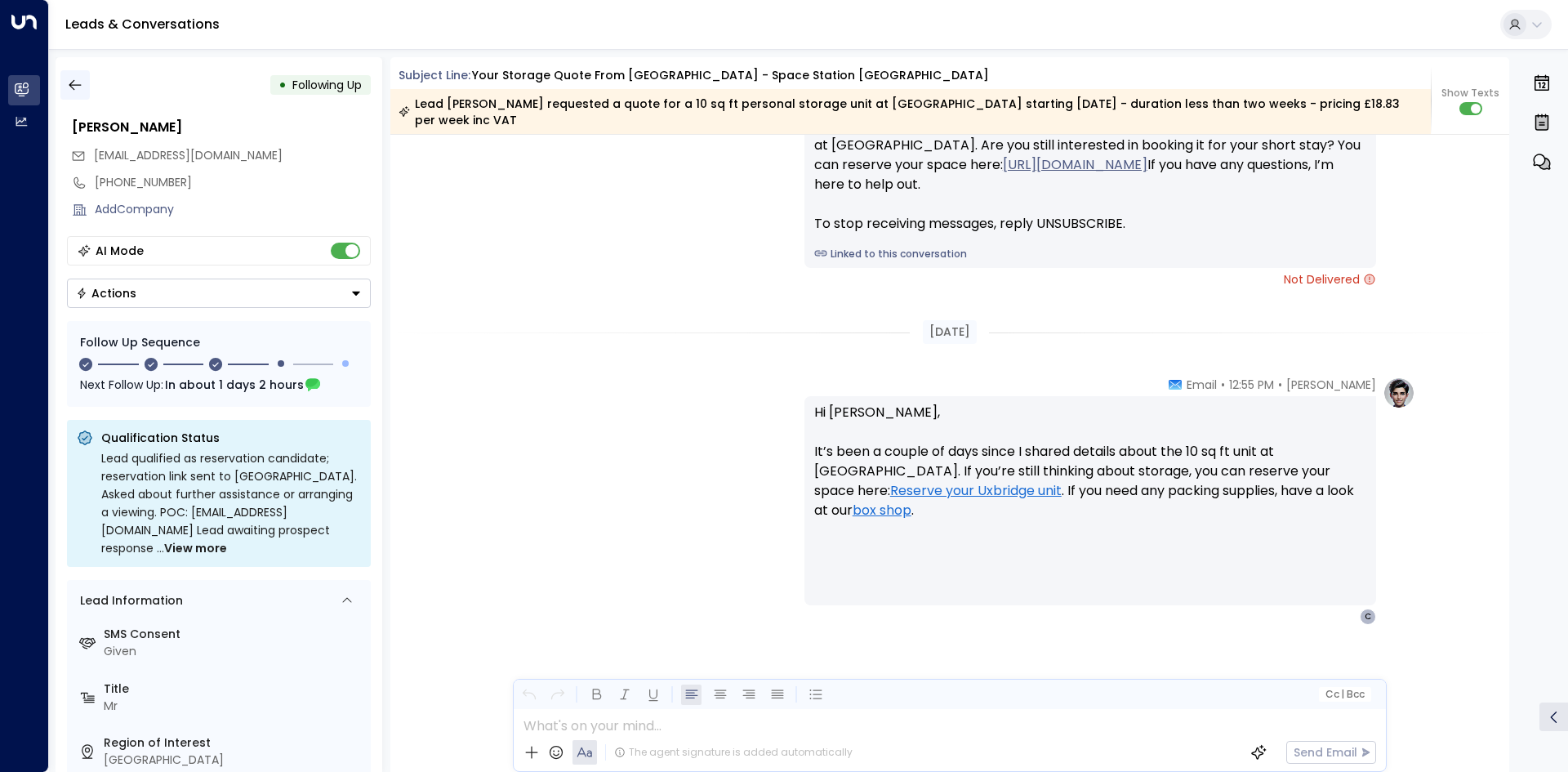
click at [78, 85] on icon "button" at bounding box center [75, 85] width 12 height 10
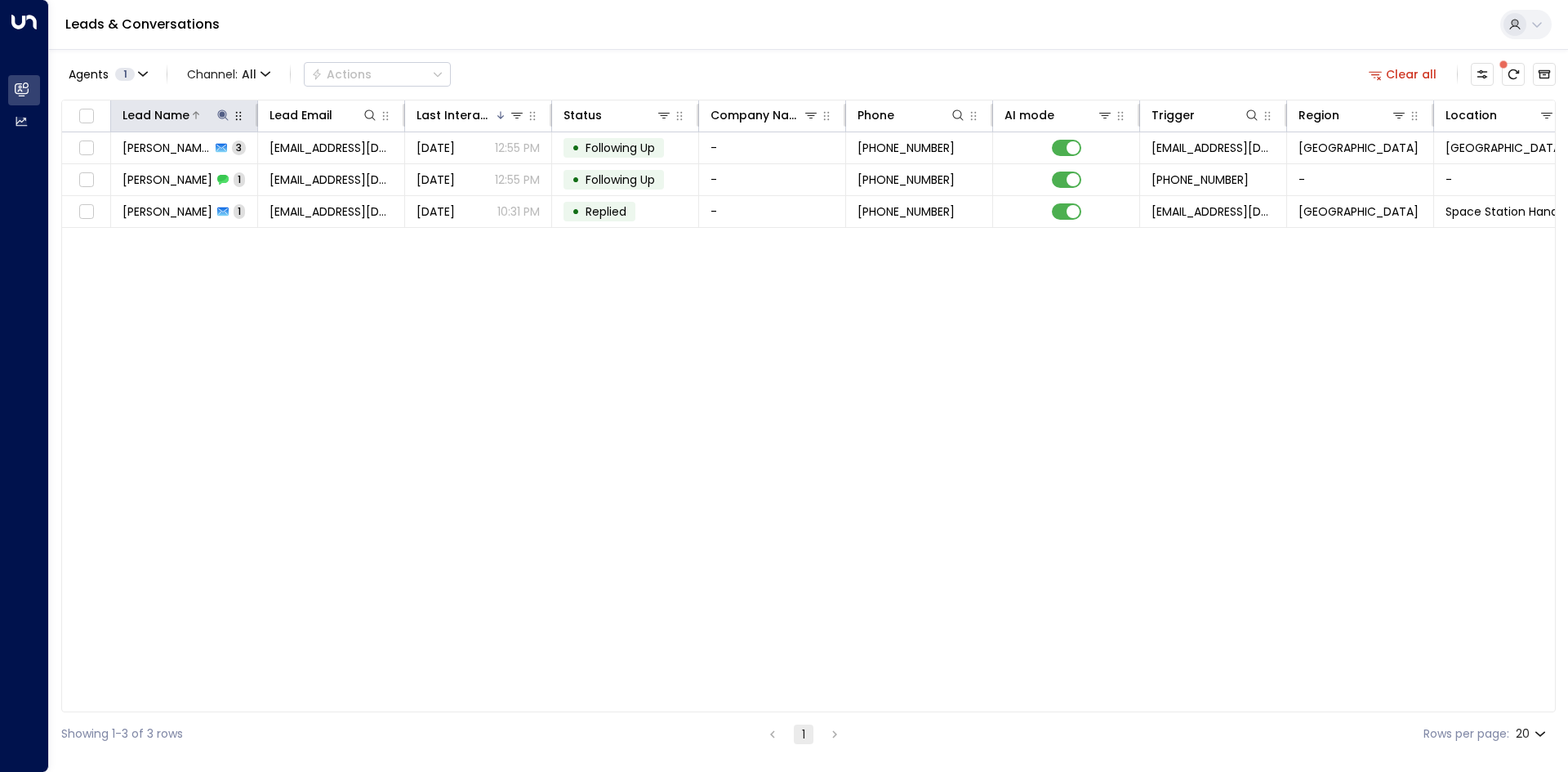
click at [217, 114] on icon at bounding box center [222, 115] width 13 height 13
click at [320, 174] on icon "button" at bounding box center [325, 174] width 13 height 13
click at [248, 171] on input "text" at bounding box center [223, 174] width 226 height 30
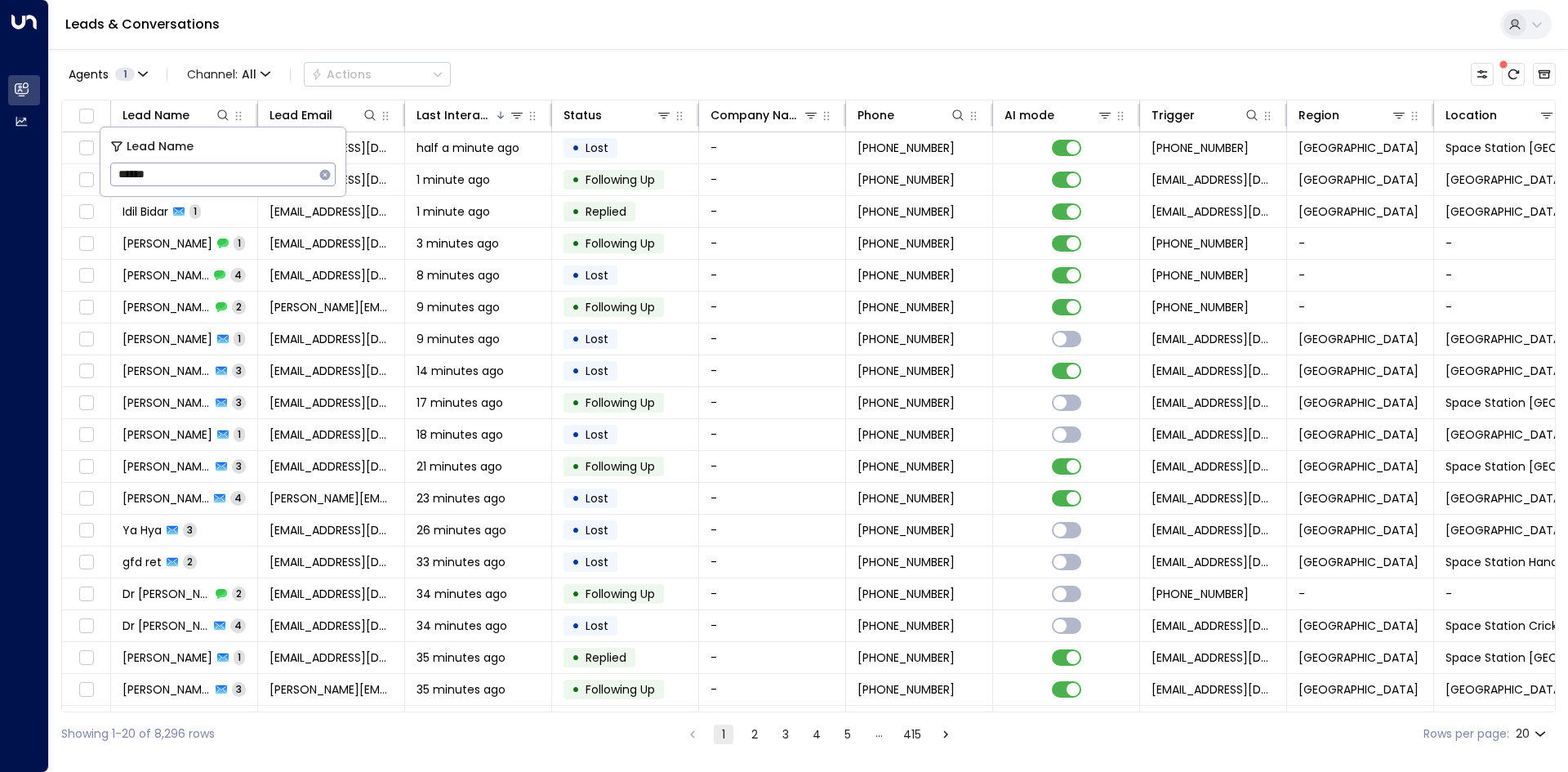
type input "*******"
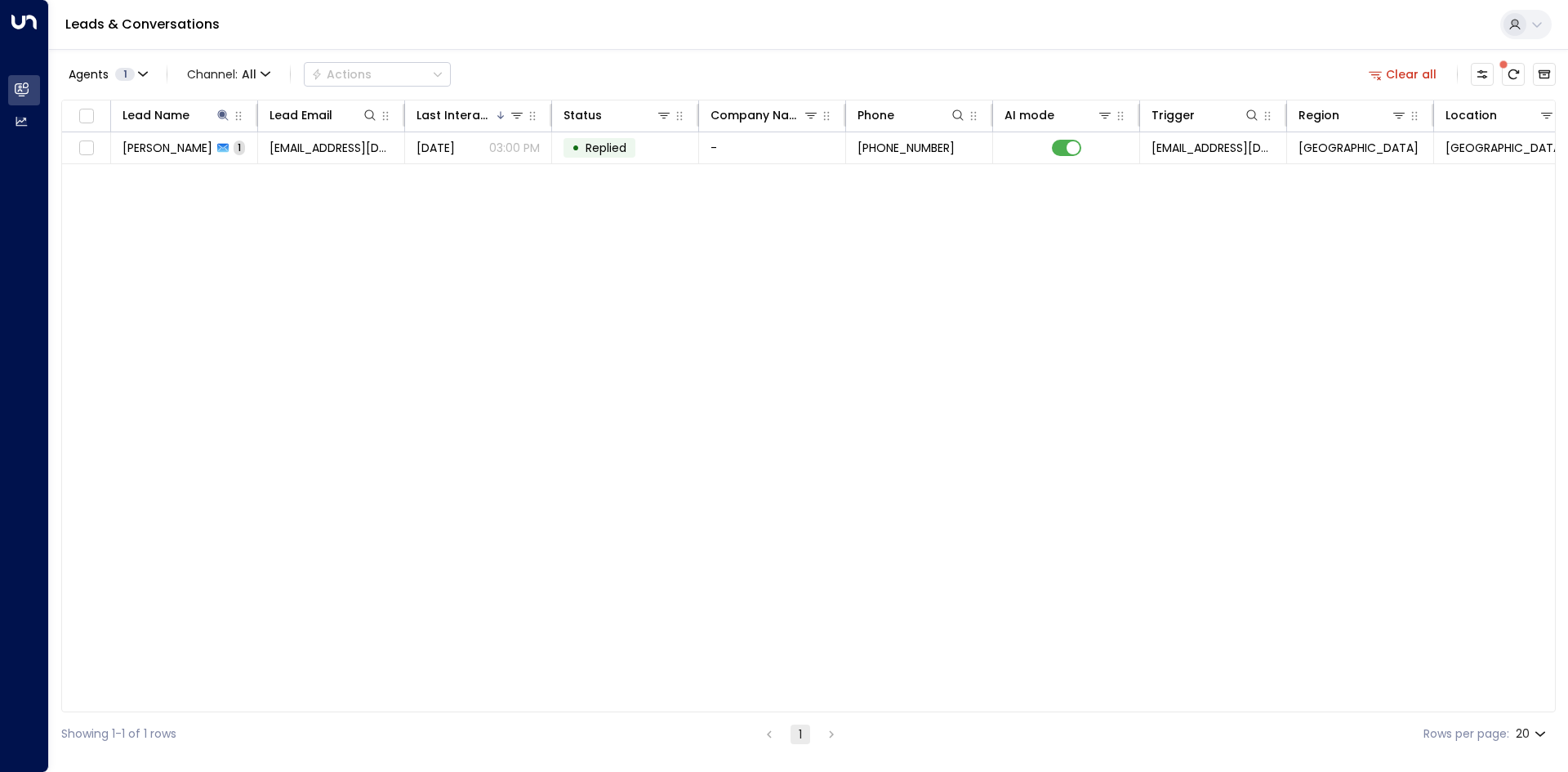
drag, startPoint x: 353, startPoint y: 268, endPoint x: 353, endPoint y: 255, distance: 13.0
click at [353, 261] on div "Lead Name Lead Email Last Interacted Status Company Name Phone AI mode Trigger …" at bounding box center [808, 406] width 1495 height 613
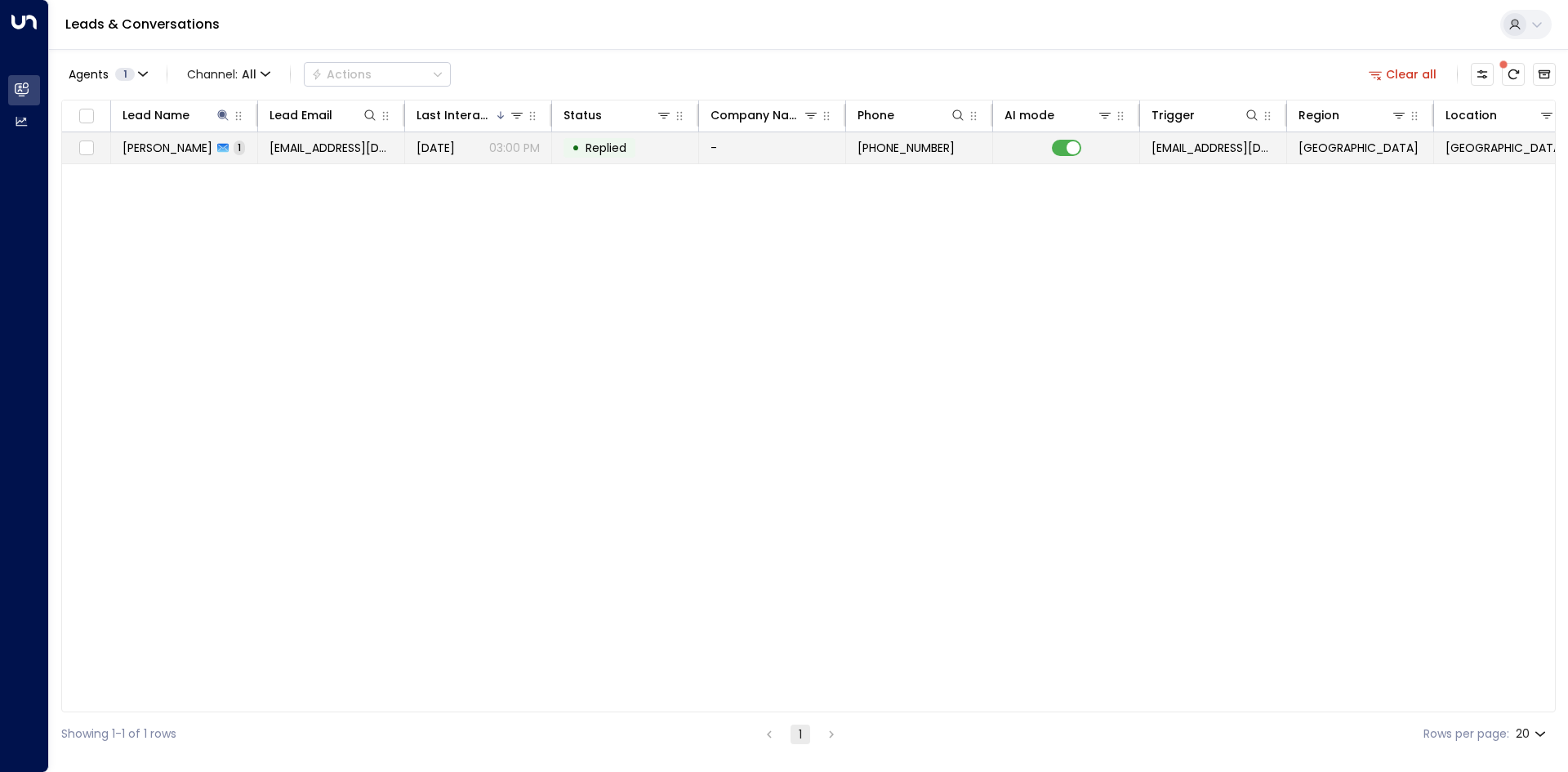
click at [338, 151] on span "[EMAIL_ADDRESS][DOMAIN_NAME]" at bounding box center [331, 147] width 123 height 16
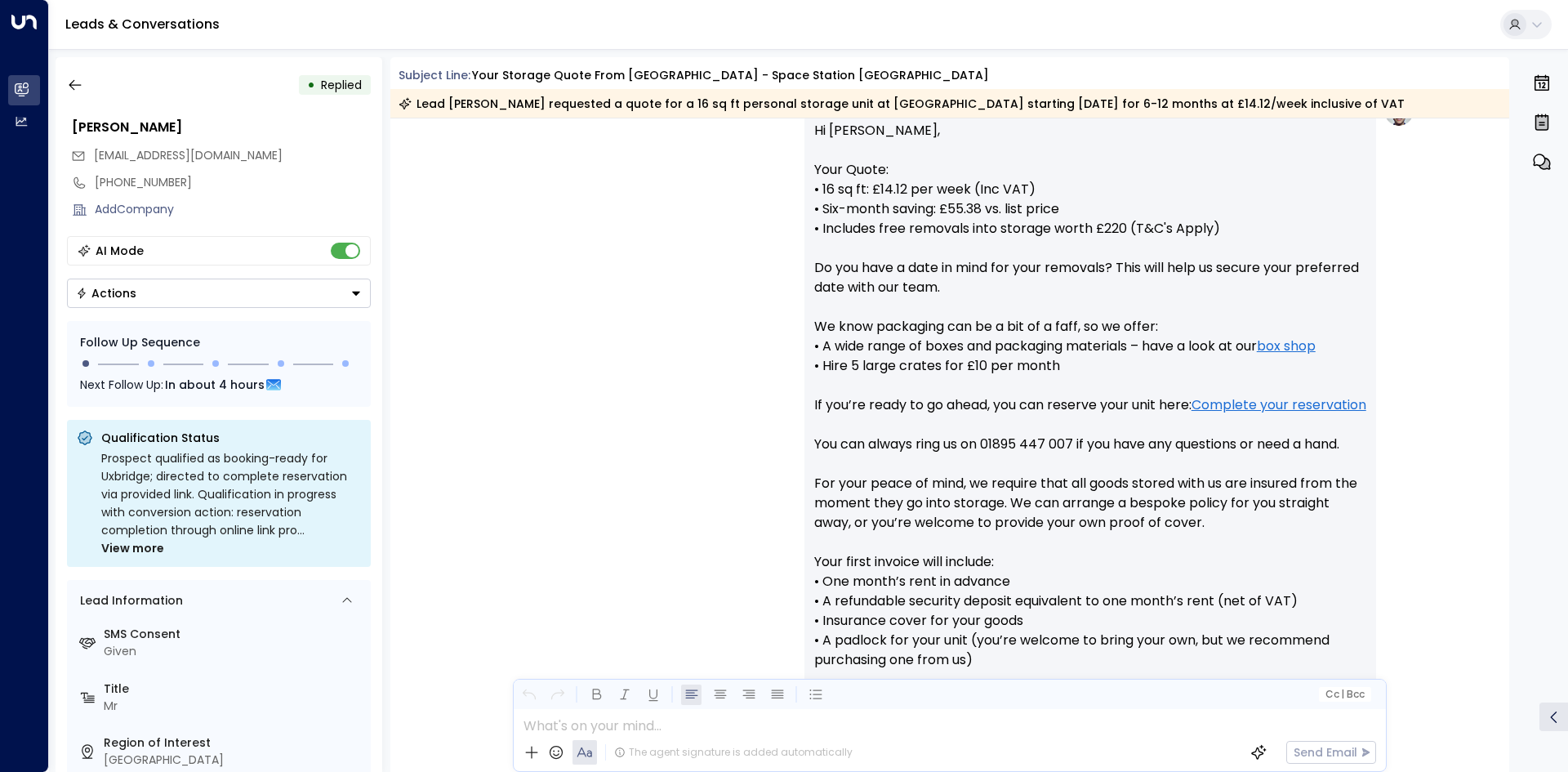
scroll to position [353, 0]
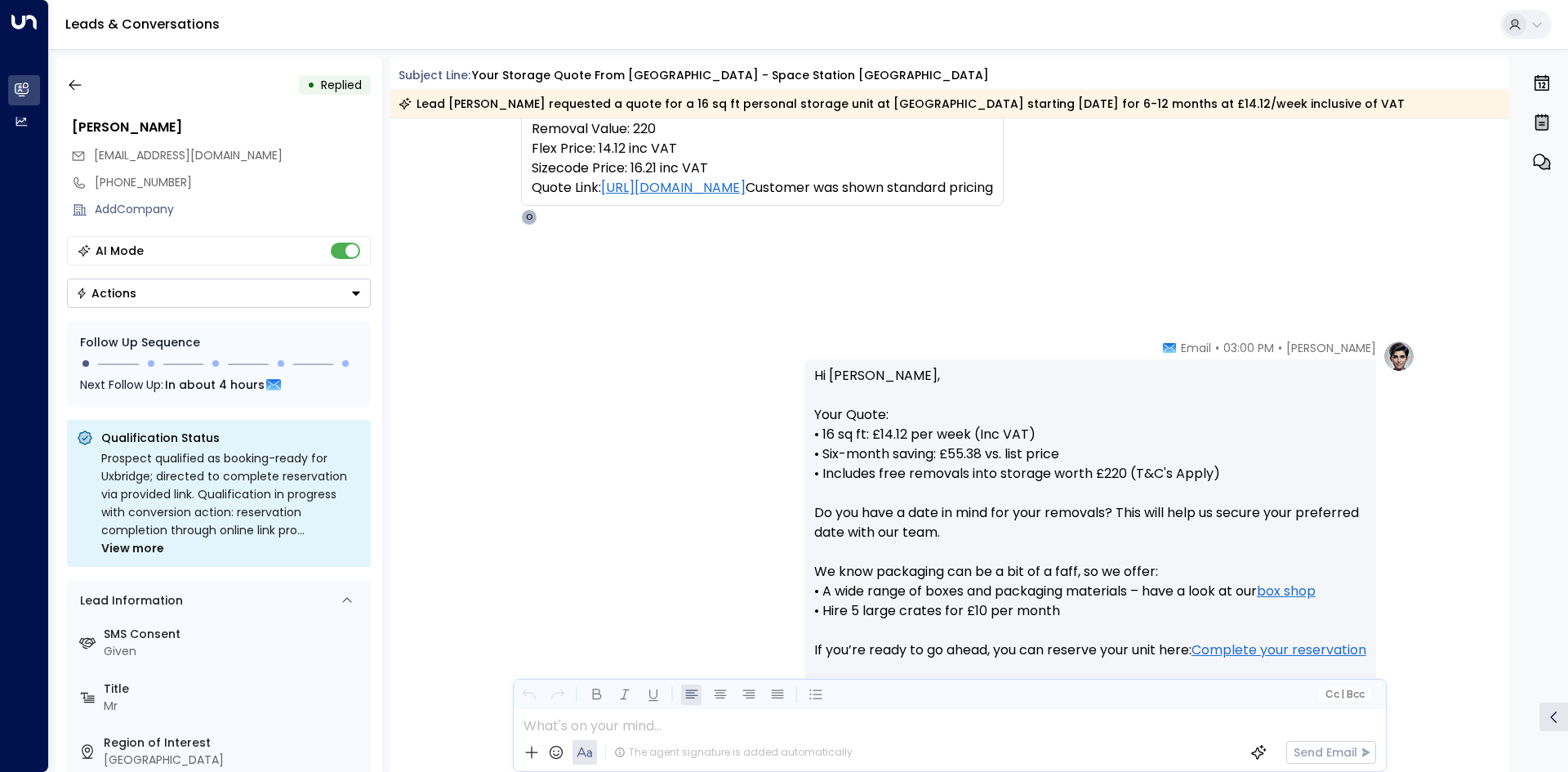
click at [338, 261] on div "AI Mode" at bounding box center [219, 251] width 304 height 29
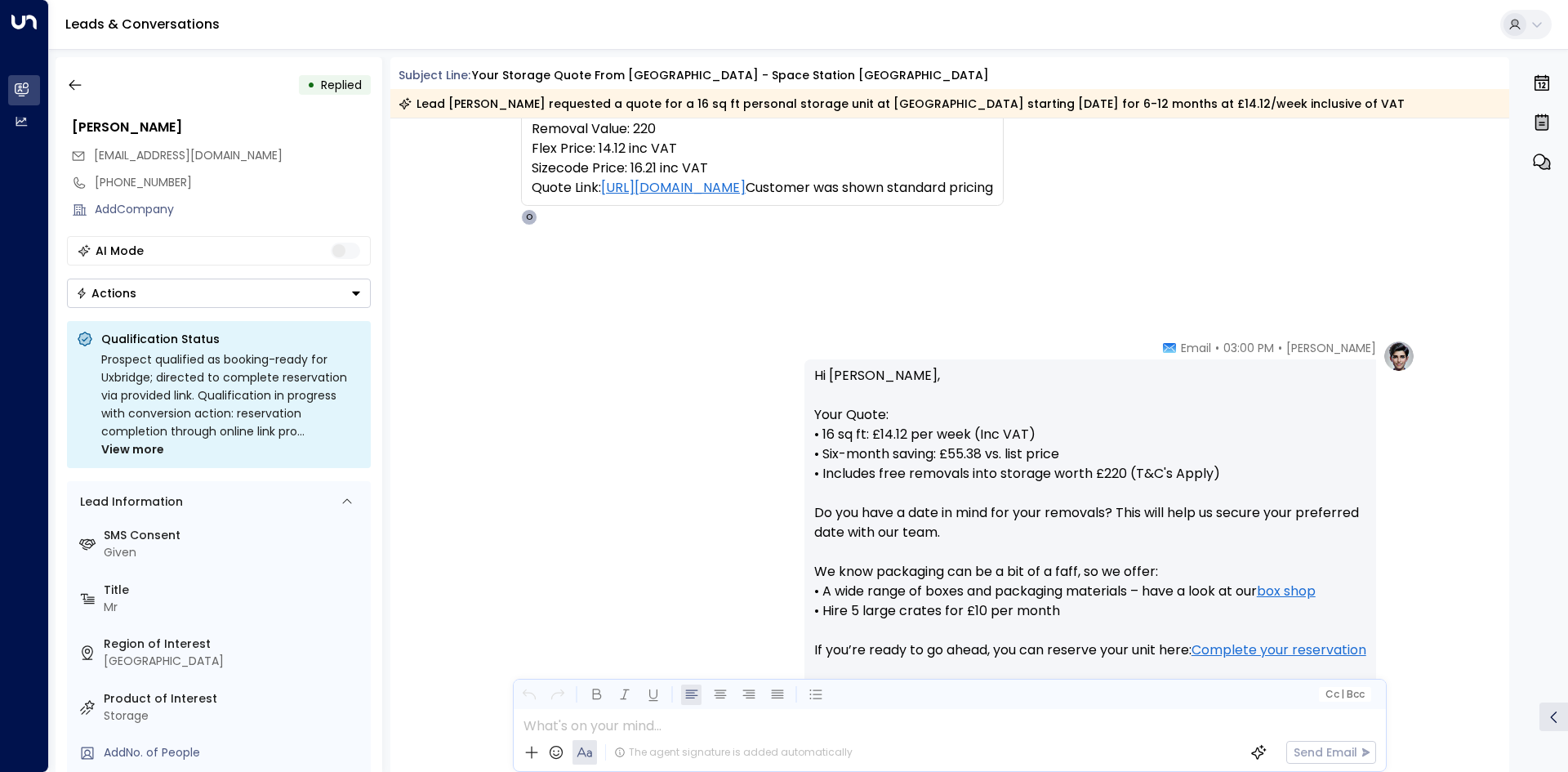
click at [353, 290] on icon "Button group with a nested menu" at bounding box center [356, 293] width 11 height 11
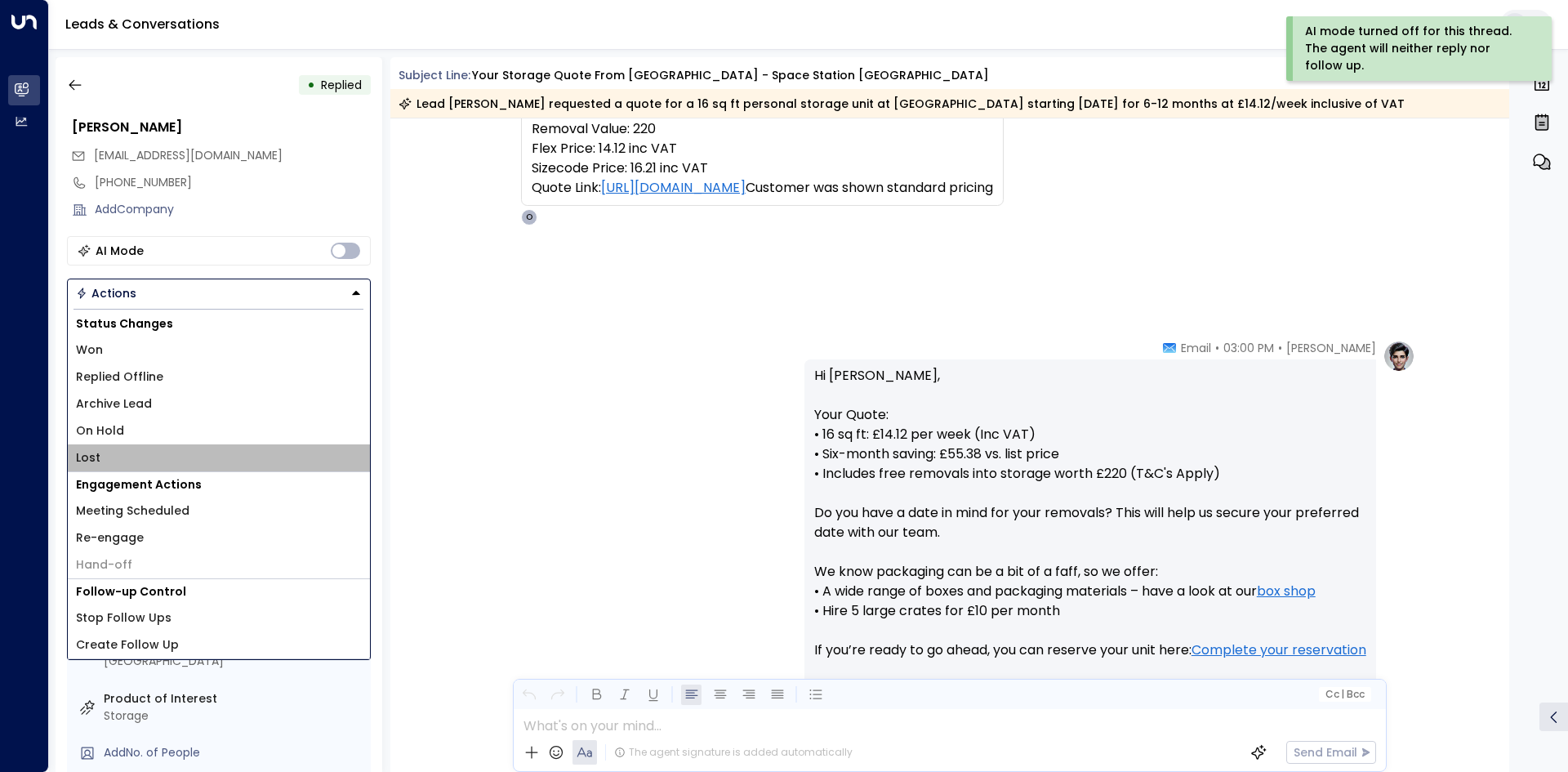
click at [122, 463] on li "Lost" at bounding box center [219, 458] width 302 height 27
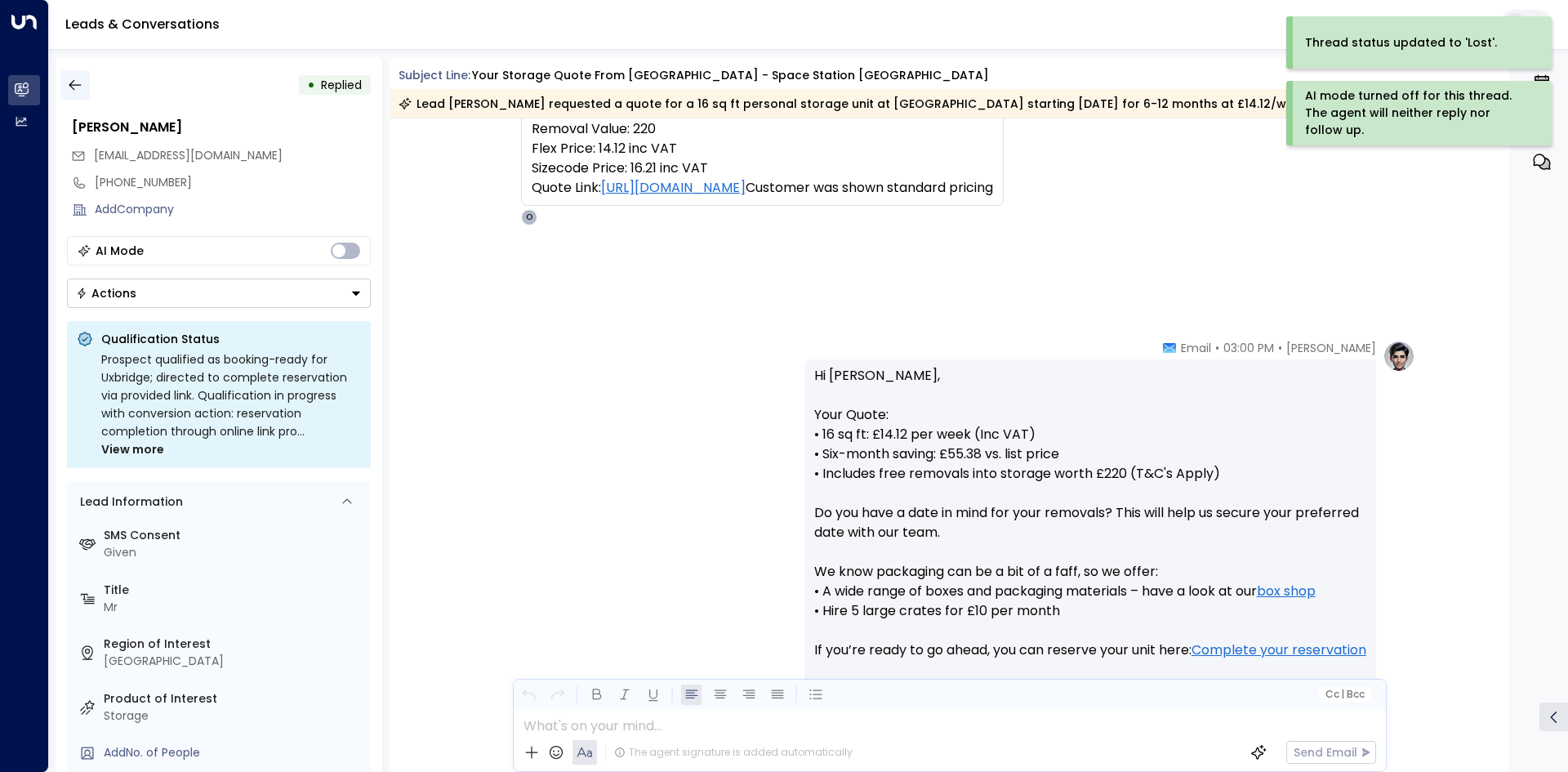
click at [74, 88] on icon "button" at bounding box center [75, 84] width 16 height 16
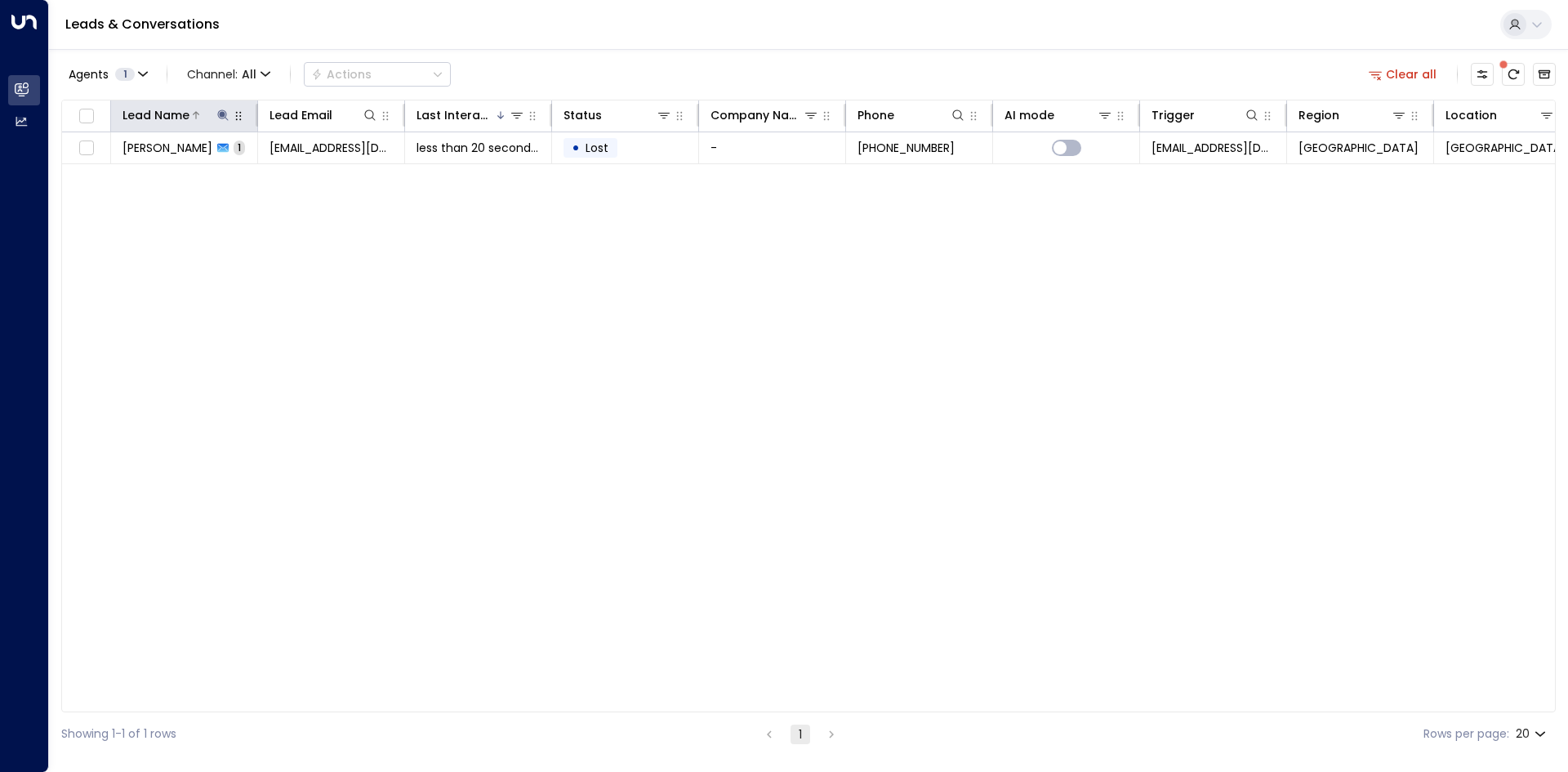
click at [224, 115] on icon at bounding box center [222, 115] width 10 height 10
click at [320, 172] on icon "button" at bounding box center [325, 174] width 13 height 13
click at [227, 177] on input "text" at bounding box center [223, 174] width 226 height 30
type input "****"
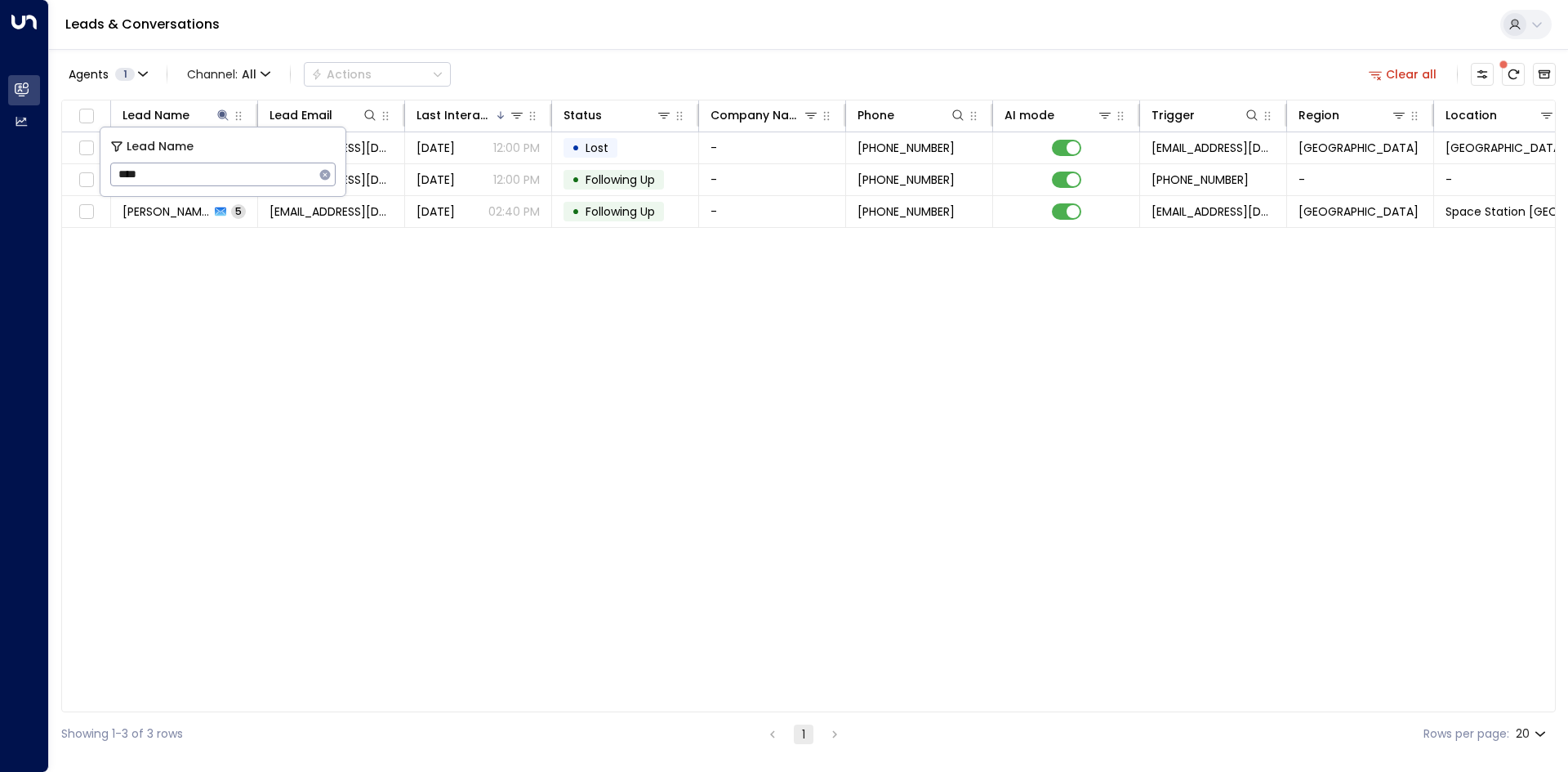
click at [259, 301] on div "Lead Name Lead Email Last Interacted Status Company Name Phone AI mode Trigger …" at bounding box center [808, 406] width 1495 height 613
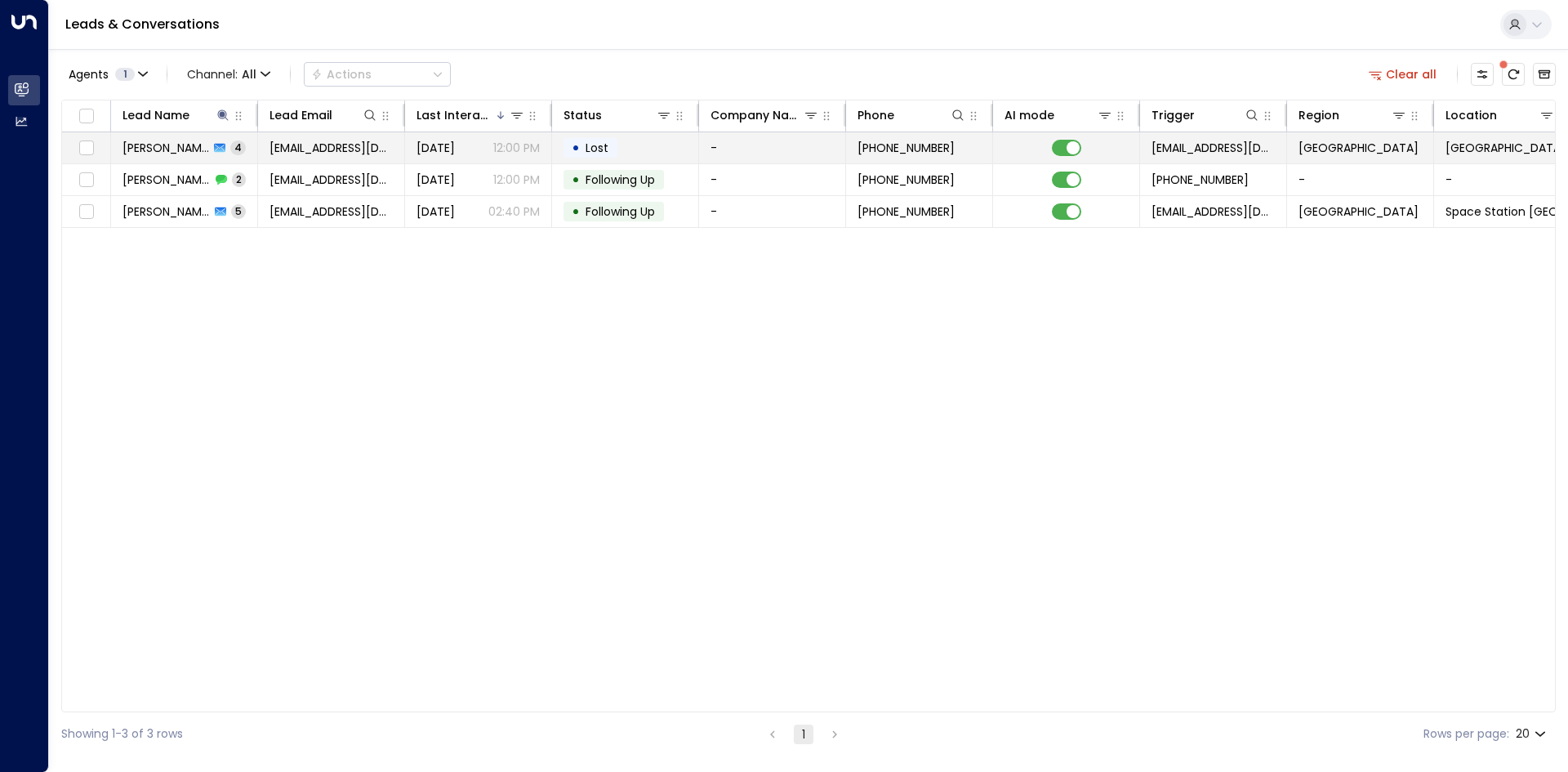
click at [287, 145] on span "[EMAIL_ADDRESS][DOMAIN_NAME]" at bounding box center [331, 147] width 123 height 16
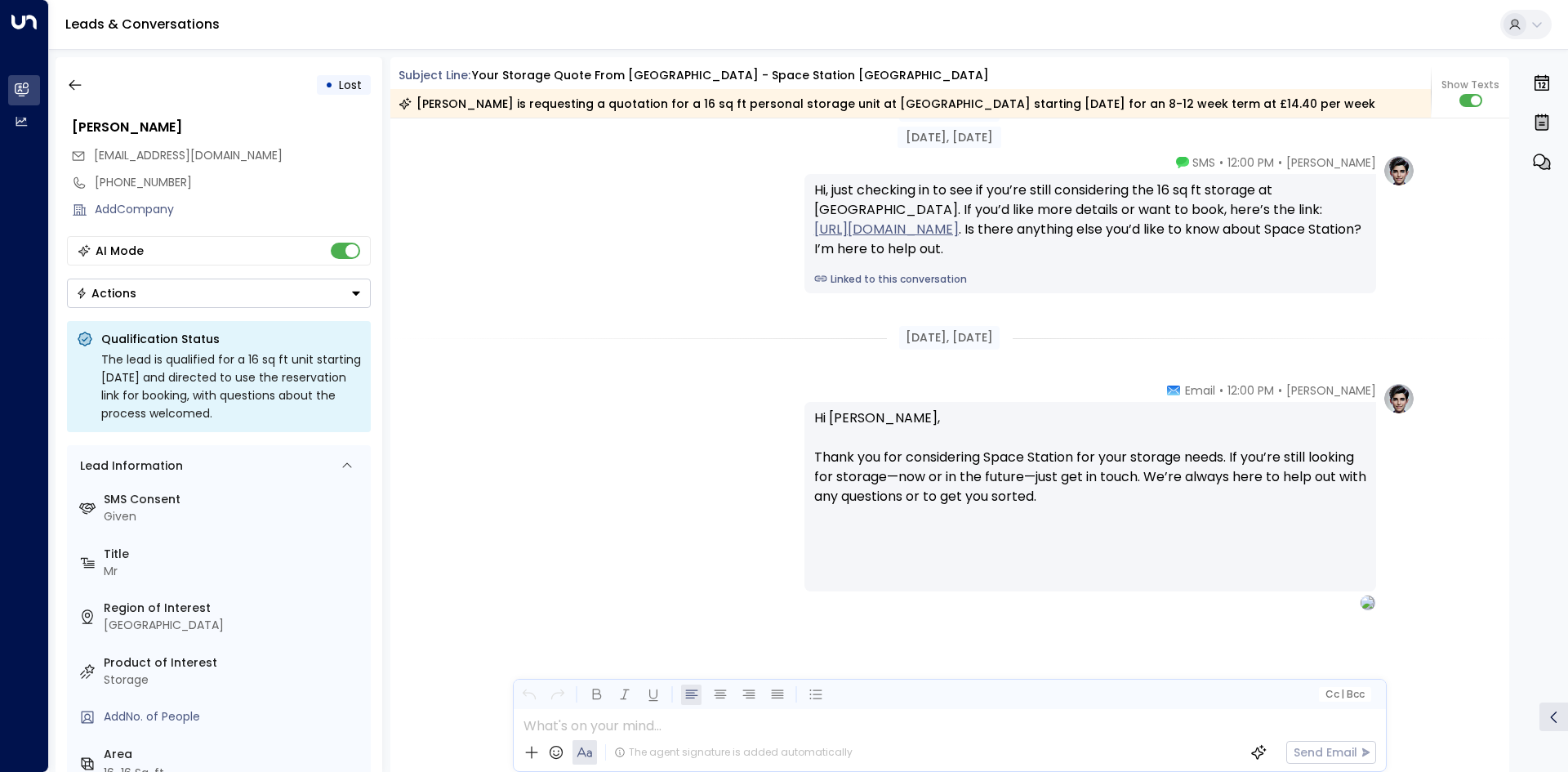
scroll to position [2275, 0]
click at [73, 90] on icon "button" at bounding box center [75, 84] width 16 height 16
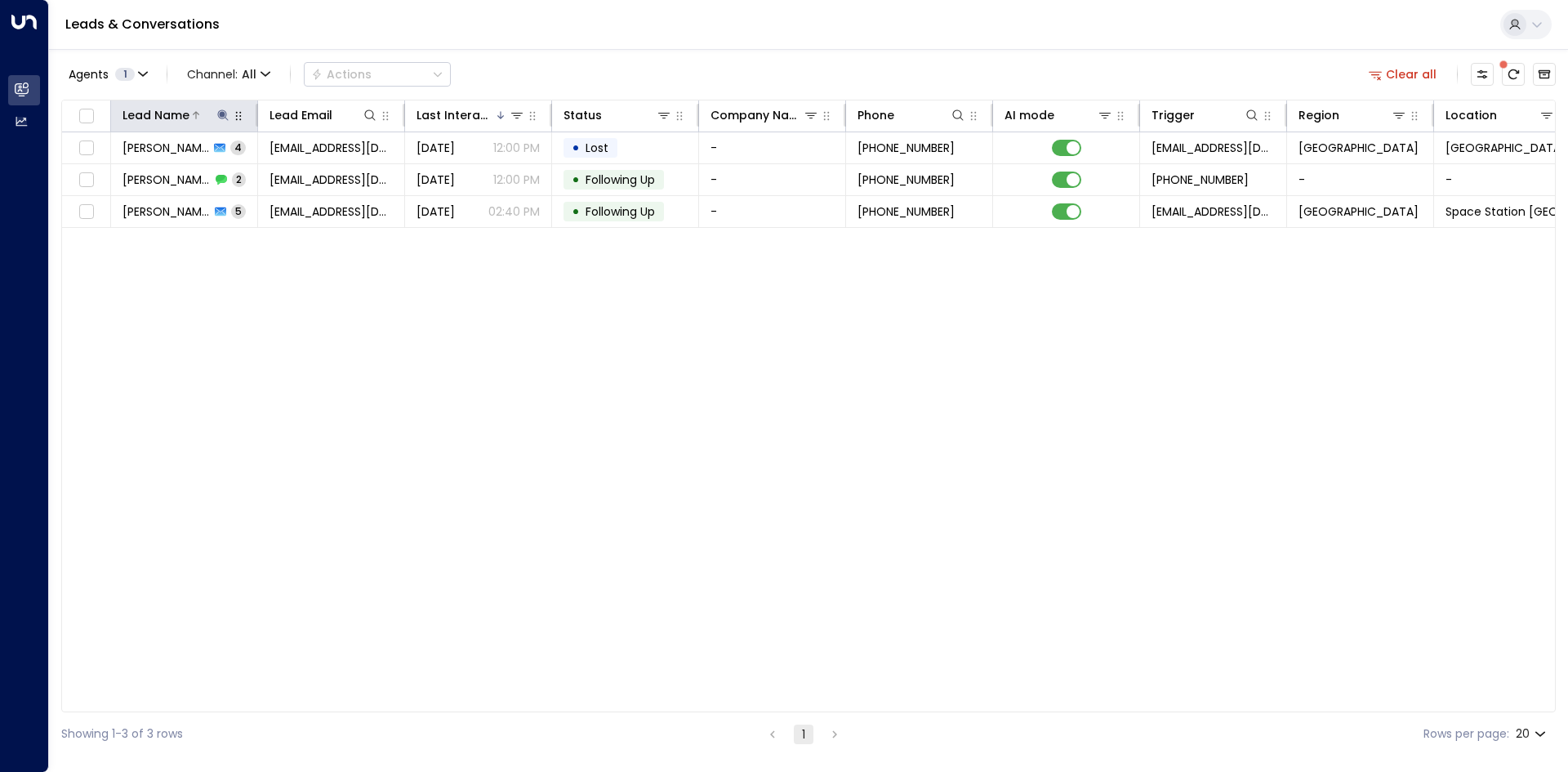
click at [217, 115] on icon at bounding box center [222, 115] width 13 height 13
click at [322, 177] on icon "button" at bounding box center [326, 174] width 10 height 10
click at [253, 172] on input "text" at bounding box center [223, 174] width 226 height 30
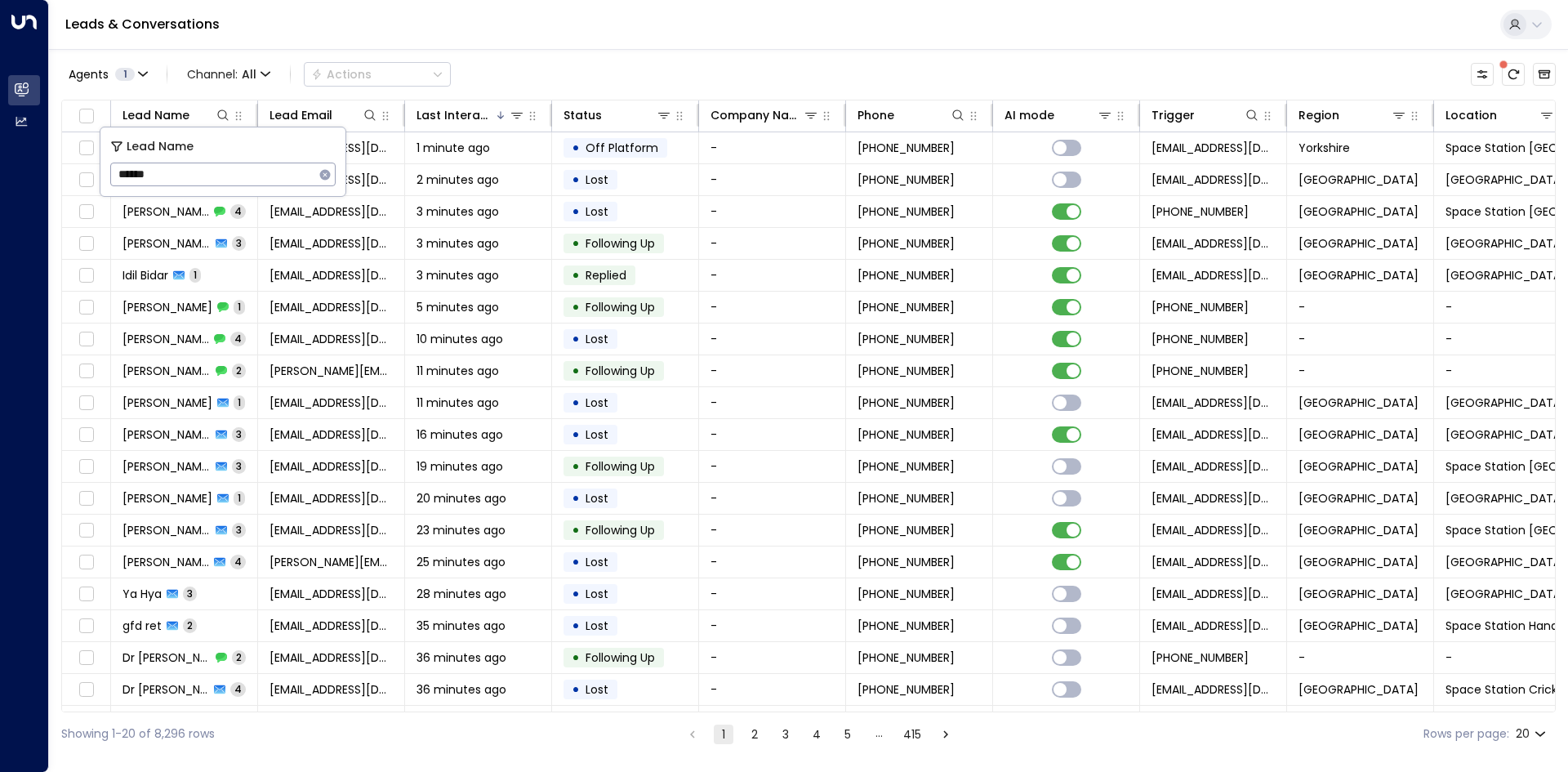
type input "*******"
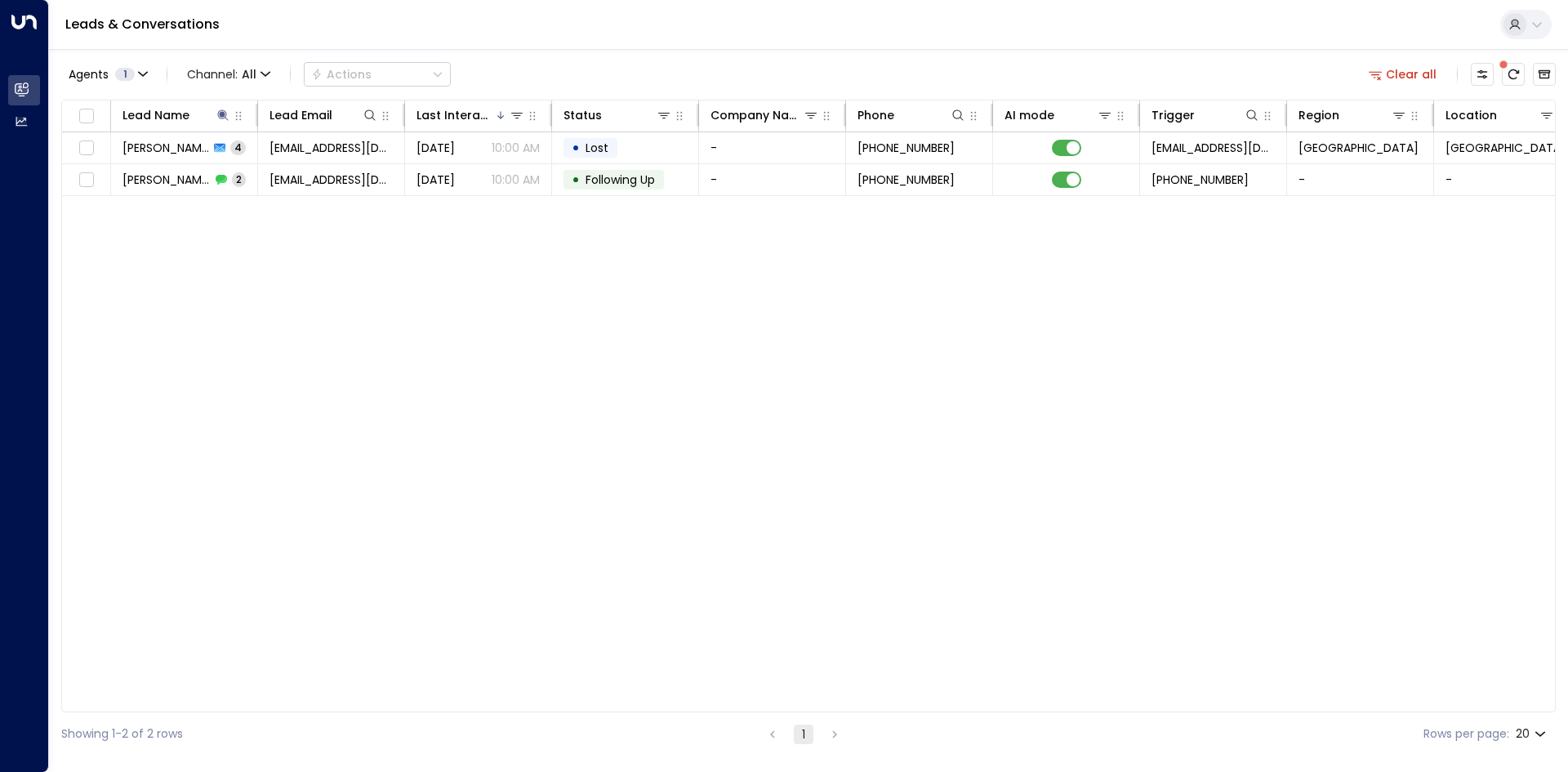
click at [314, 325] on div "Lead Name Lead Email Last Interacted Status Company Name Phone AI mode Trigger …" at bounding box center [808, 406] width 1495 height 613
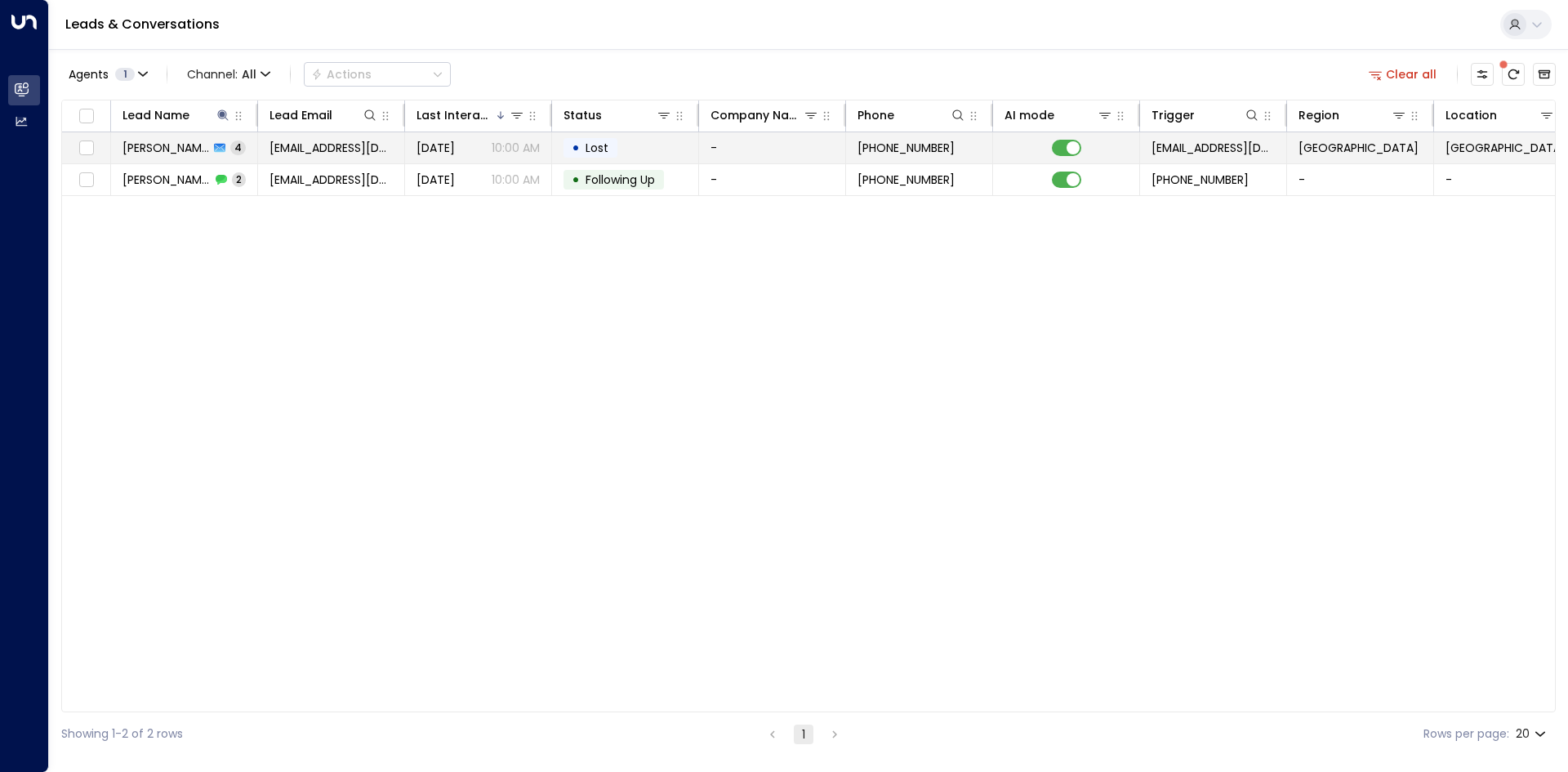
click at [293, 147] on span "[EMAIL_ADDRESS][DOMAIN_NAME]" at bounding box center [331, 147] width 123 height 16
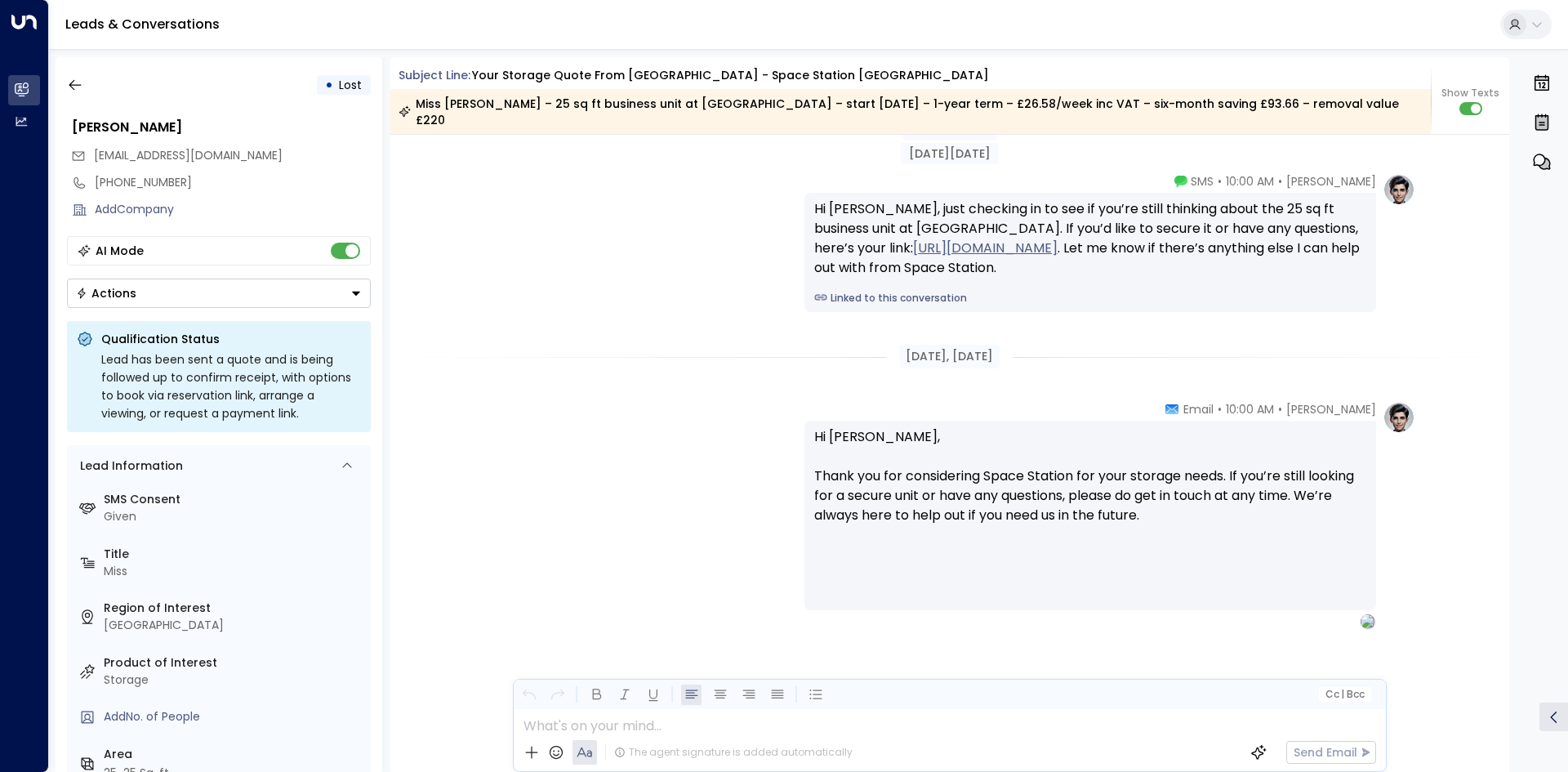
scroll to position [2294, 0]
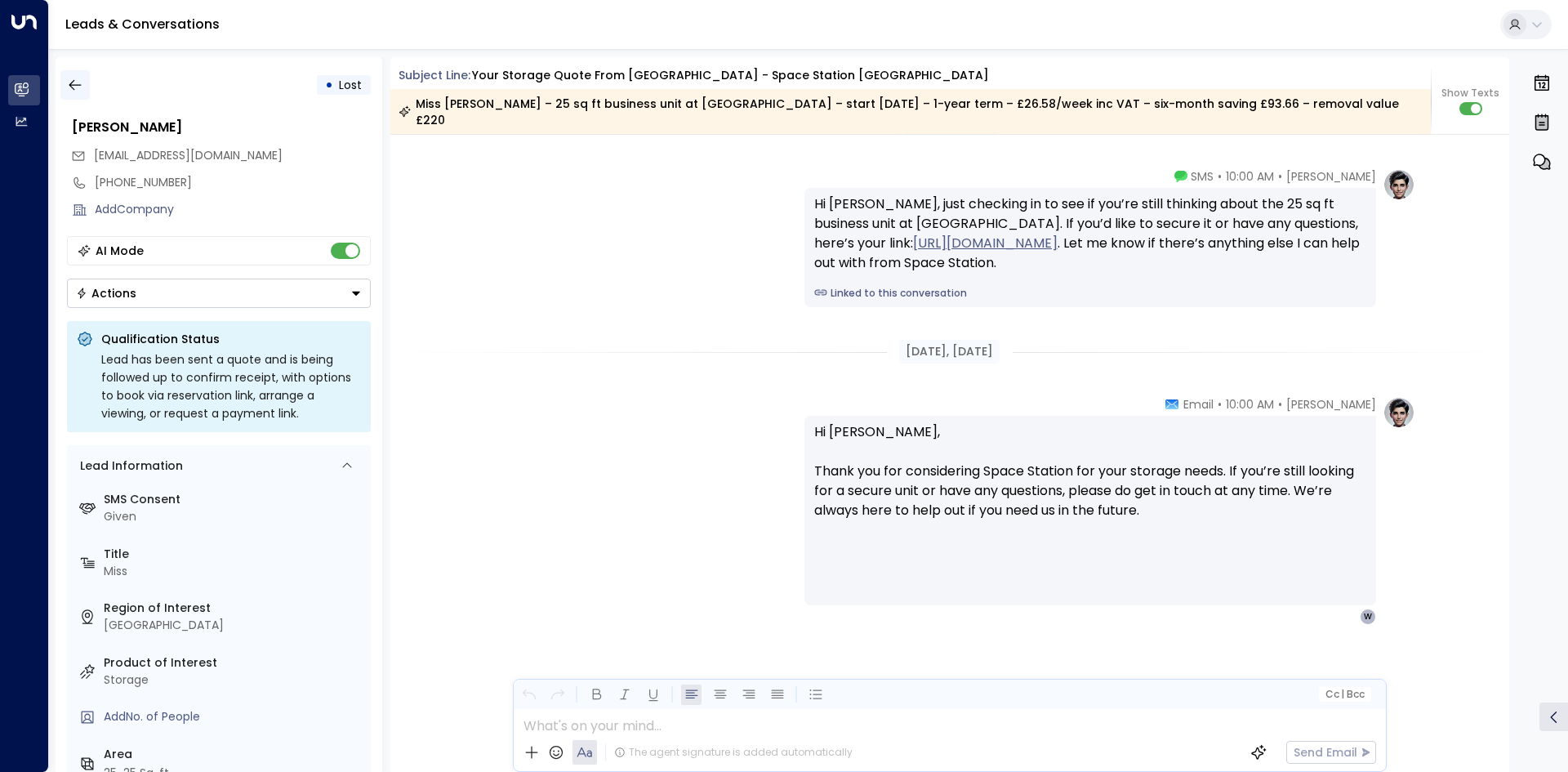
click at [86, 86] on button "button" at bounding box center [75, 85] width 29 height 29
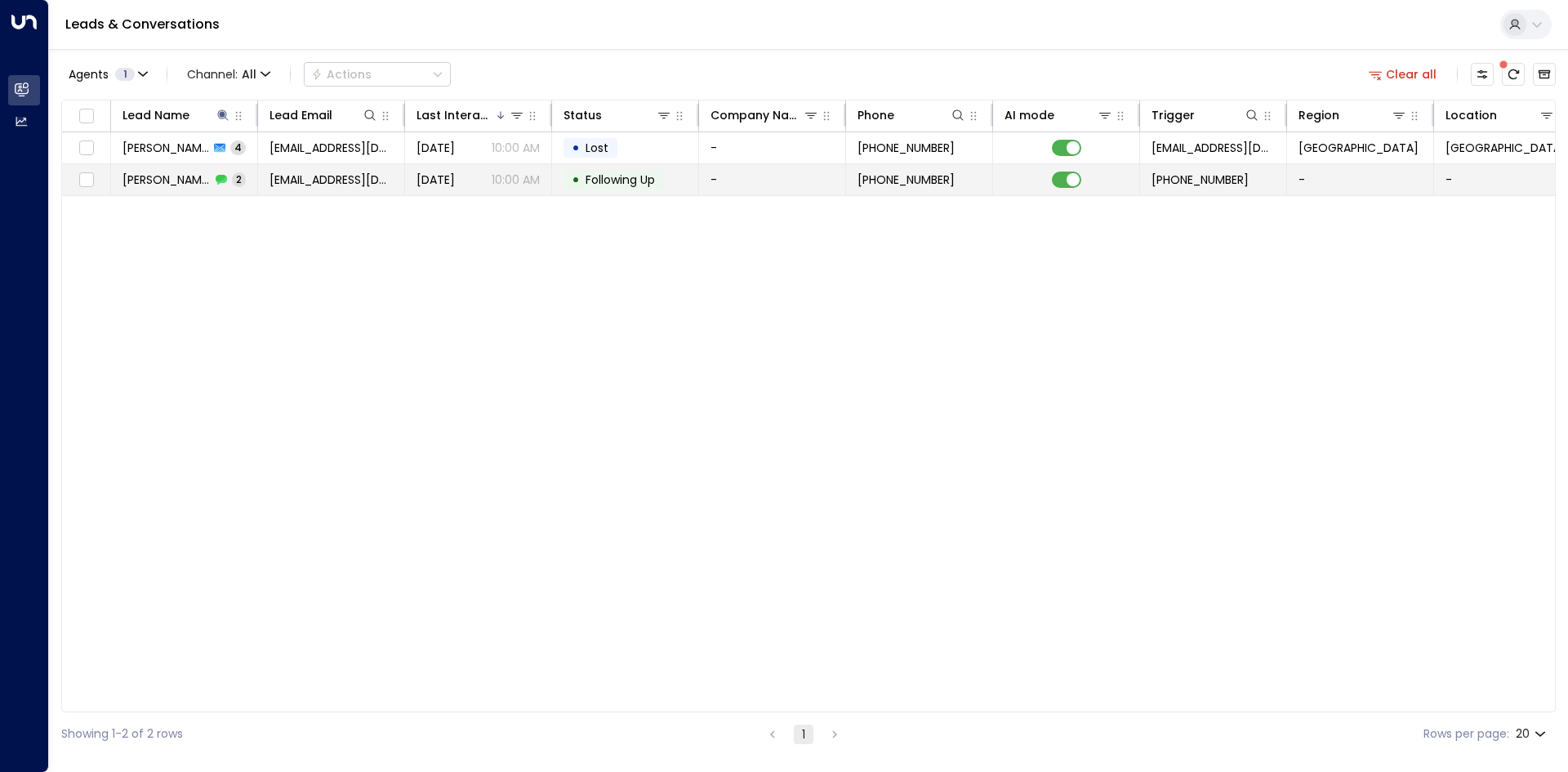
click at [279, 177] on span "[EMAIL_ADDRESS][DOMAIN_NAME]" at bounding box center [331, 179] width 123 height 16
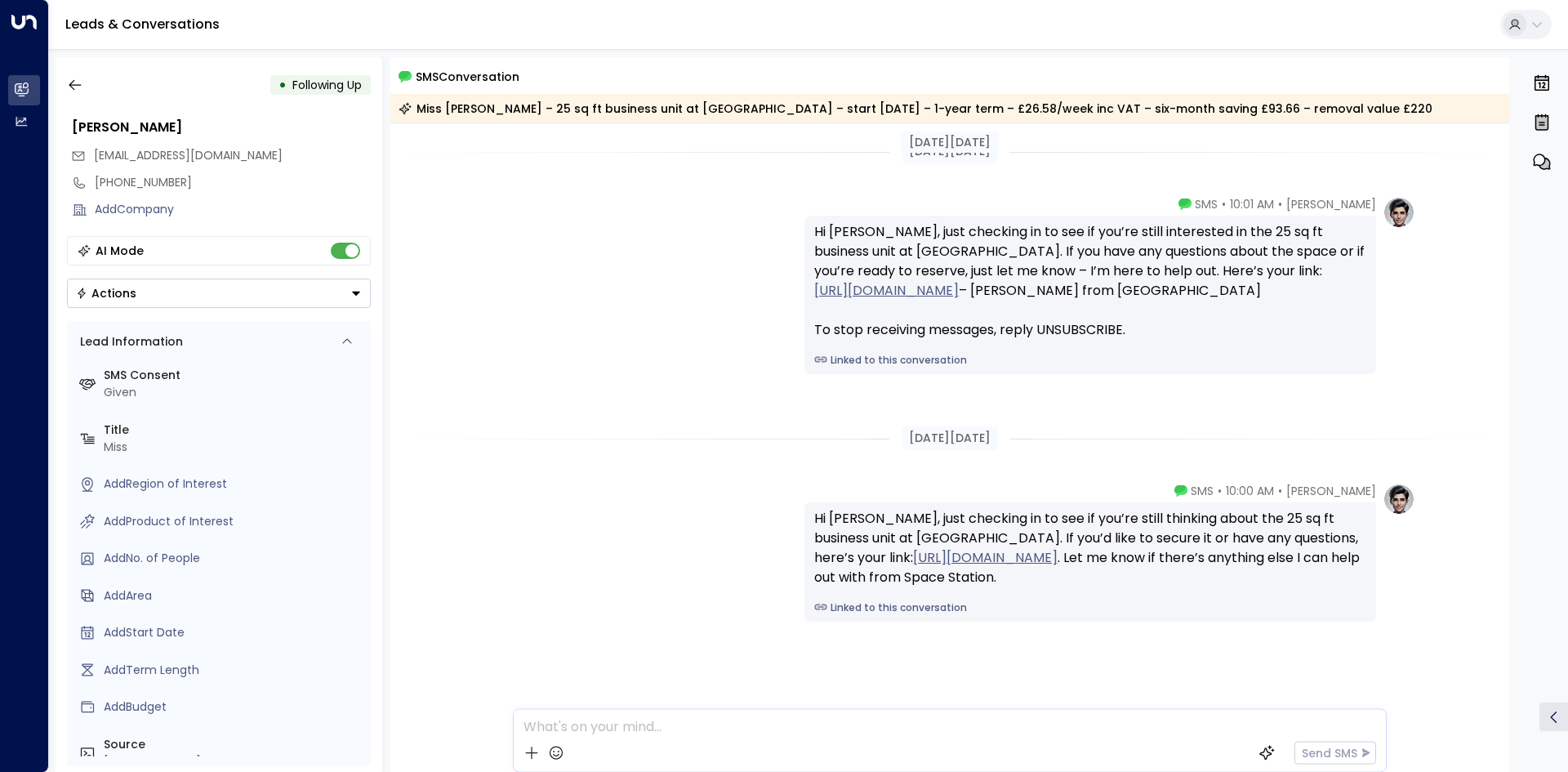
scroll to position [13, 0]
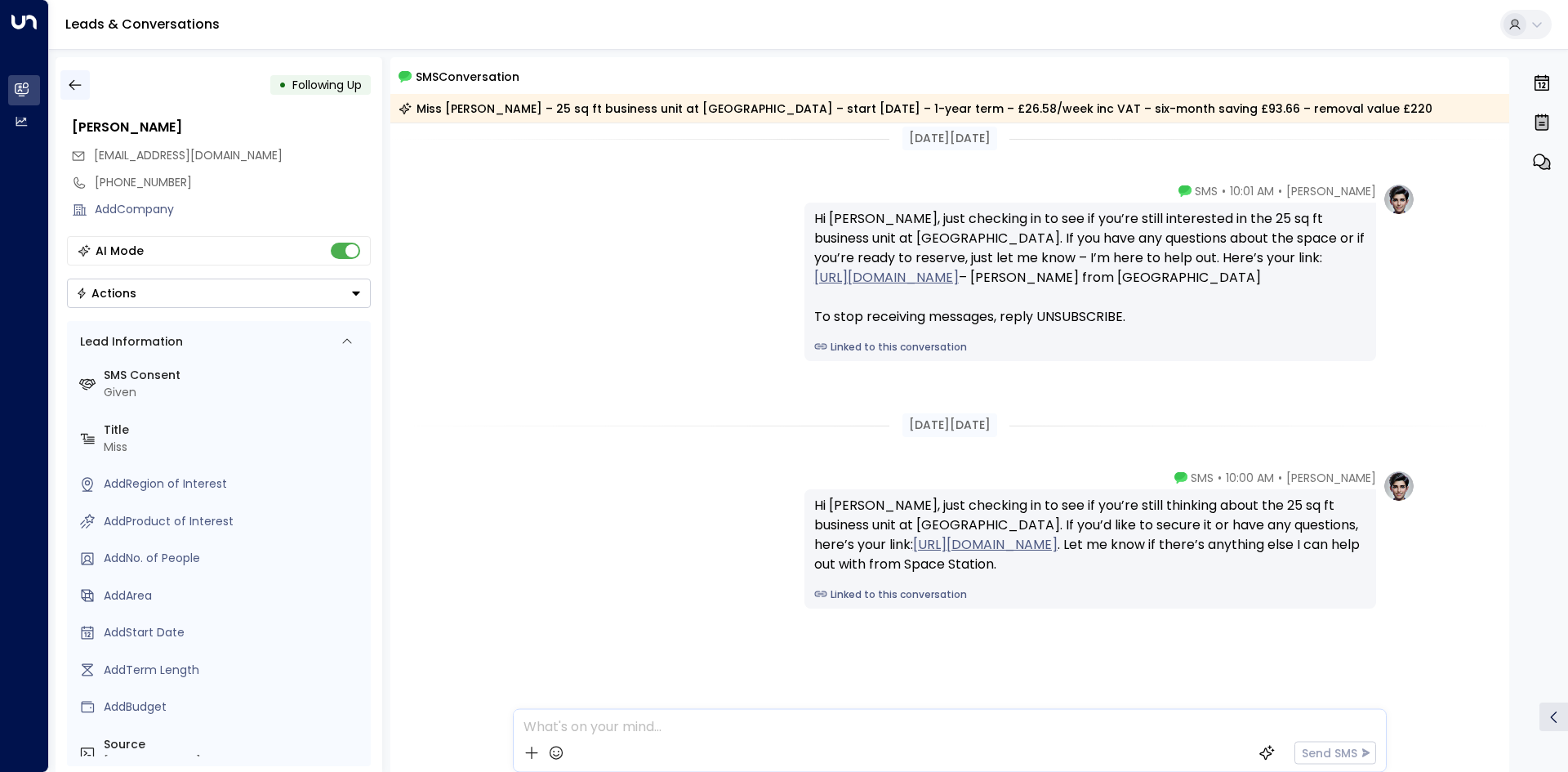
click at [80, 84] on icon "button" at bounding box center [75, 84] width 16 height 16
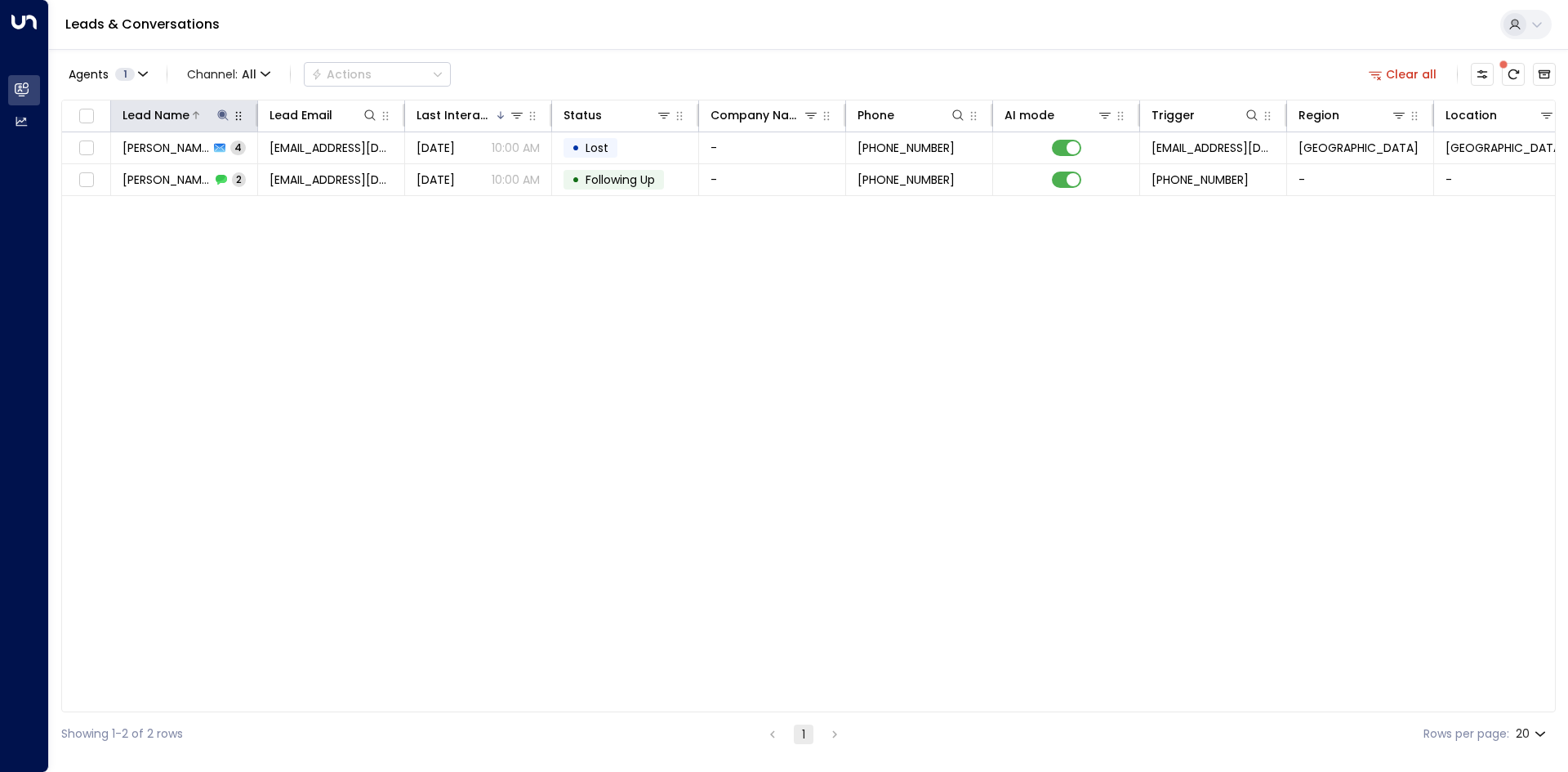
click at [223, 110] on icon at bounding box center [222, 115] width 10 height 10
drag, startPoint x: 325, startPoint y: 173, endPoint x: 316, endPoint y: 170, distance: 9.5
click at [321, 171] on icon "button" at bounding box center [326, 174] width 10 height 10
click at [234, 170] on input "text" at bounding box center [223, 174] width 226 height 30
type input "******"
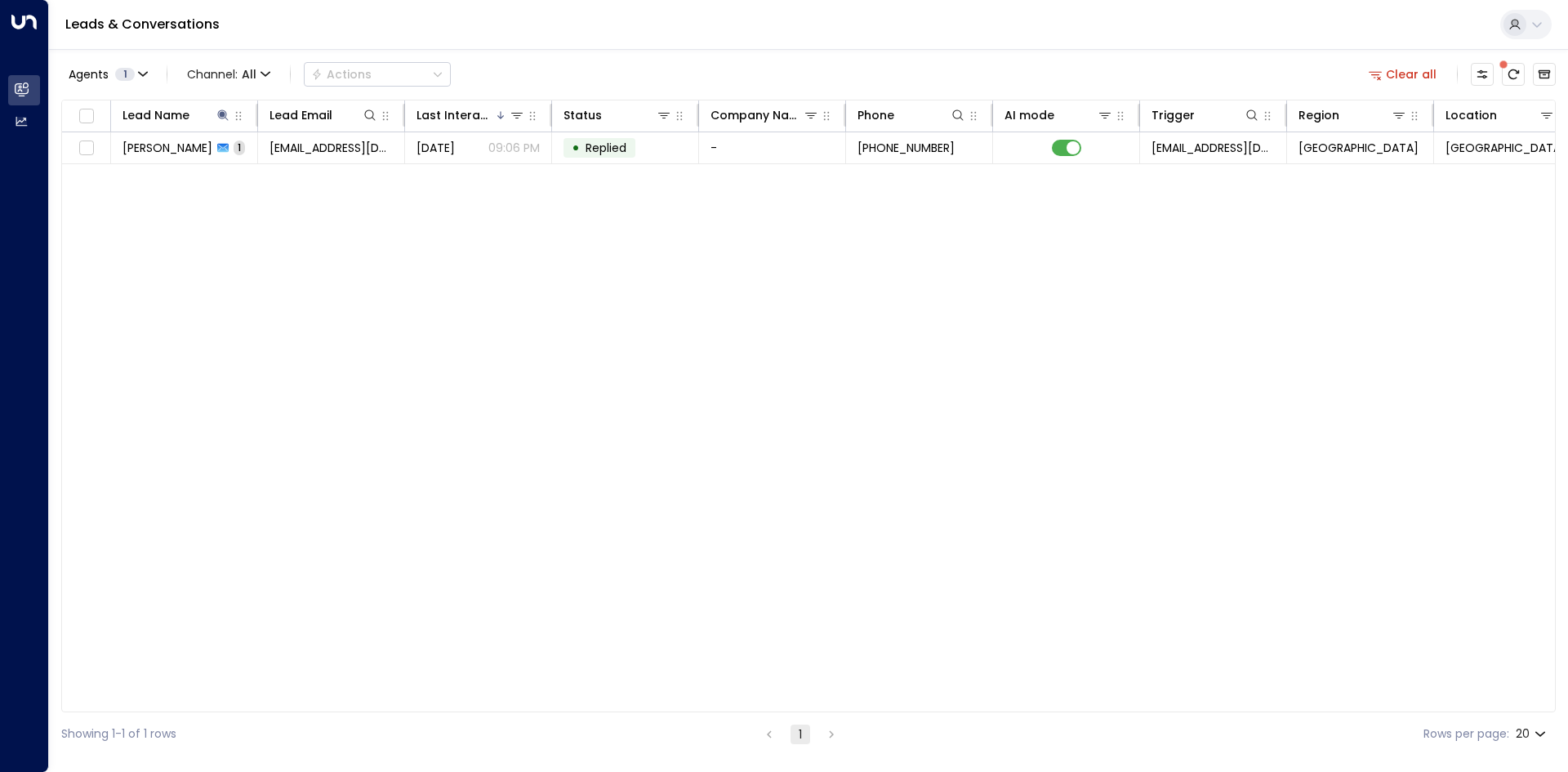
click at [442, 314] on div "Lead Name Lead Email Last Interacted Status Company Name Phone AI mode Trigger …" at bounding box center [808, 406] width 1495 height 613
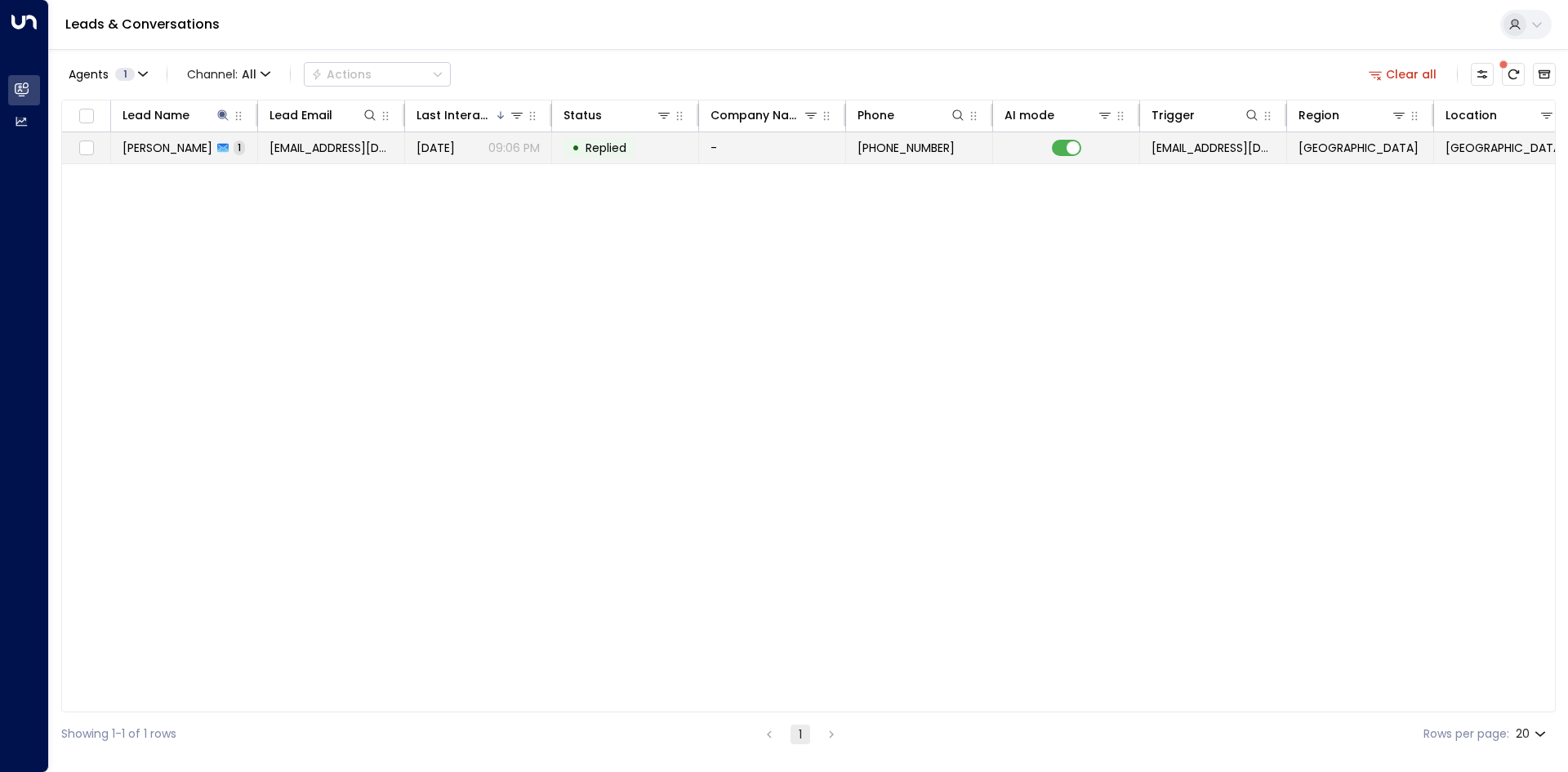
click at [344, 146] on span "[EMAIL_ADDRESS][DOMAIN_NAME]" at bounding box center [331, 147] width 123 height 16
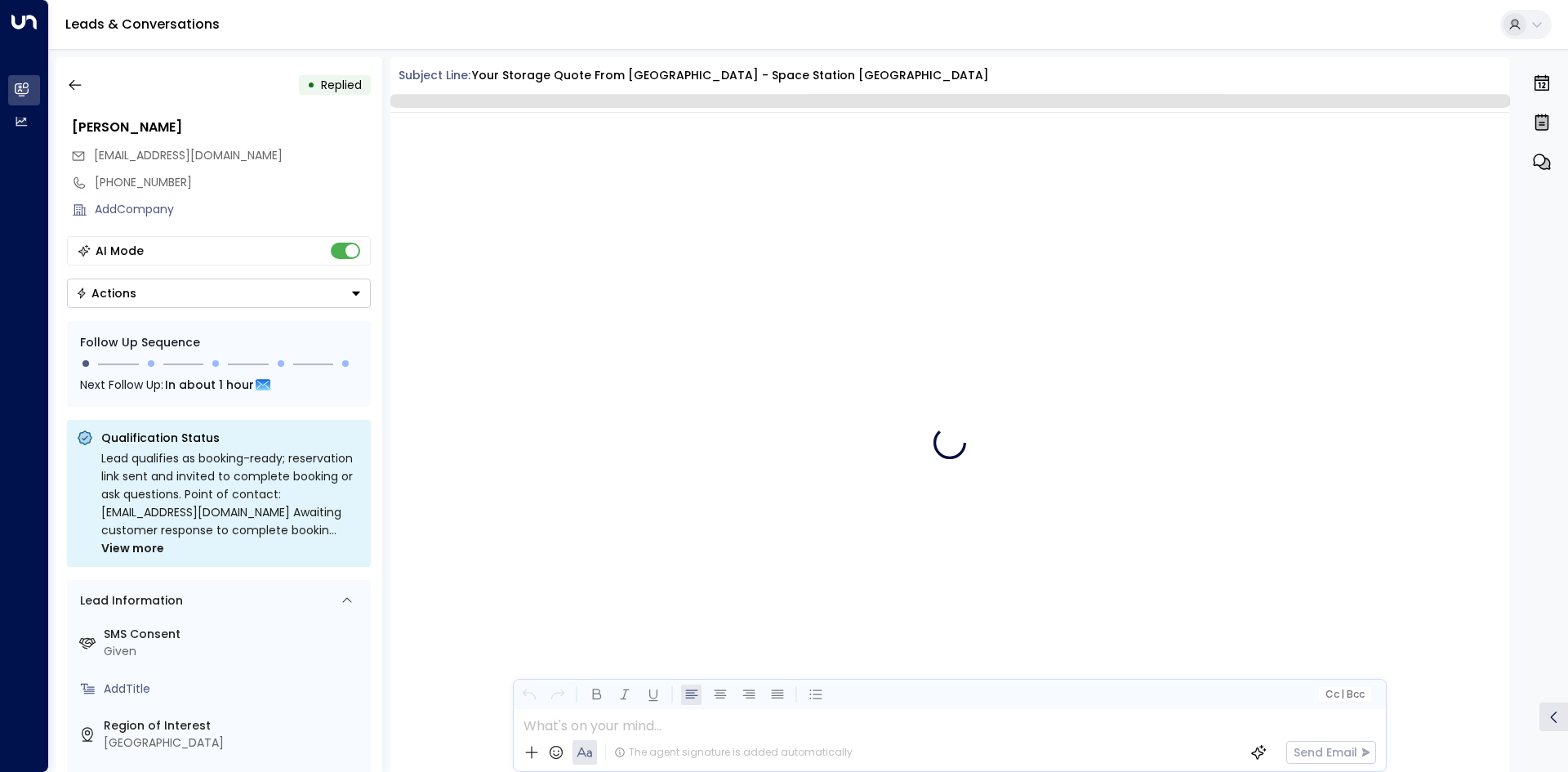
scroll to position [818, 0]
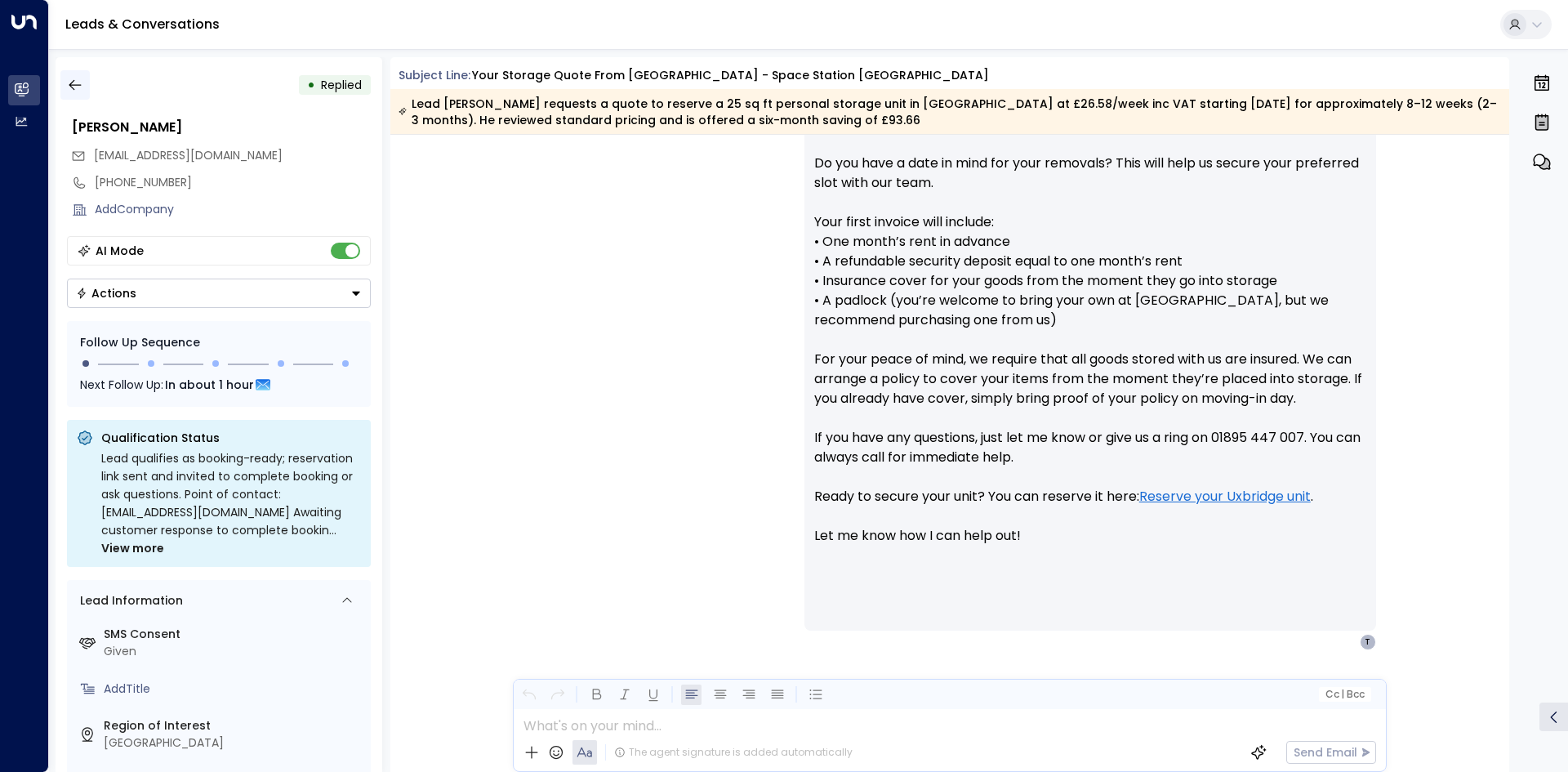
click at [75, 86] on icon "button" at bounding box center [75, 84] width 16 height 16
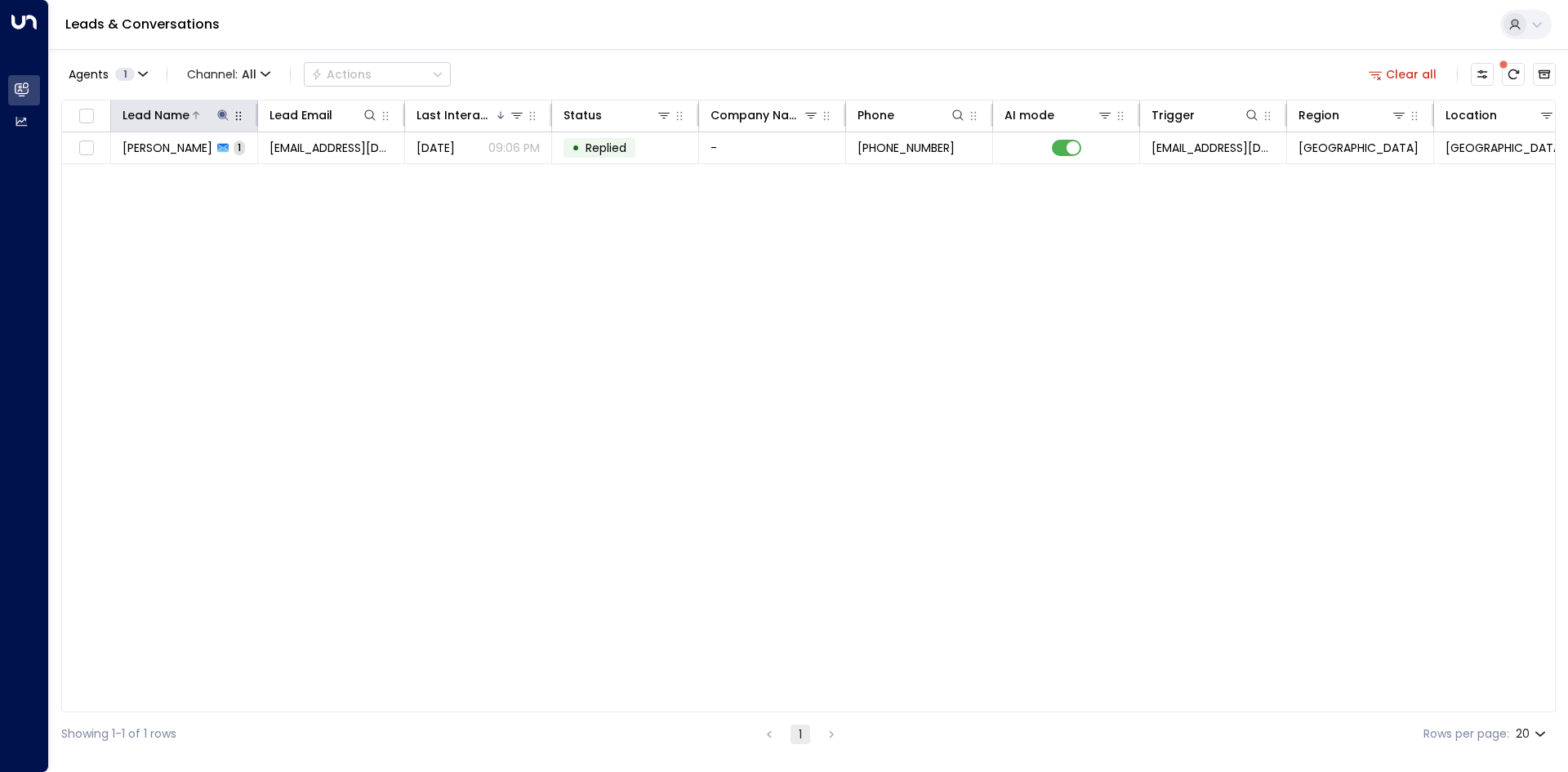
click at [227, 115] on icon at bounding box center [222, 115] width 10 height 10
click at [321, 171] on icon "button" at bounding box center [326, 174] width 10 height 10
click at [250, 173] on input "text" at bounding box center [223, 174] width 226 height 30
type input "*****"
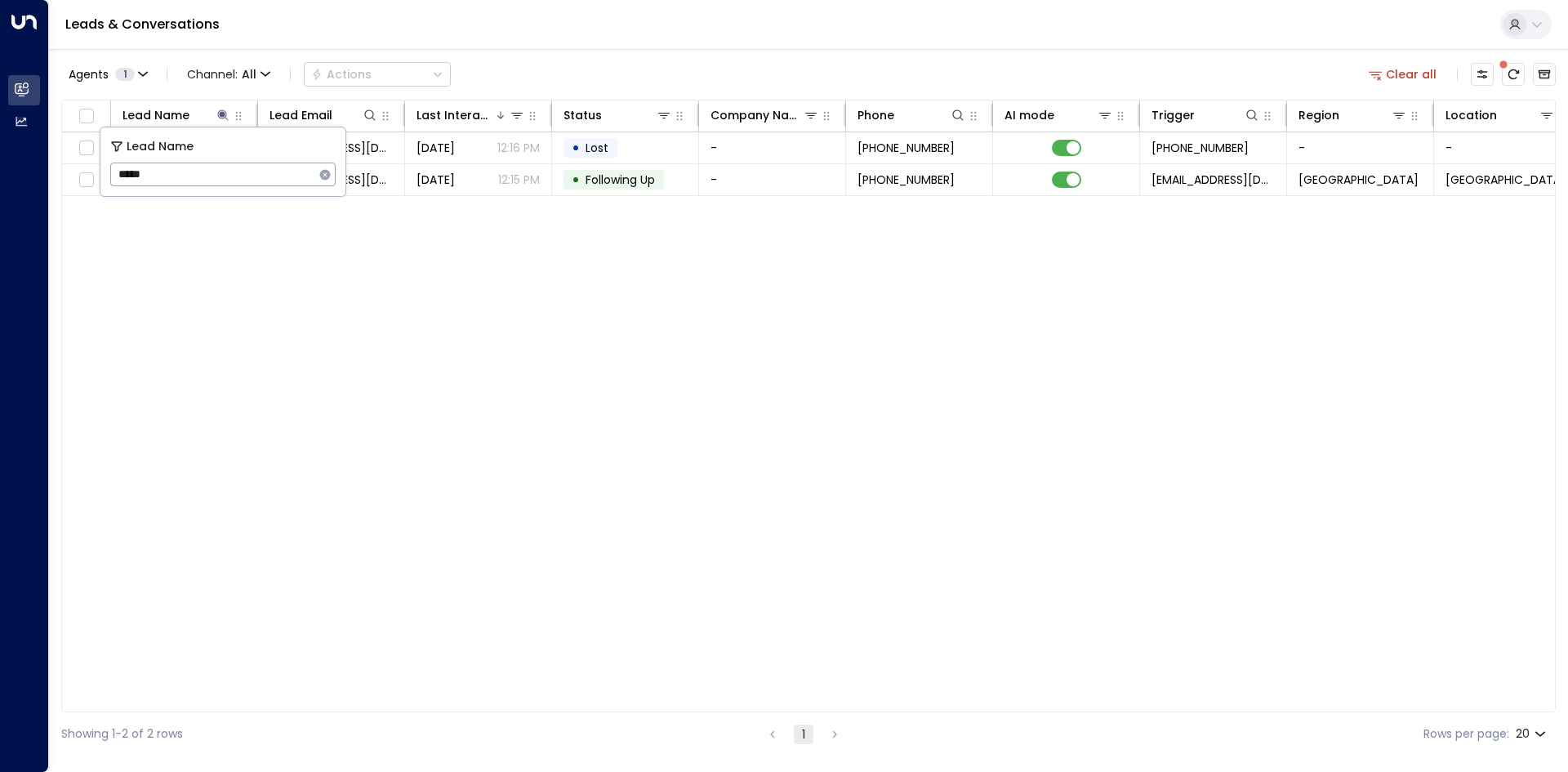
click at [325, 297] on div "Lead Name Lead Email Last Interacted Status Company Name Phone AI mode Trigger …" at bounding box center [808, 406] width 1495 height 613
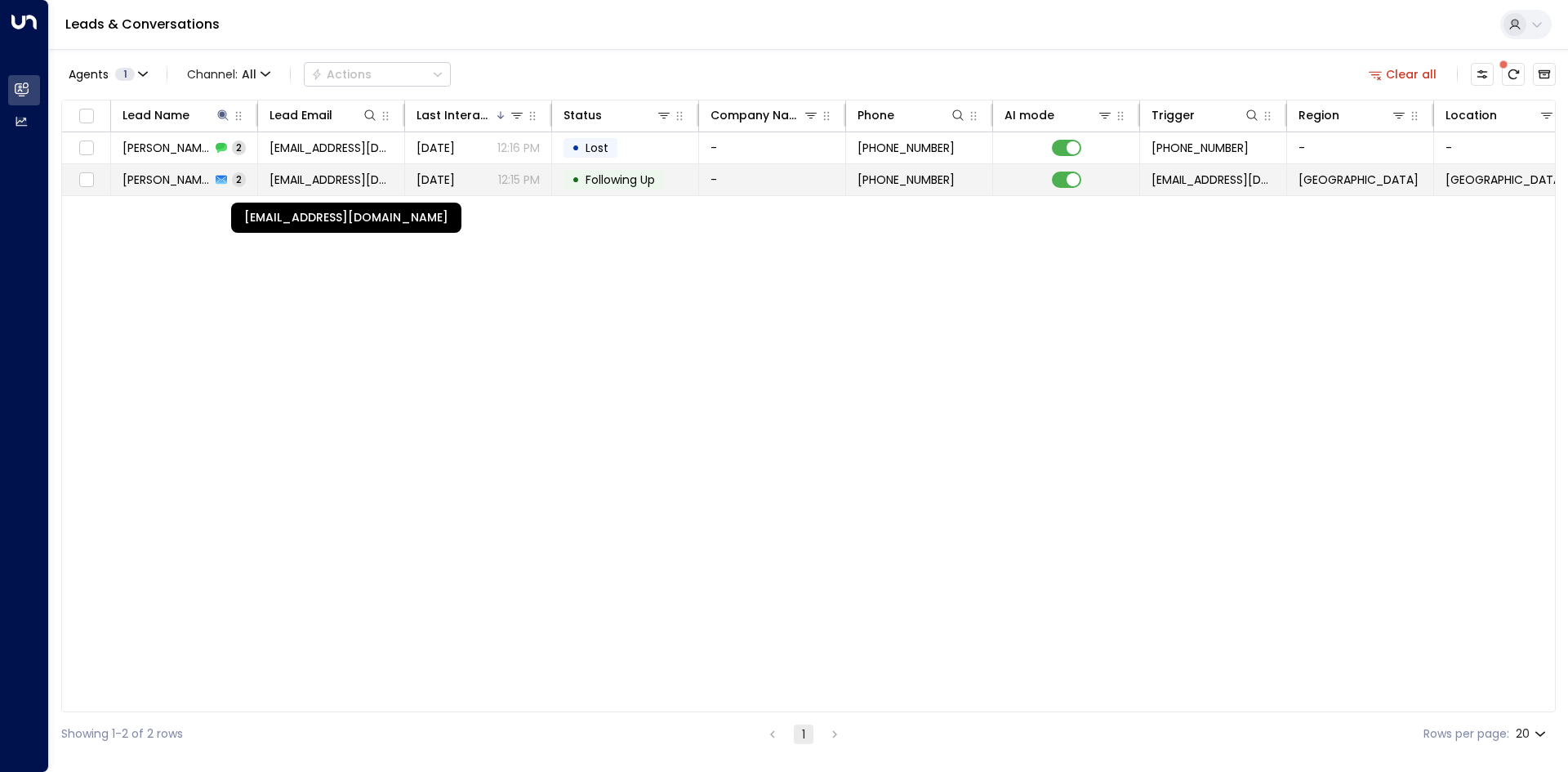
click at [292, 187] on span "[EMAIL_ADDRESS][DOMAIN_NAME]" at bounding box center [331, 179] width 123 height 16
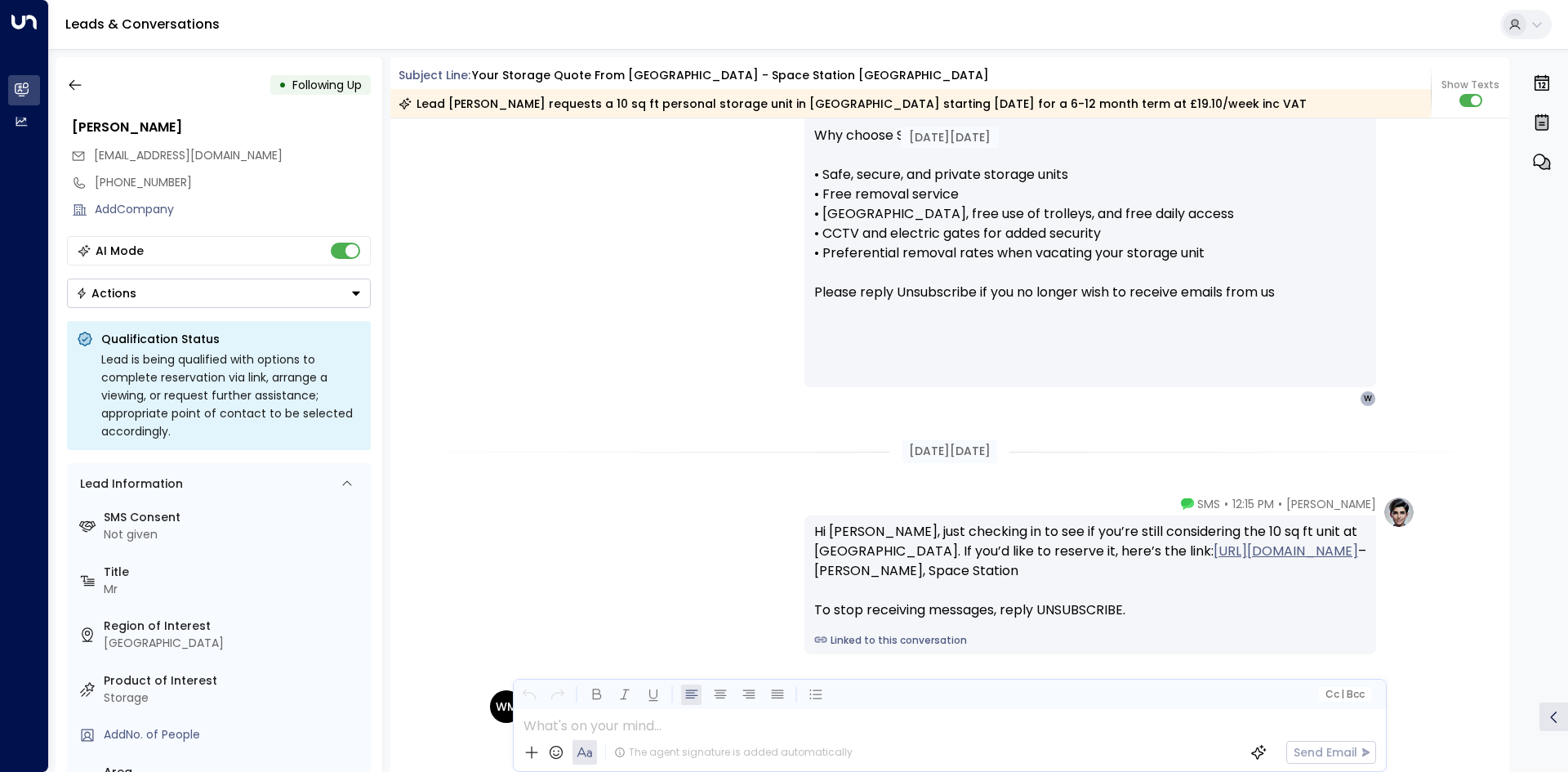
scroll to position [1577, 0]
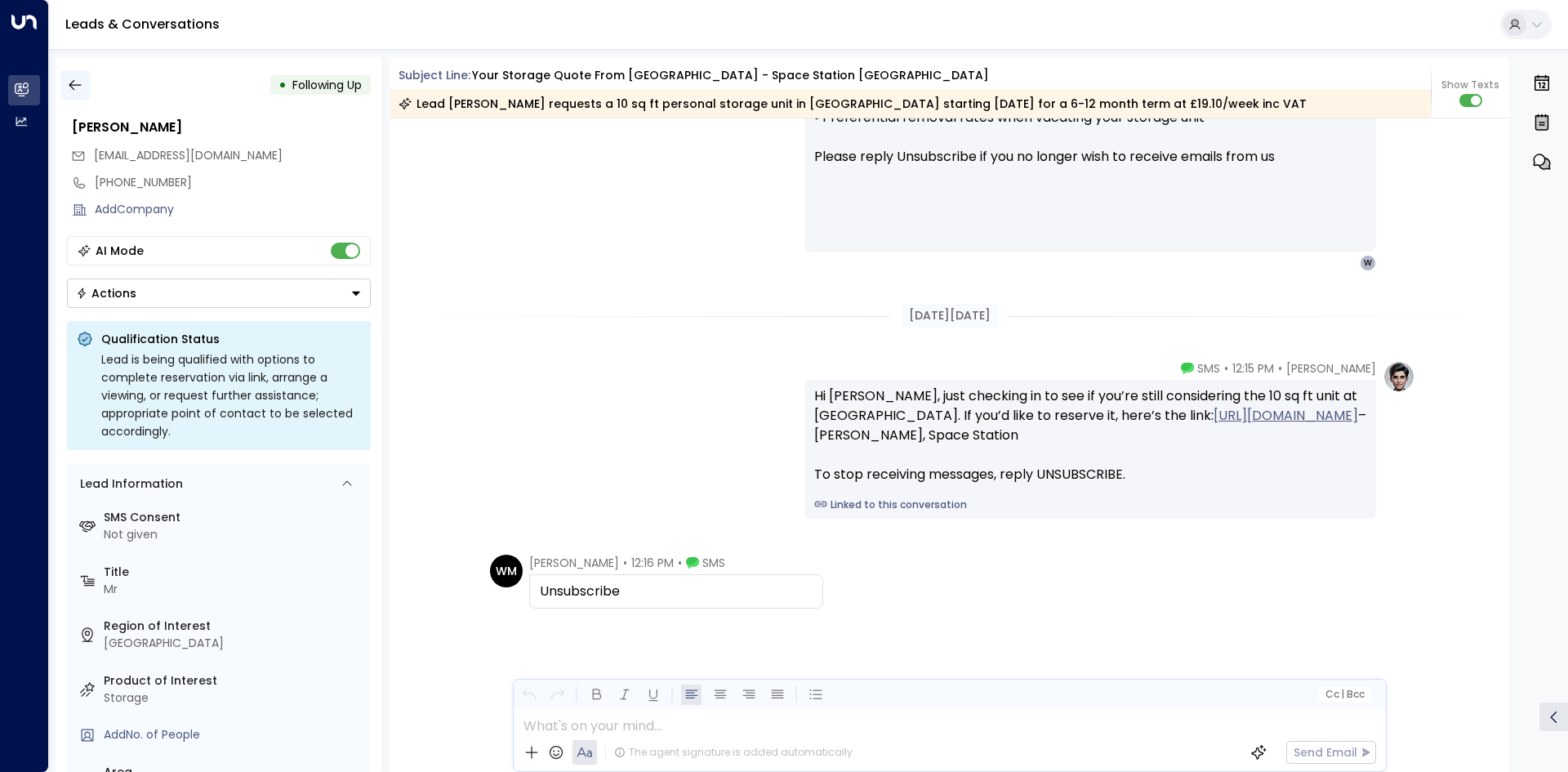
click at [76, 86] on icon "button" at bounding box center [75, 84] width 16 height 16
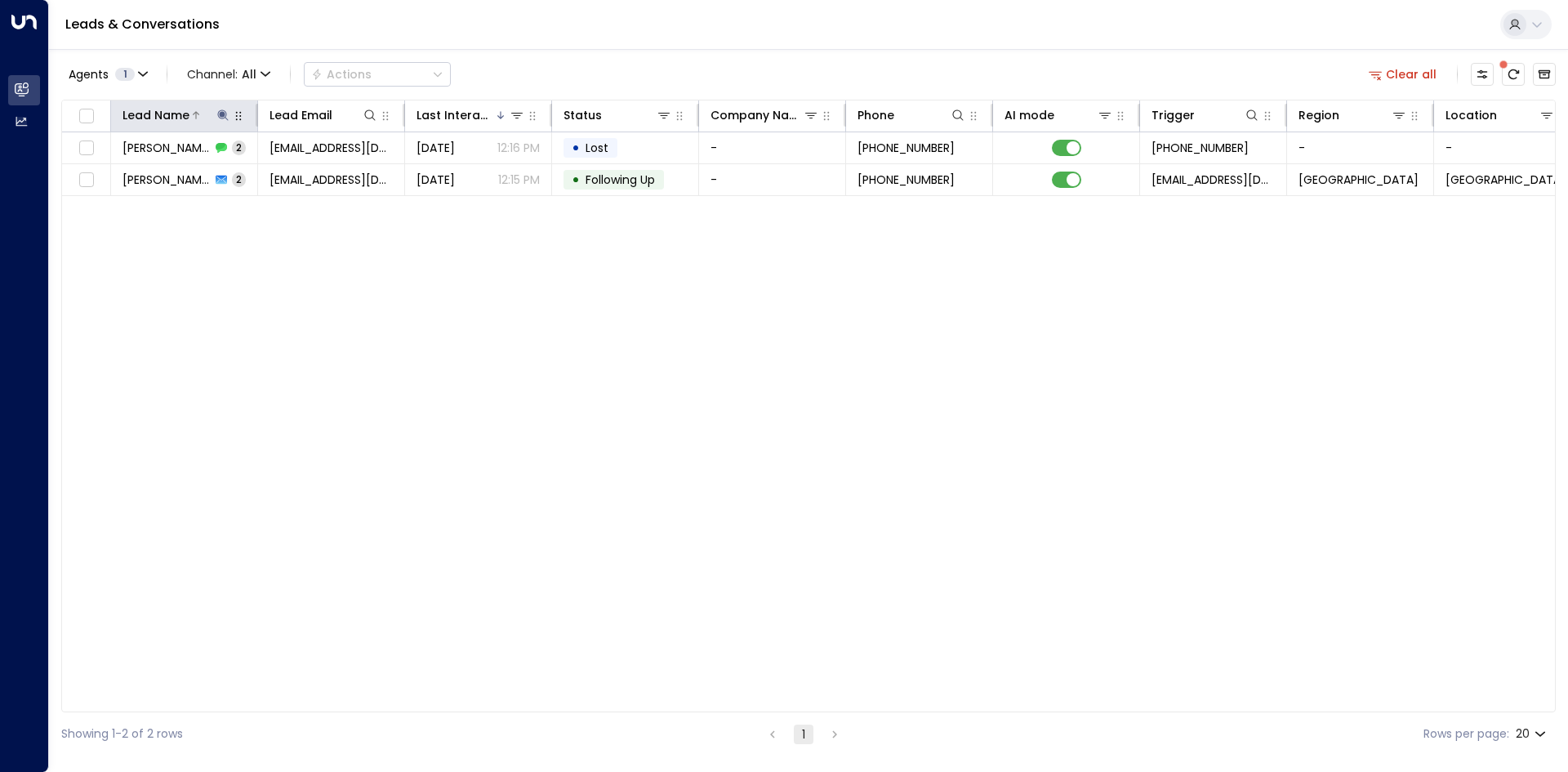
click at [219, 112] on icon at bounding box center [222, 115] width 10 height 10
click at [321, 171] on icon "button" at bounding box center [326, 174] width 10 height 10
click at [220, 174] on input "text" at bounding box center [223, 174] width 226 height 30
type input "*********"
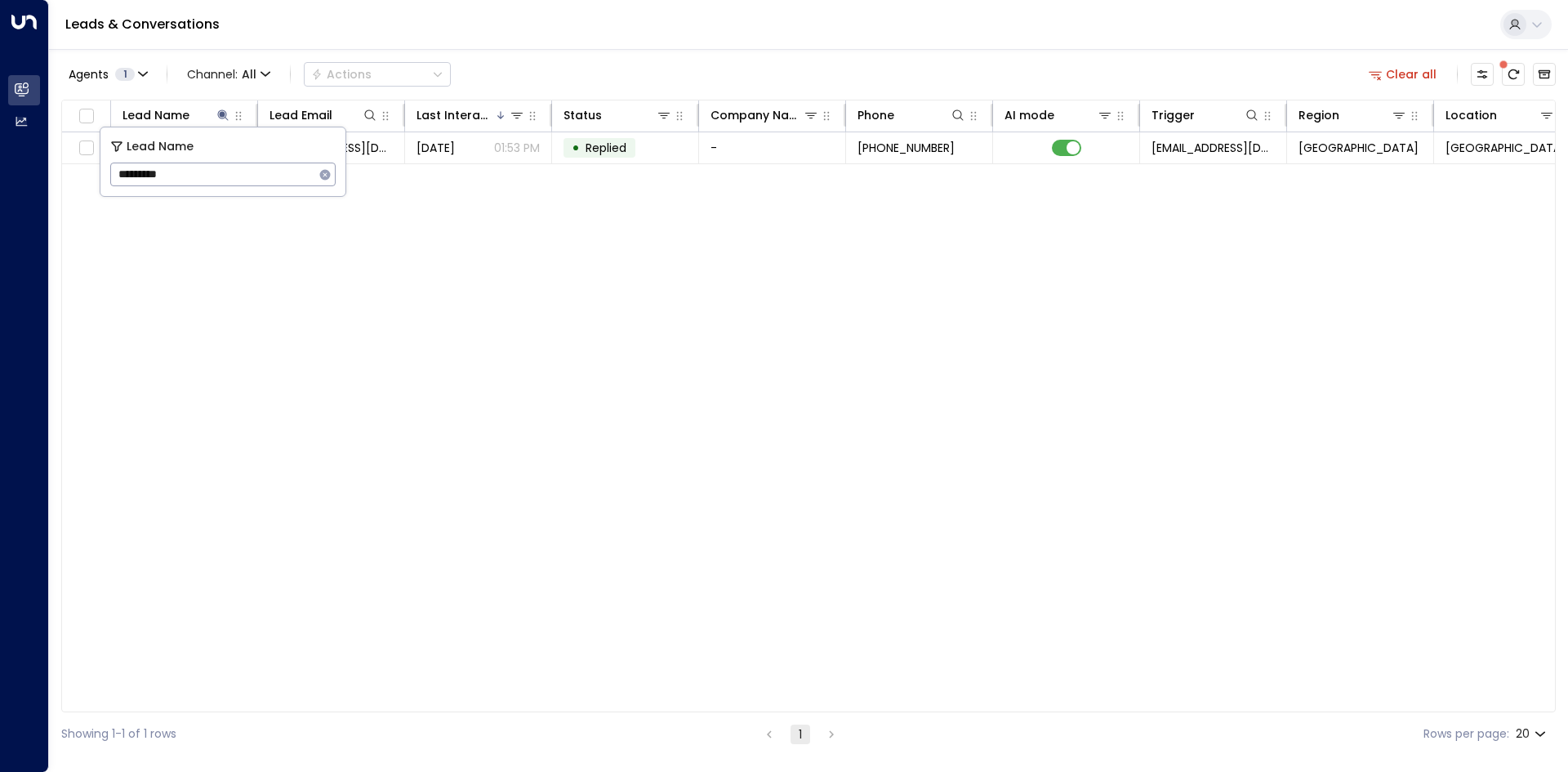
click at [356, 254] on div "Lead Name Lead Email Last Interacted Status Company Name Phone AI mode Trigger …" at bounding box center [808, 406] width 1495 height 613
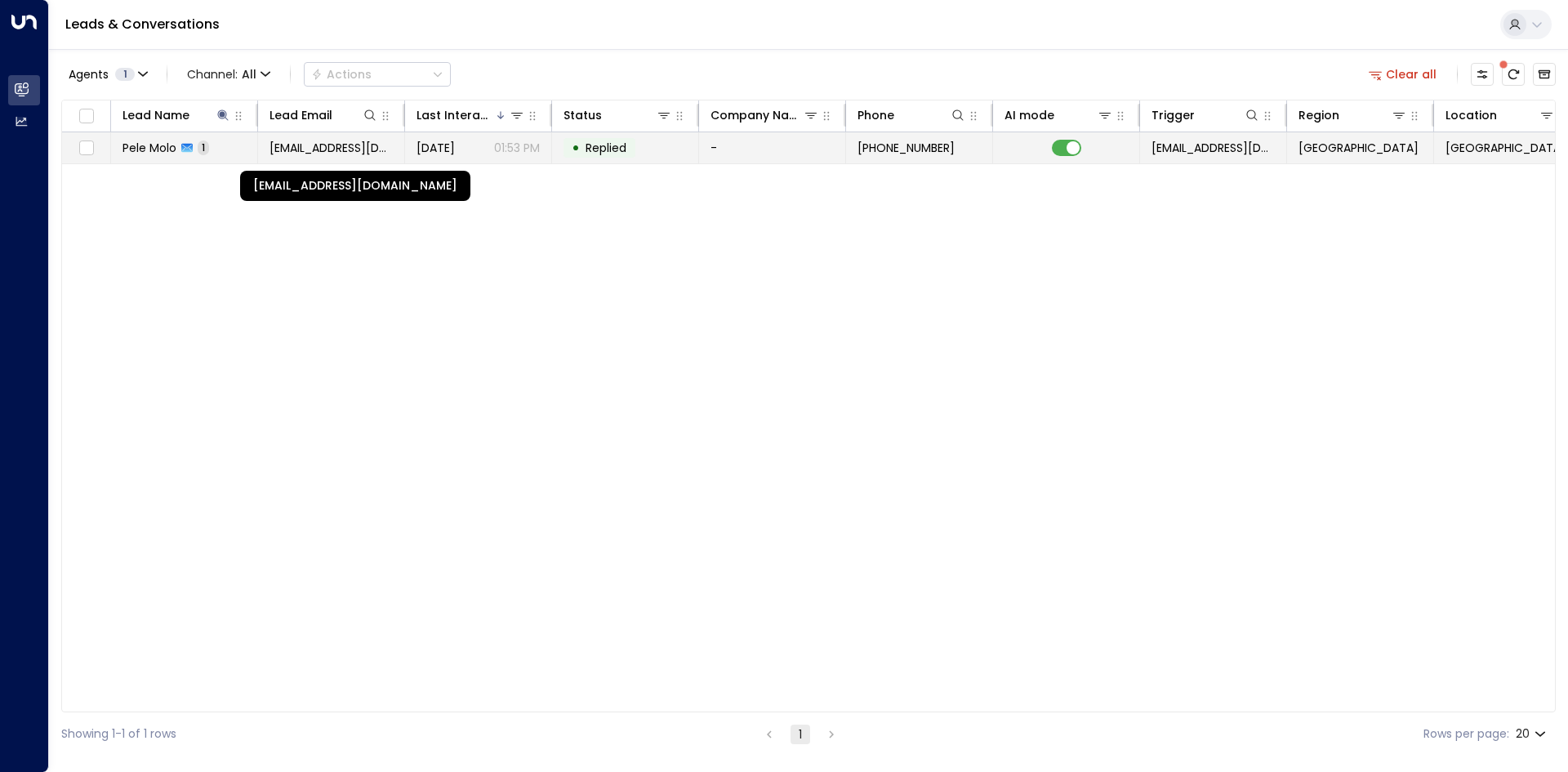
click at [293, 149] on span "[EMAIL_ADDRESS][DOMAIN_NAME]" at bounding box center [331, 147] width 123 height 16
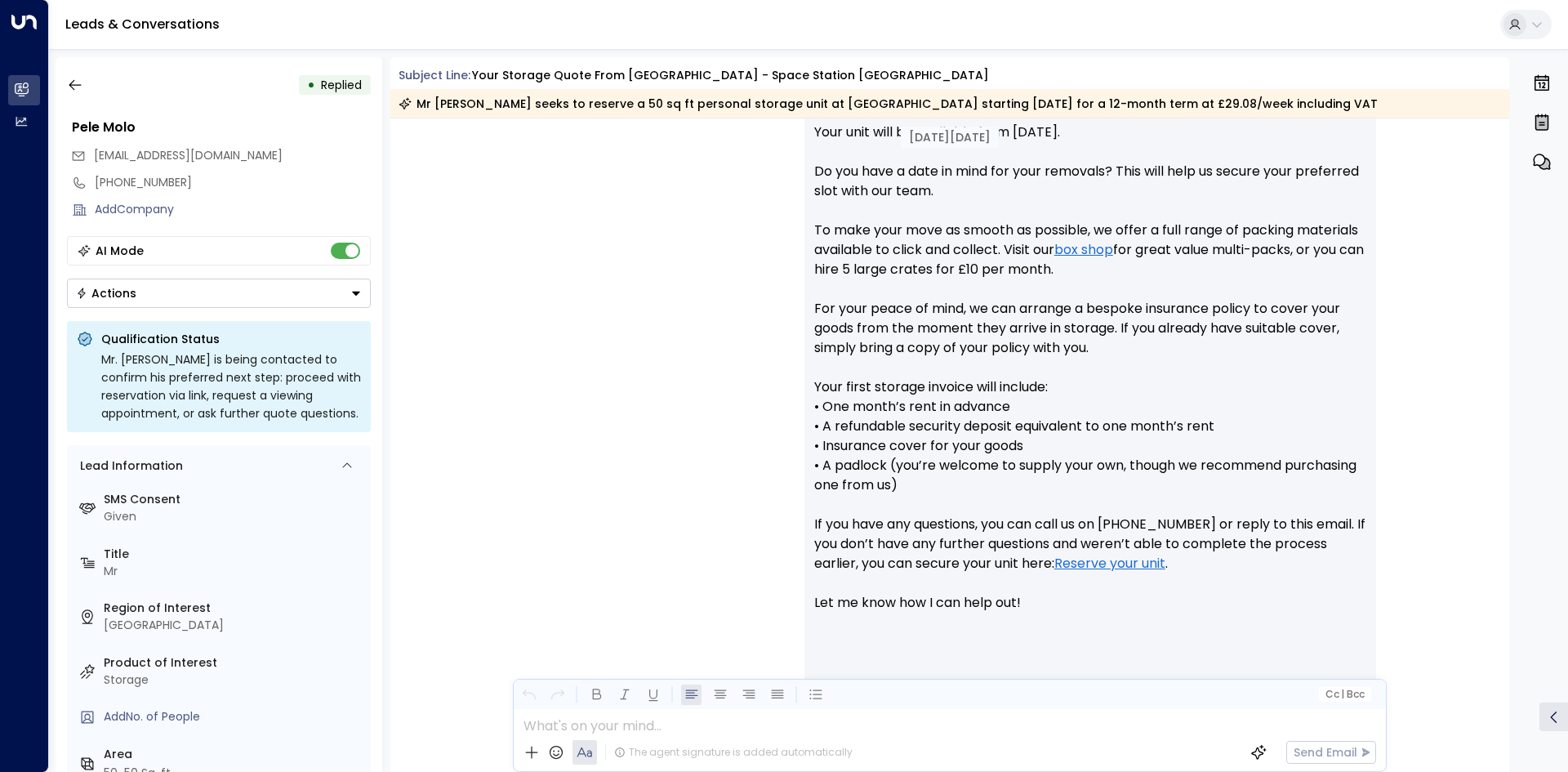
scroll to position [862, 0]
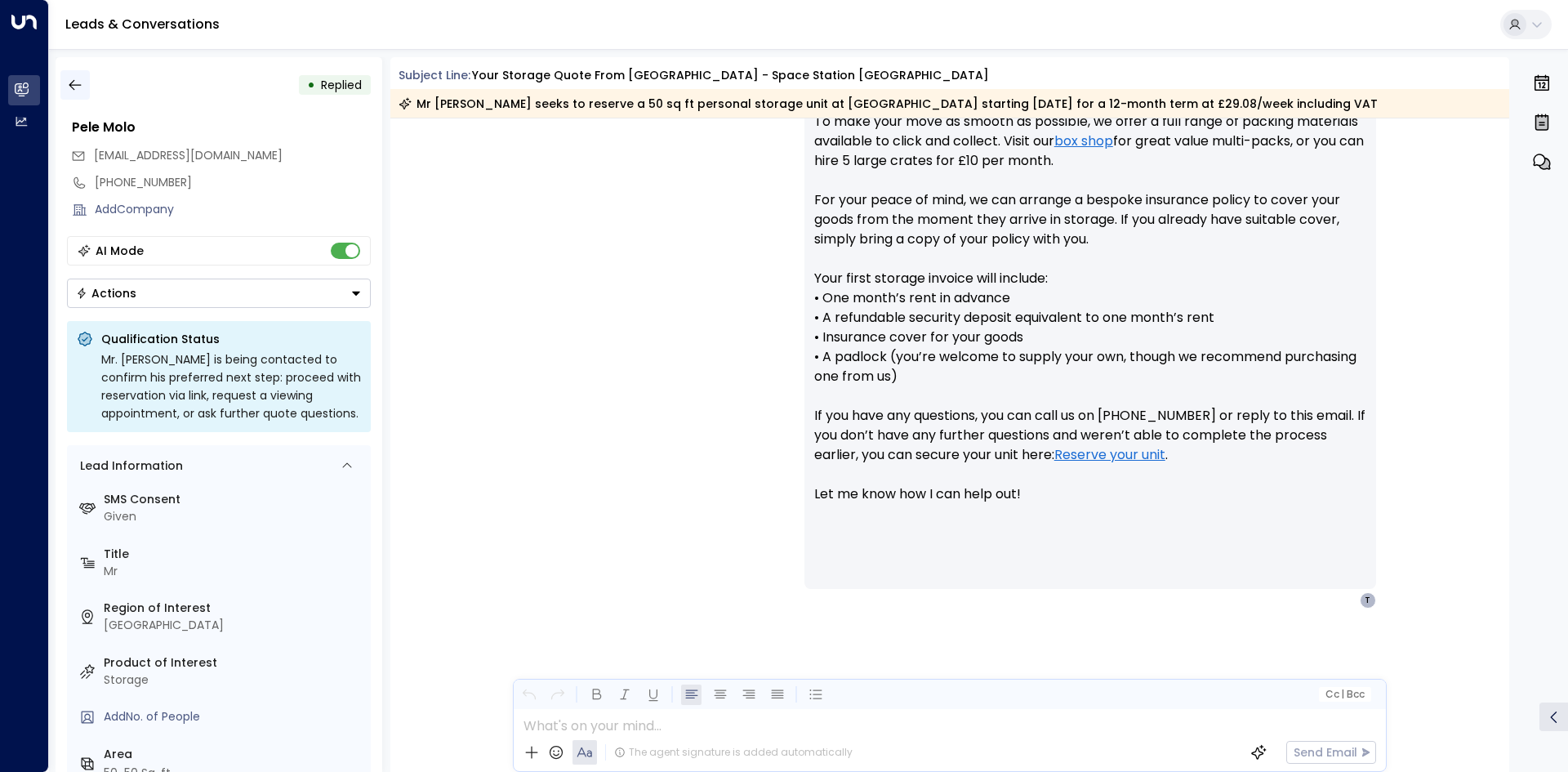
click at [75, 78] on icon "button" at bounding box center [75, 84] width 16 height 16
